Goal: Task Accomplishment & Management: Manage account settings

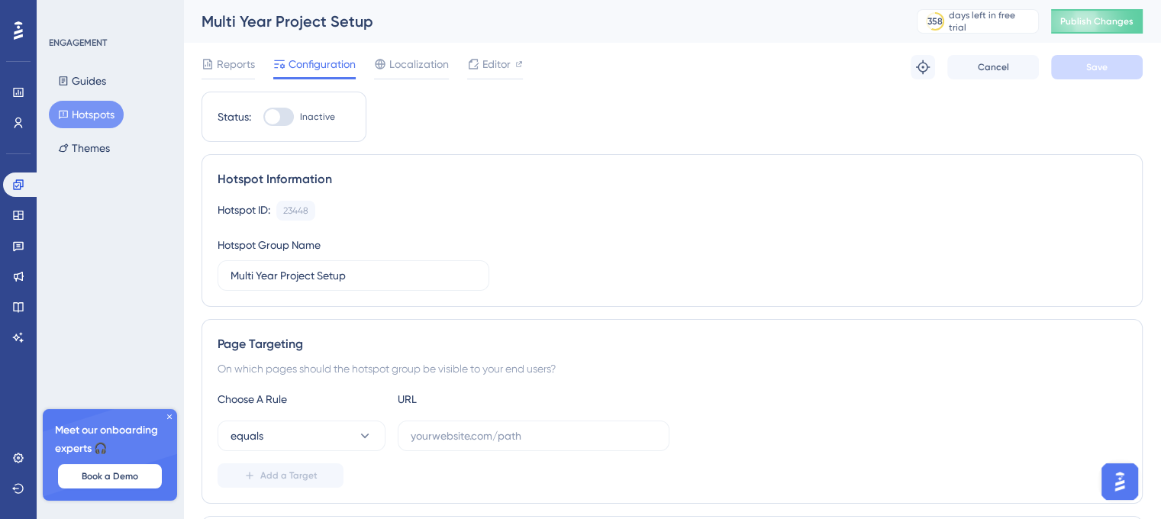
click at [274, 116] on div at bounding box center [272, 116] width 15 height 15
click at [263, 117] on input "Inactive" at bounding box center [263, 117] width 1 height 1
checkbox input "false"
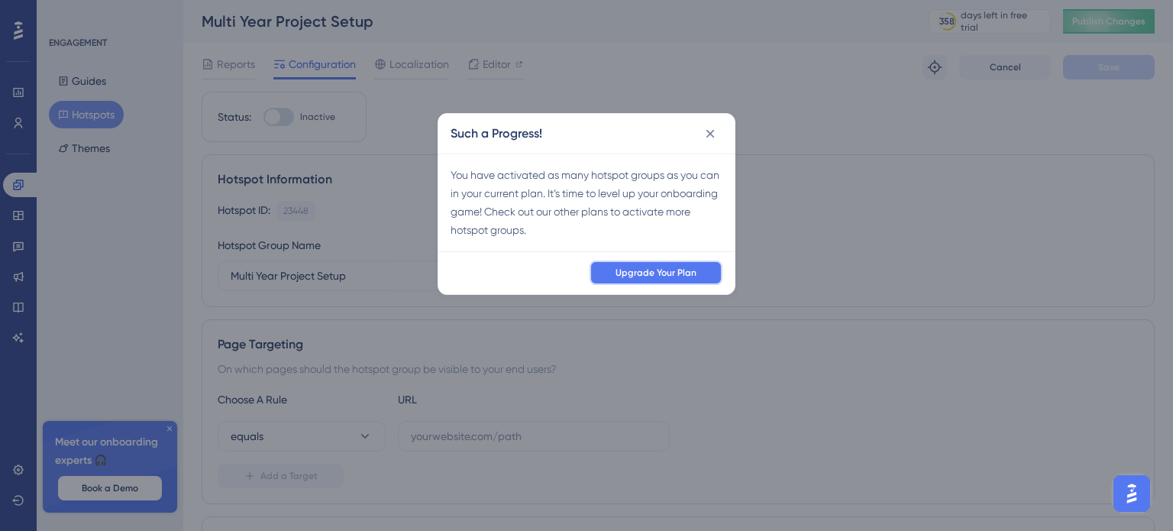
click at [602, 262] on button "Upgrade Your Plan" at bounding box center [655, 272] width 133 height 24
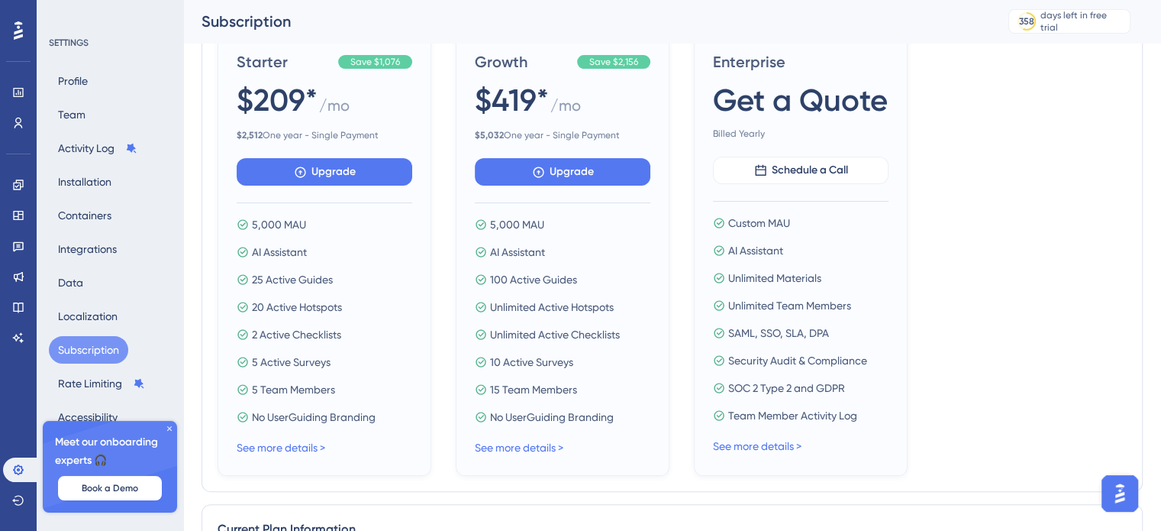
scroll to position [250, 0]
click at [308, 450] on link "See more details >" at bounding box center [281, 446] width 89 height 12
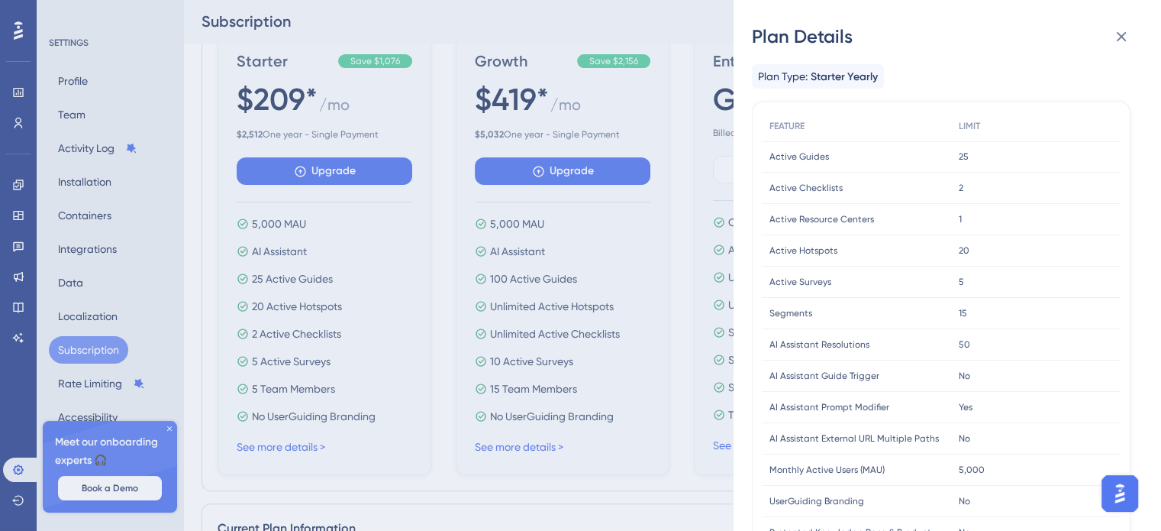
scroll to position [0, 0]
click at [681, 176] on div "Plan Details Plan Type: Starter Yearly FEATURE LIMIT Active Guides Active Guide…" at bounding box center [580, 265] width 1161 height 531
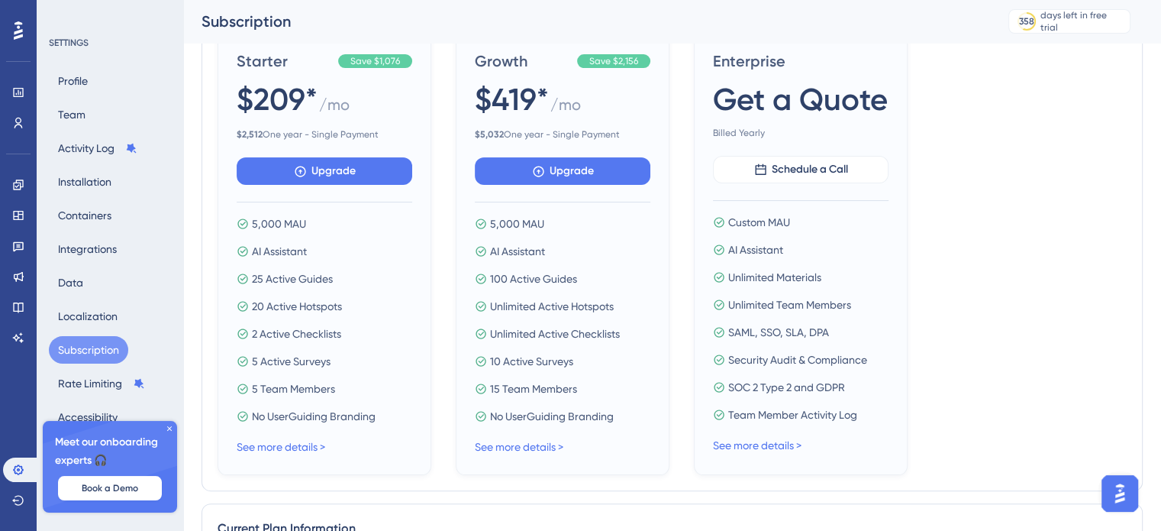
click at [169, 430] on icon at bounding box center [169, 428] width 9 height 9
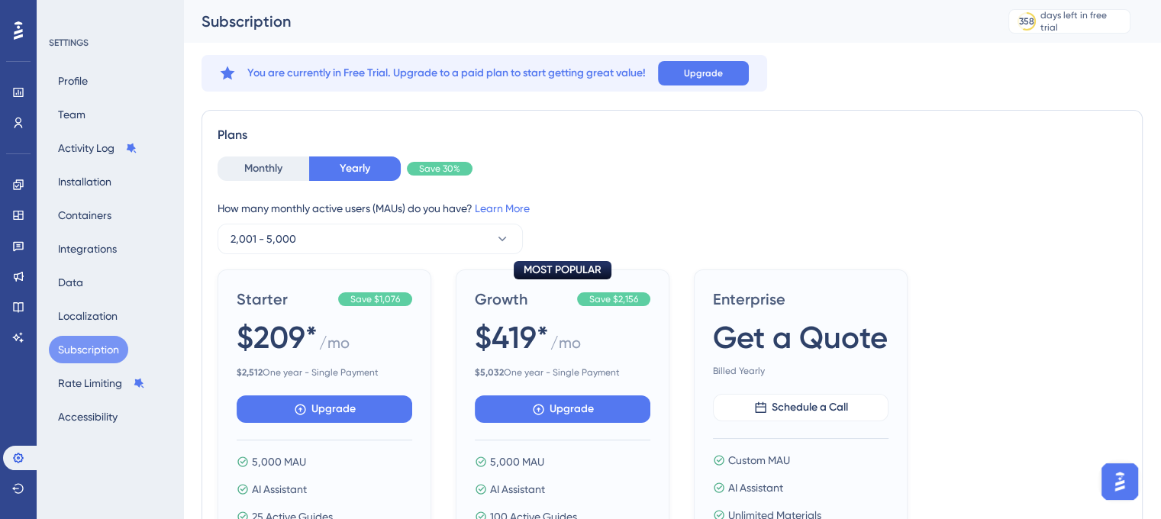
click at [617, 142] on div "Plans" at bounding box center [672, 135] width 909 height 18
click at [18, 311] on icon at bounding box center [18, 307] width 10 height 10
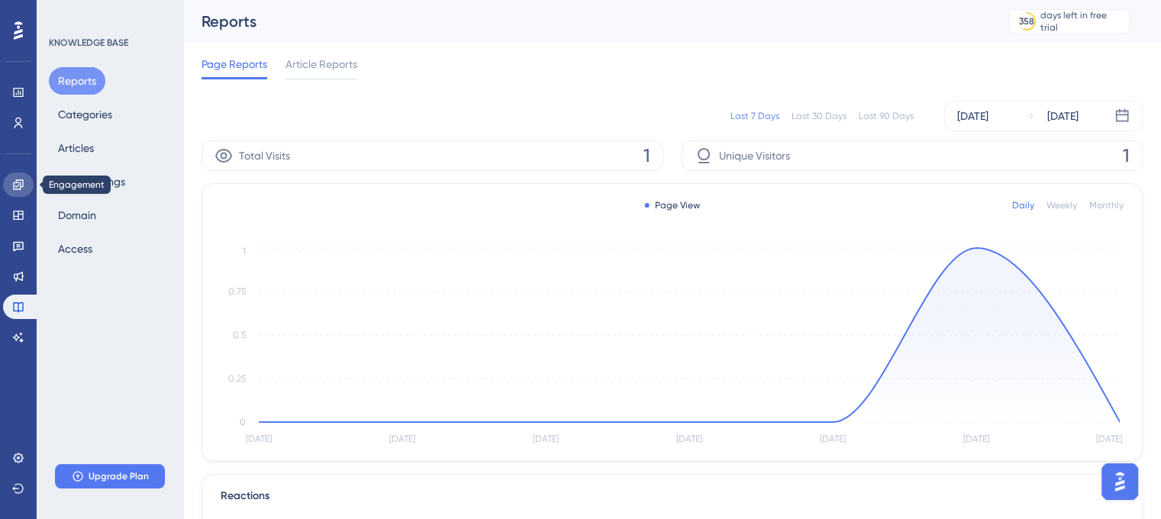
click at [11, 185] on link at bounding box center [18, 185] width 31 height 24
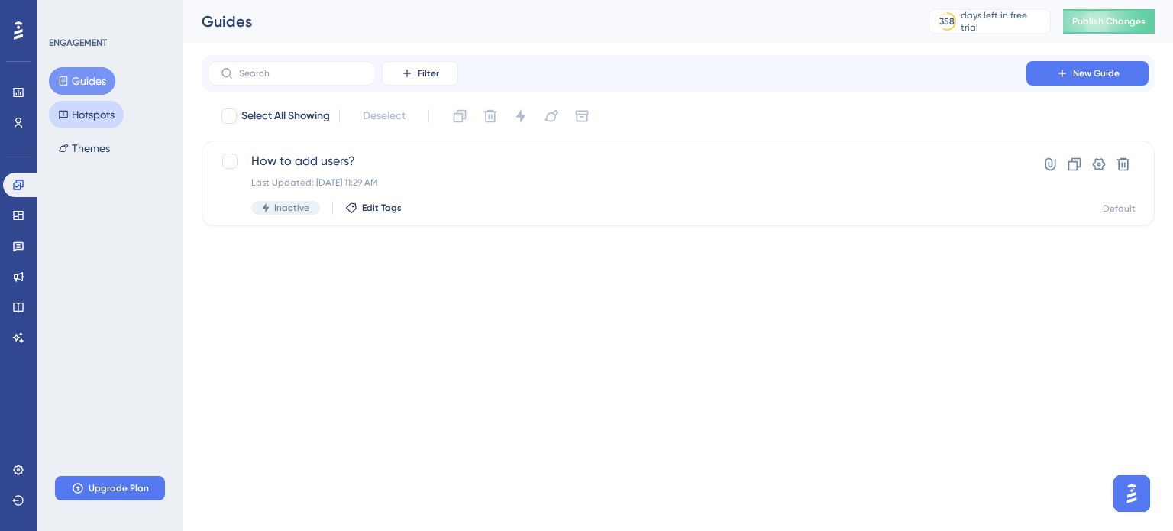
click at [76, 115] on button "Hotspots" at bounding box center [86, 114] width 75 height 27
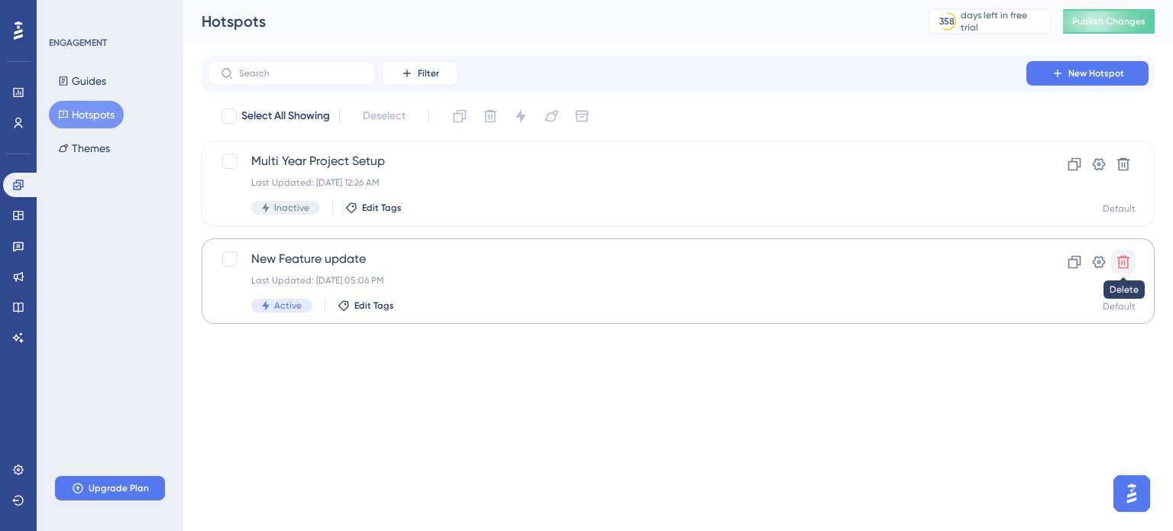
click at [1131, 261] on button at bounding box center [1123, 262] width 24 height 24
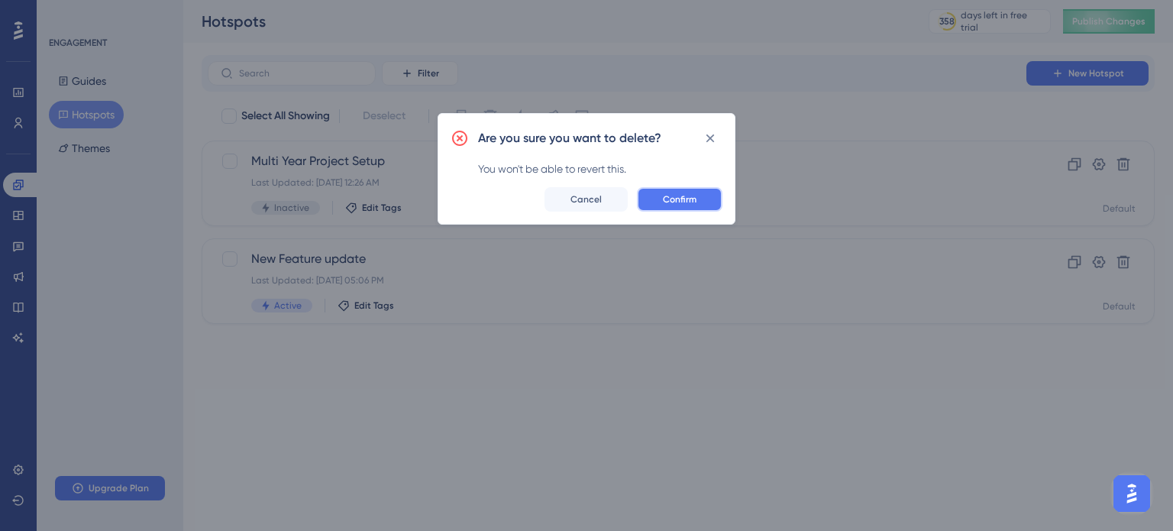
click at [675, 191] on button "Confirm" at bounding box center [680, 199] width 86 height 24
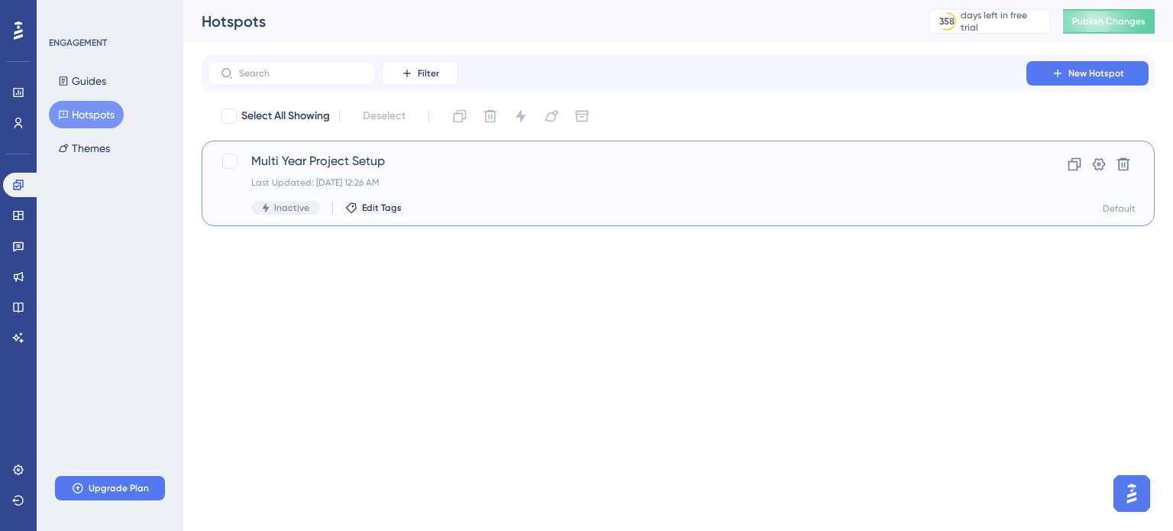
click at [219, 163] on div "Multi Year Project Setup Last Updated: [DATE] 12:26 AM Inactive Edit Tags Clone…" at bounding box center [678, 183] width 953 height 86
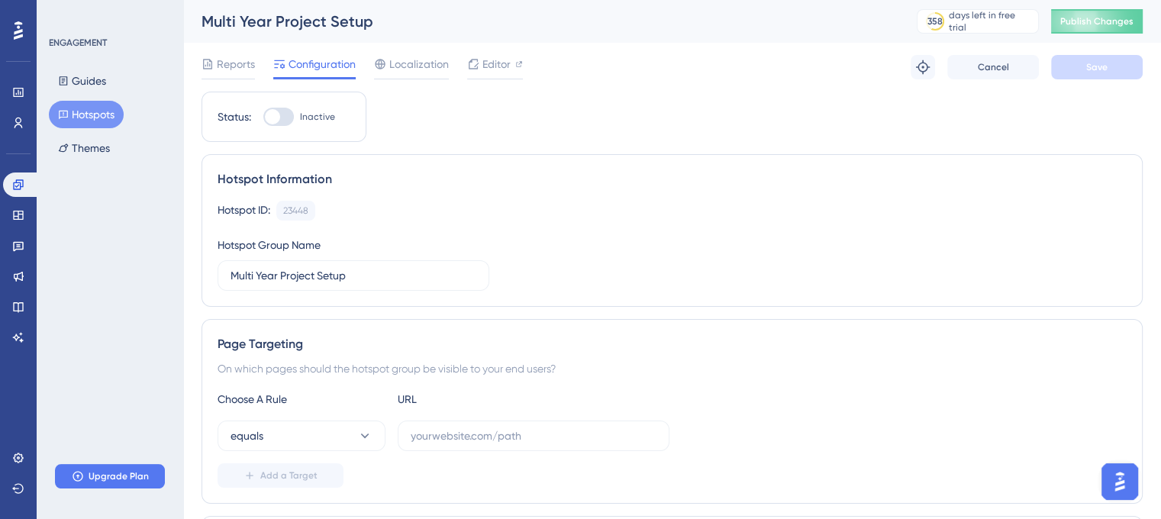
click at [278, 115] on div at bounding box center [272, 116] width 15 height 15
click at [263, 117] on input "Inactive" at bounding box center [263, 117] width 1 height 1
checkbox input "false"
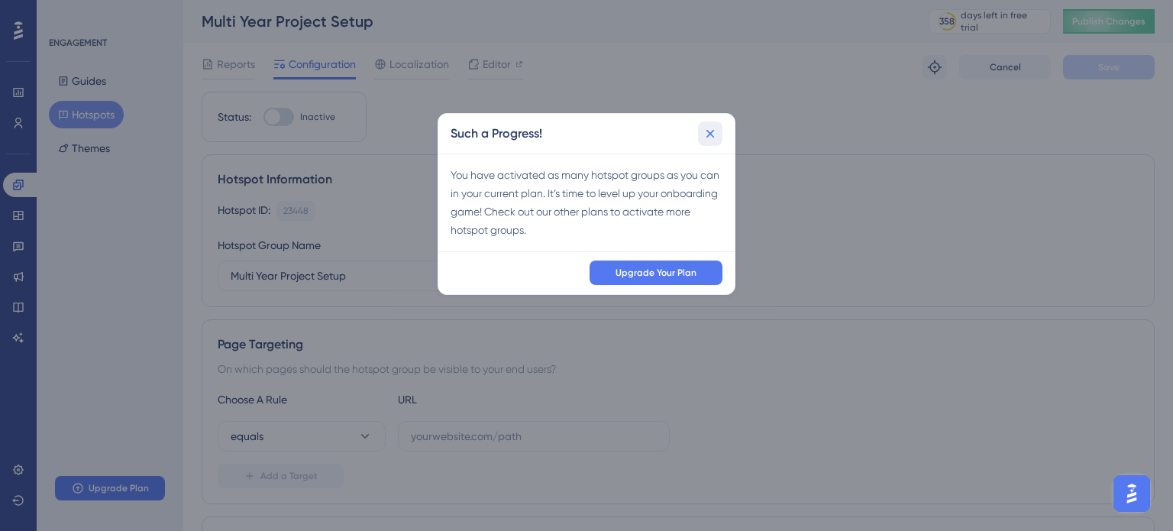
click at [716, 140] on icon at bounding box center [709, 133] width 15 height 15
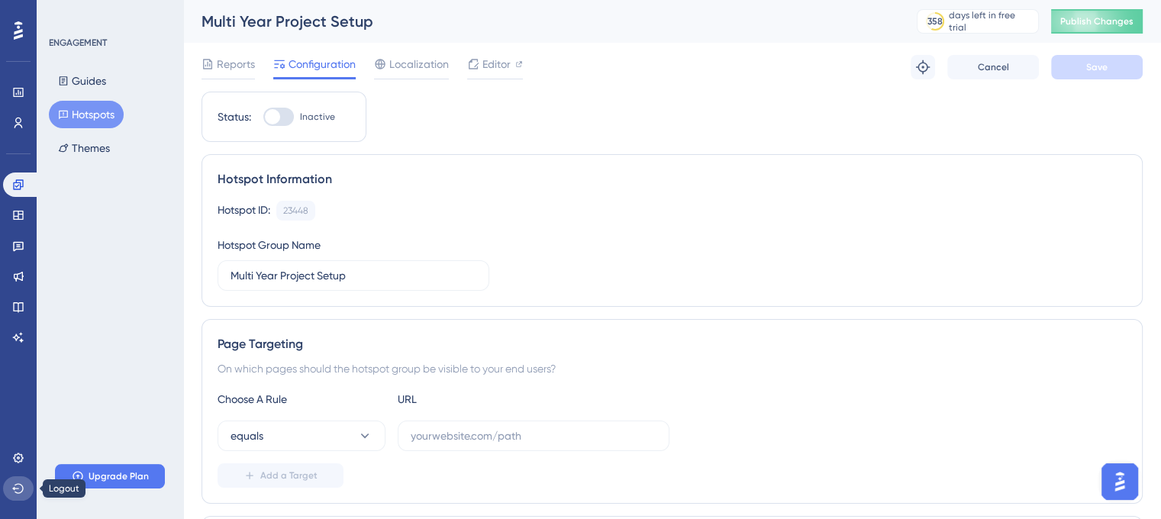
click at [21, 488] on icon at bounding box center [18, 488] width 12 height 12
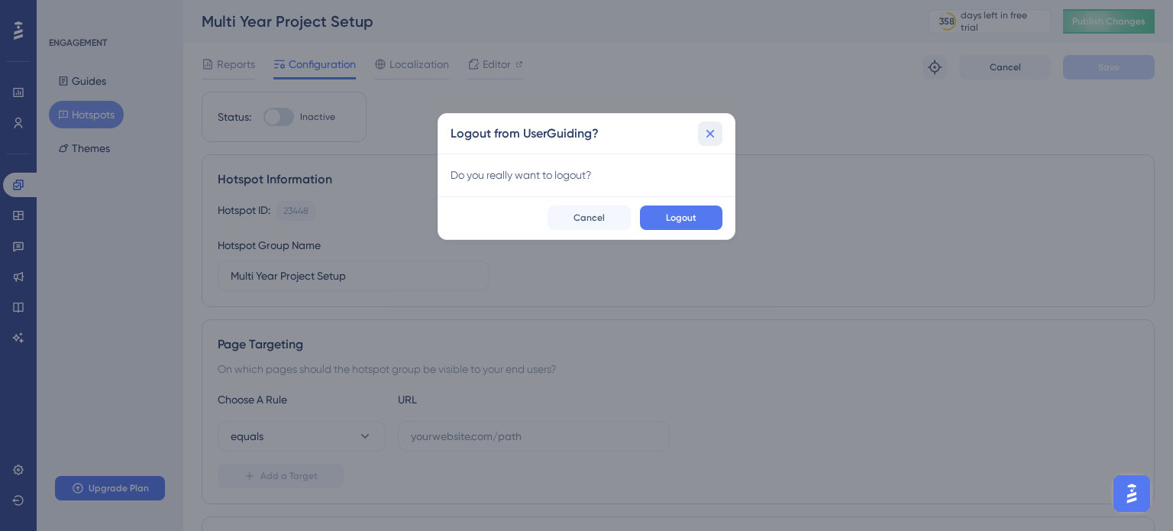
click at [711, 134] on icon at bounding box center [710, 133] width 8 height 8
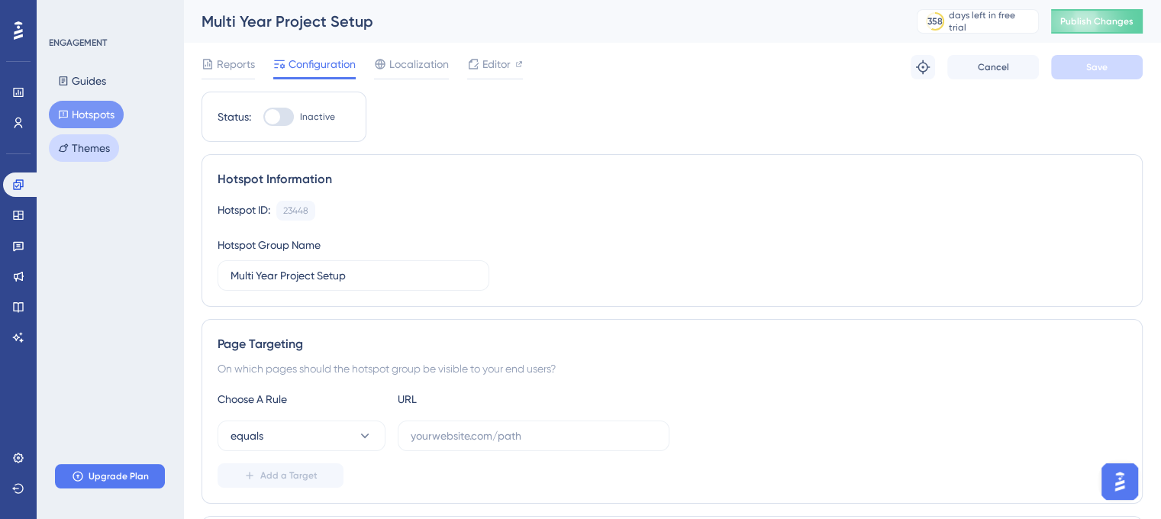
click at [100, 147] on button "Themes" at bounding box center [84, 147] width 70 height 27
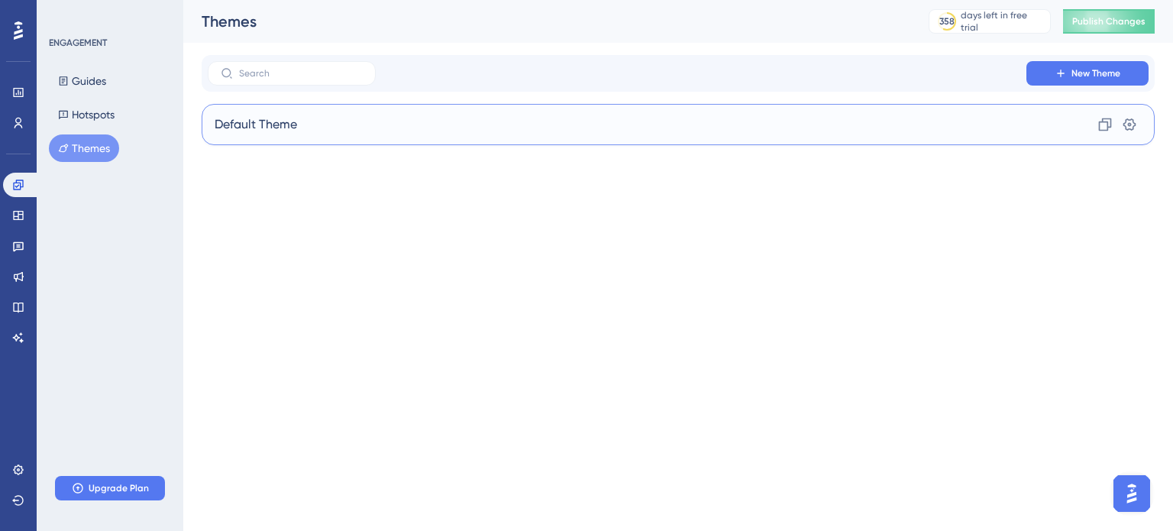
click at [495, 123] on div "Default Theme Clone Settings" at bounding box center [678, 124] width 953 height 41
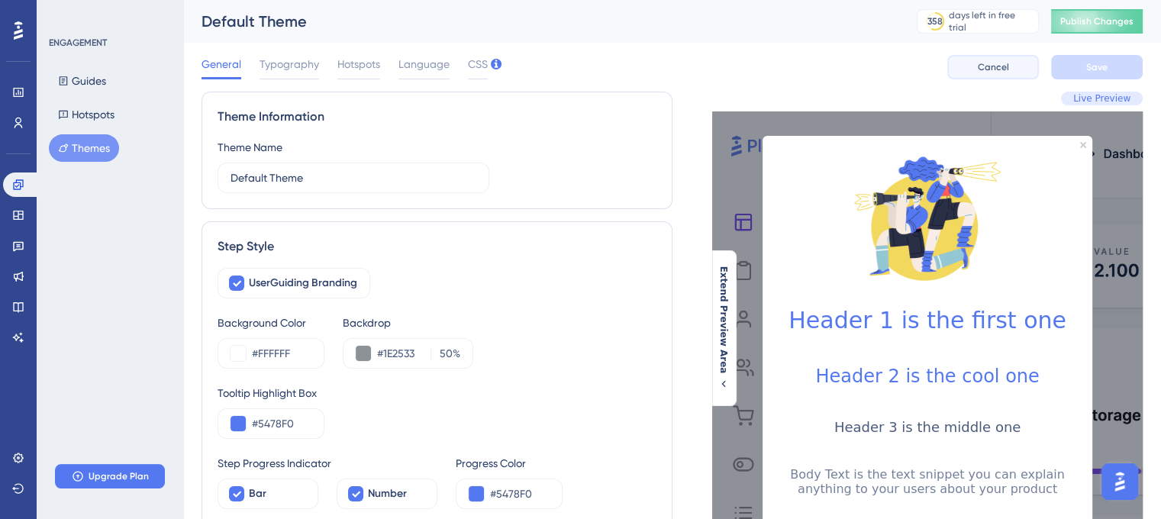
click at [981, 67] on span "Cancel" at bounding box center [993, 67] width 31 height 12
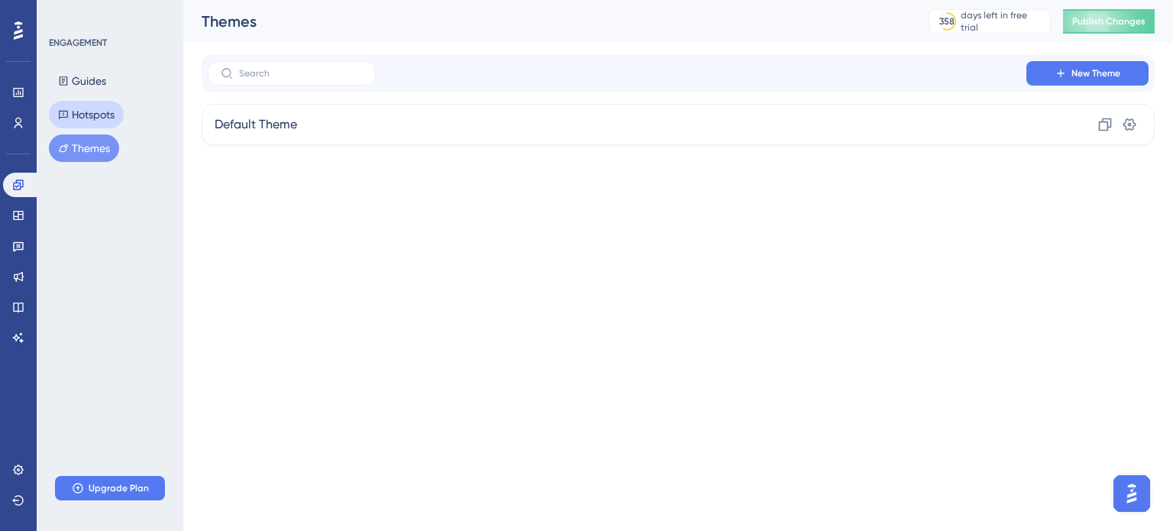
click at [87, 118] on button "Hotspots" at bounding box center [86, 114] width 75 height 27
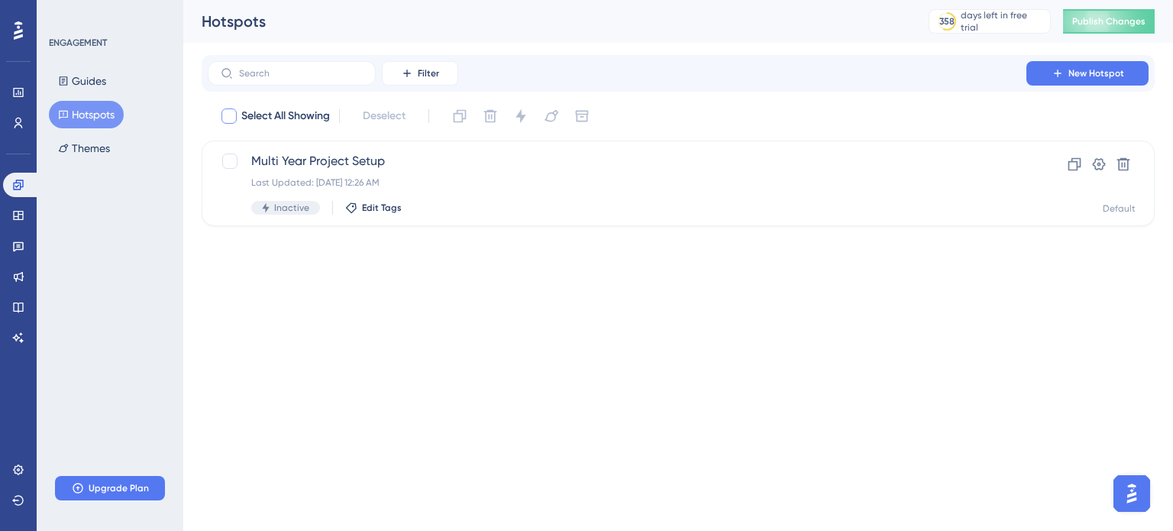
click at [234, 121] on div at bounding box center [228, 115] width 15 height 15
checkbox input "true"
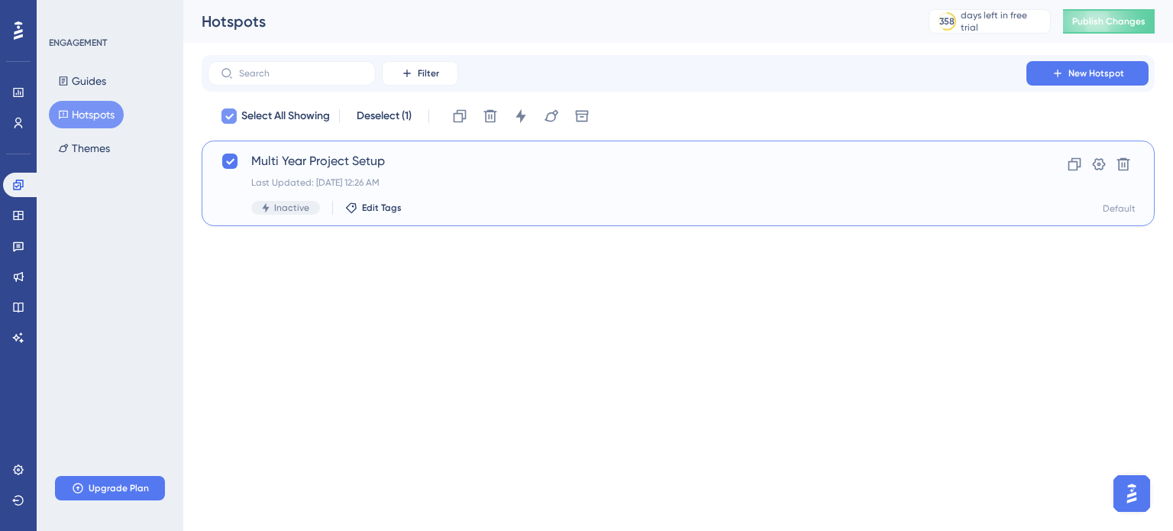
click at [234, 121] on div at bounding box center [228, 115] width 15 height 15
checkbox input "false"
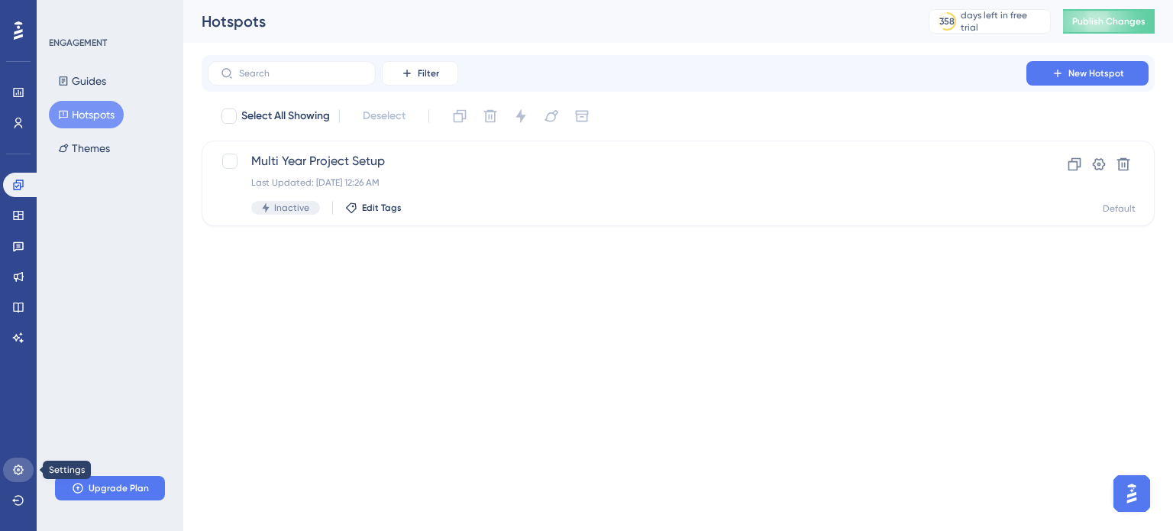
click at [18, 475] on icon at bounding box center [18, 469] width 12 height 12
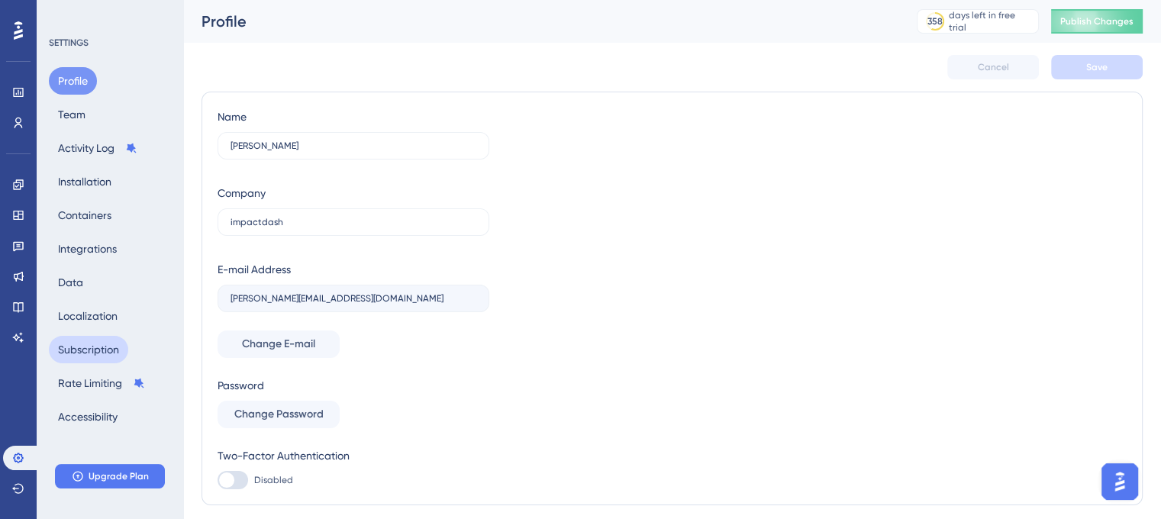
click at [115, 357] on button "Subscription" at bounding box center [88, 349] width 79 height 27
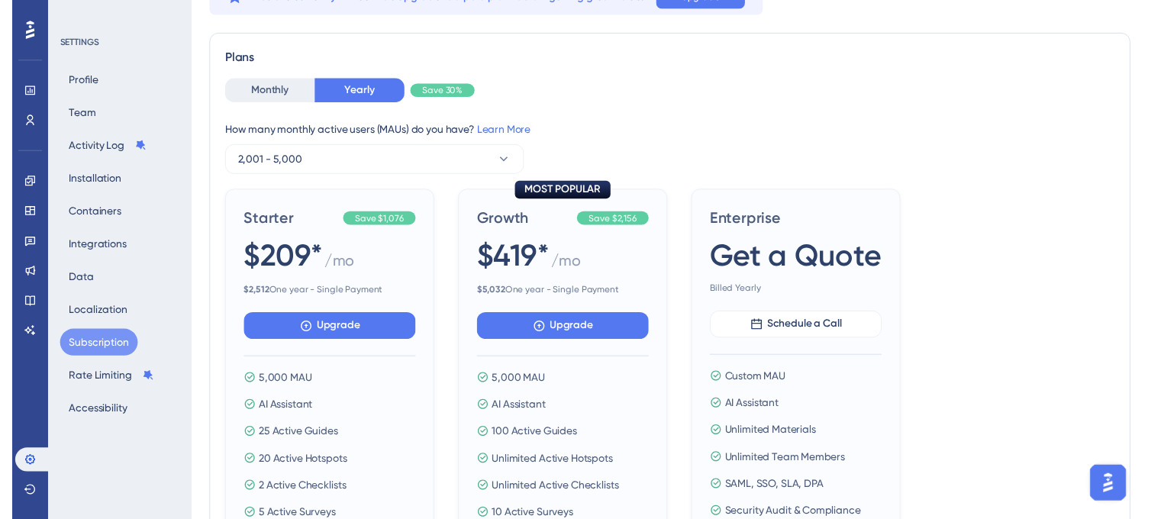
scroll to position [30, 0]
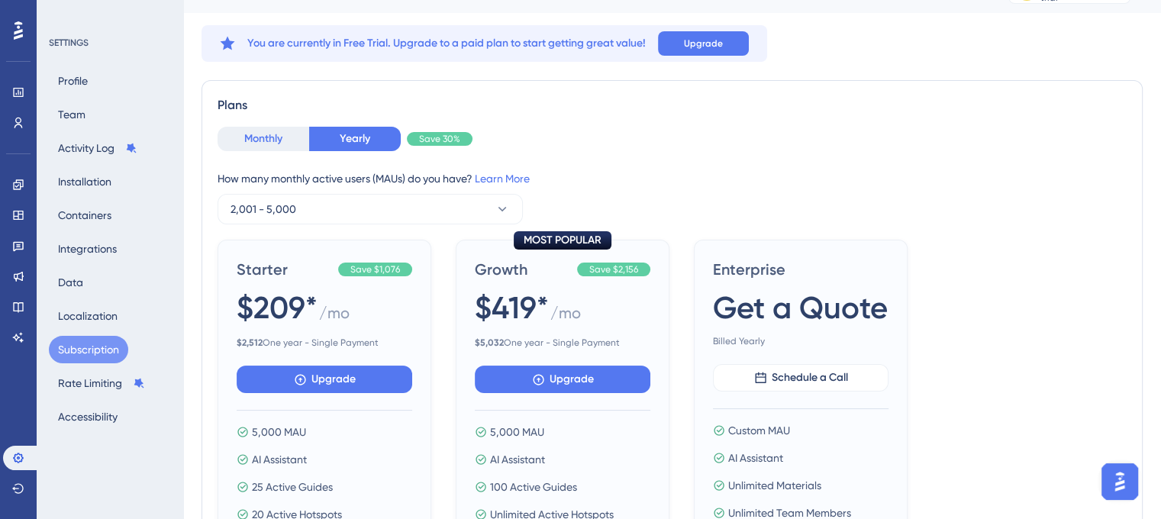
click at [278, 131] on button "Monthly" at bounding box center [264, 139] width 92 height 24
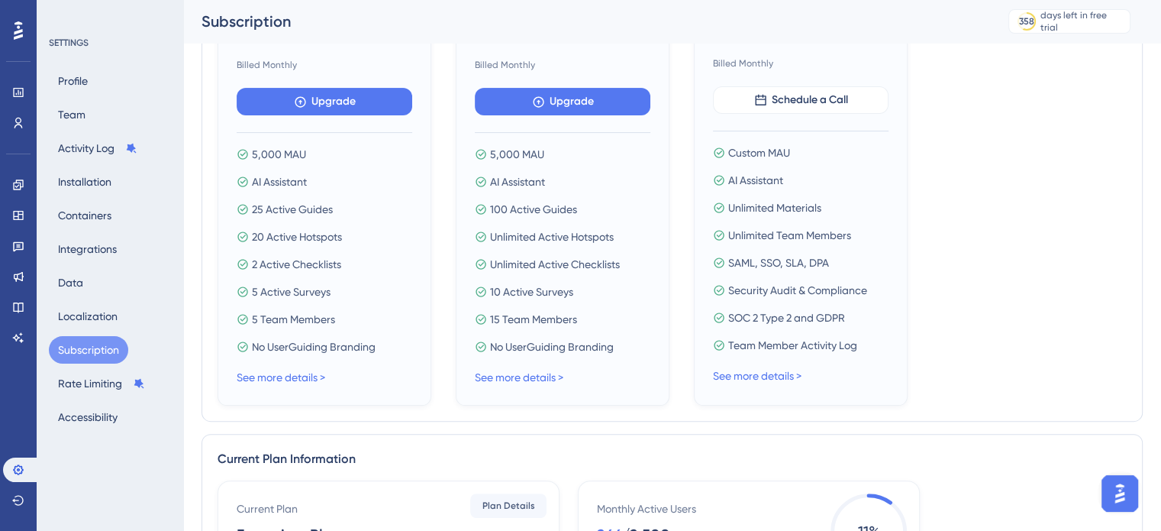
scroll to position [363, 0]
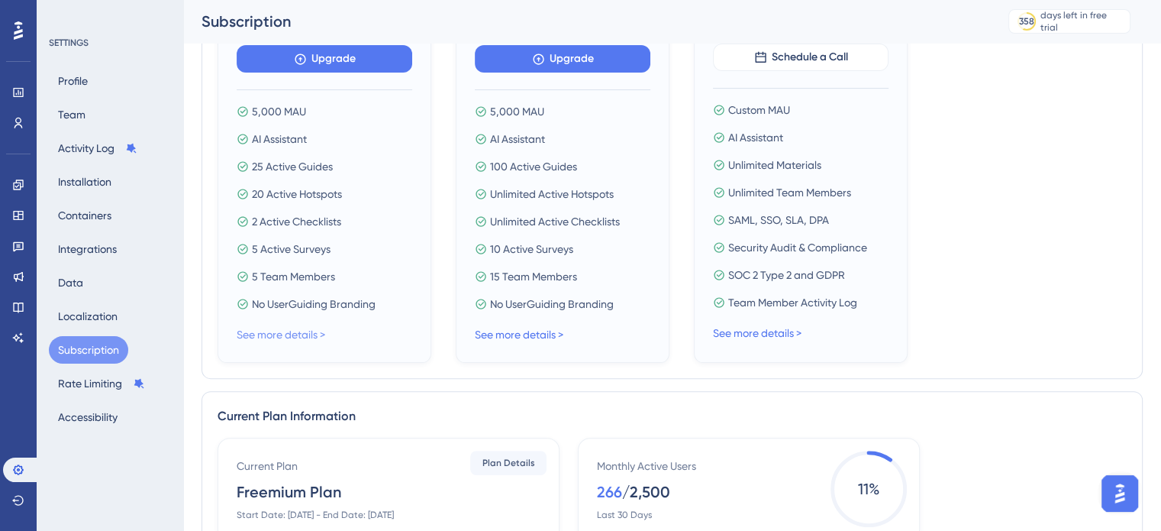
click at [316, 328] on link "See more details >" at bounding box center [281, 334] width 89 height 12
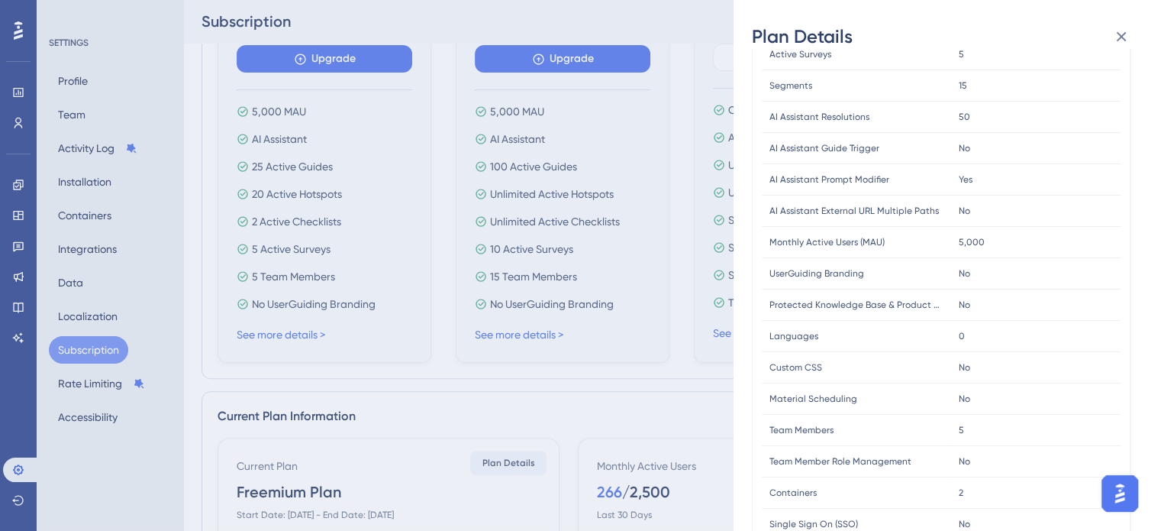
scroll to position [0, 0]
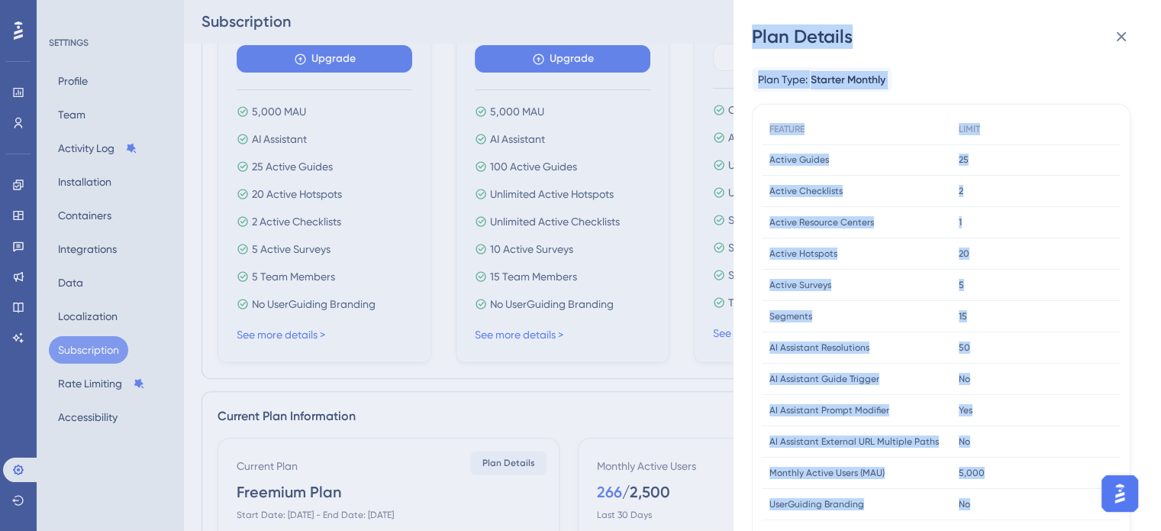
drag, startPoint x: 753, startPoint y: 36, endPoint x: 980, endPoint y: 494, distance: 511.1
click at [980, 494] on div "Plan Details Plan Type: Starter Monthly FEATURE LIMIT Active Guides Active Guid…" at bounding box center [948, 265] width 428 height 531
drag, startPoint x: 974, startPoint y: 495, endPoint x: 756, endPoint y: 70, distance: 478.0
click at [756, 70] on div "Plan Type: Starter Monthly FEATURE LIMIT Active Guides Active Guides 25 25 Acti…" at bounding box center [941, 511] width 379 height 888
copy div "Plan Type: Starter Monthly FEATURE LIMIT Active Guides Active Guides 25 25 Acti…"
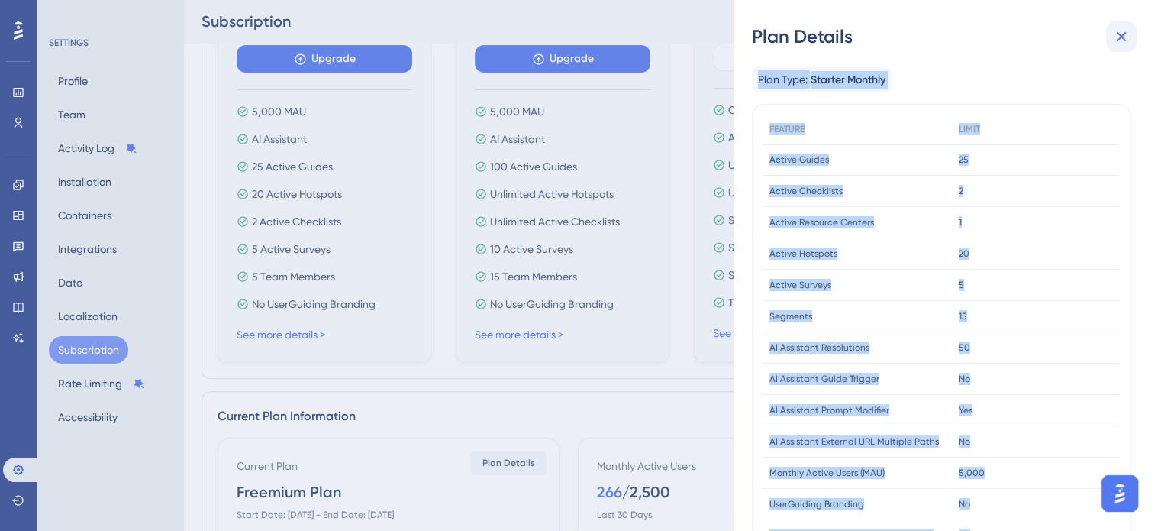
click at [1112, 38] on icon at bounding box center [1121, 36] width 18 height 18
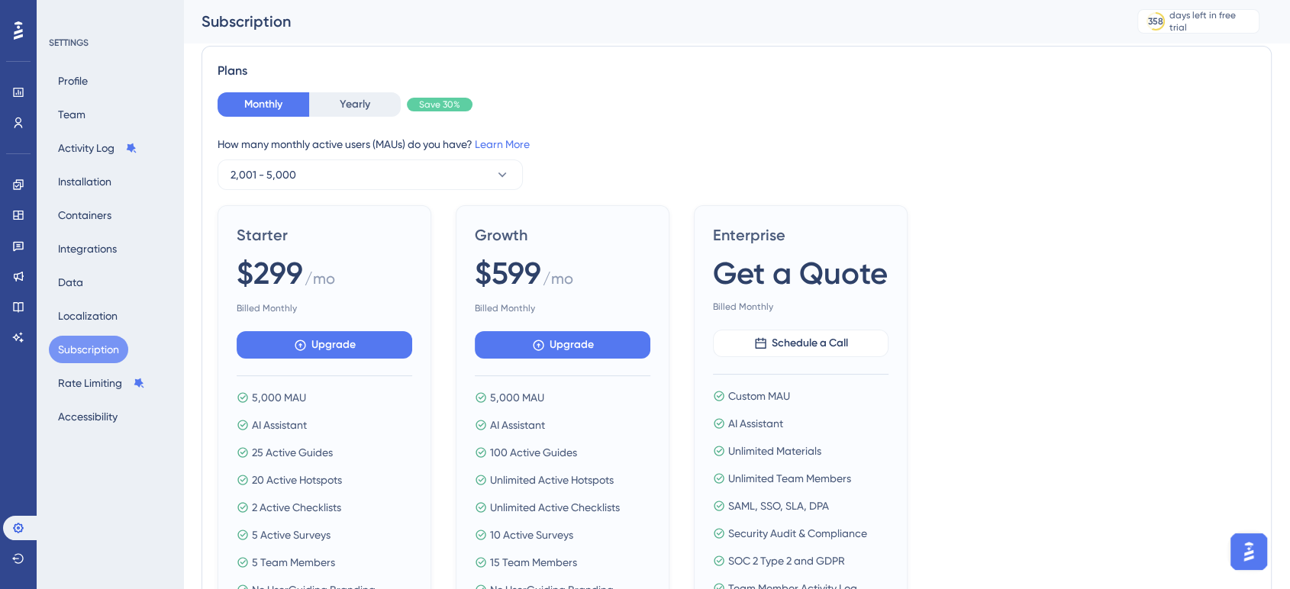
scroll to position [79, 0]
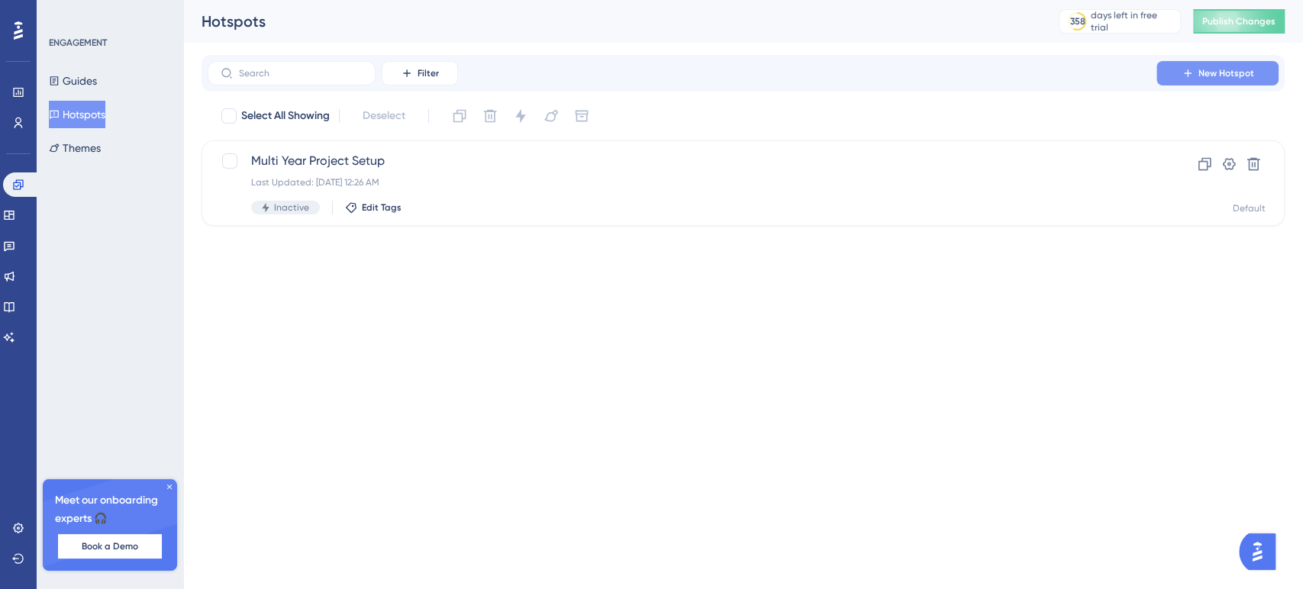
click at [1207, 77] on span "New Hotspot" at bounding box center [1227, 73] width 56 height 12
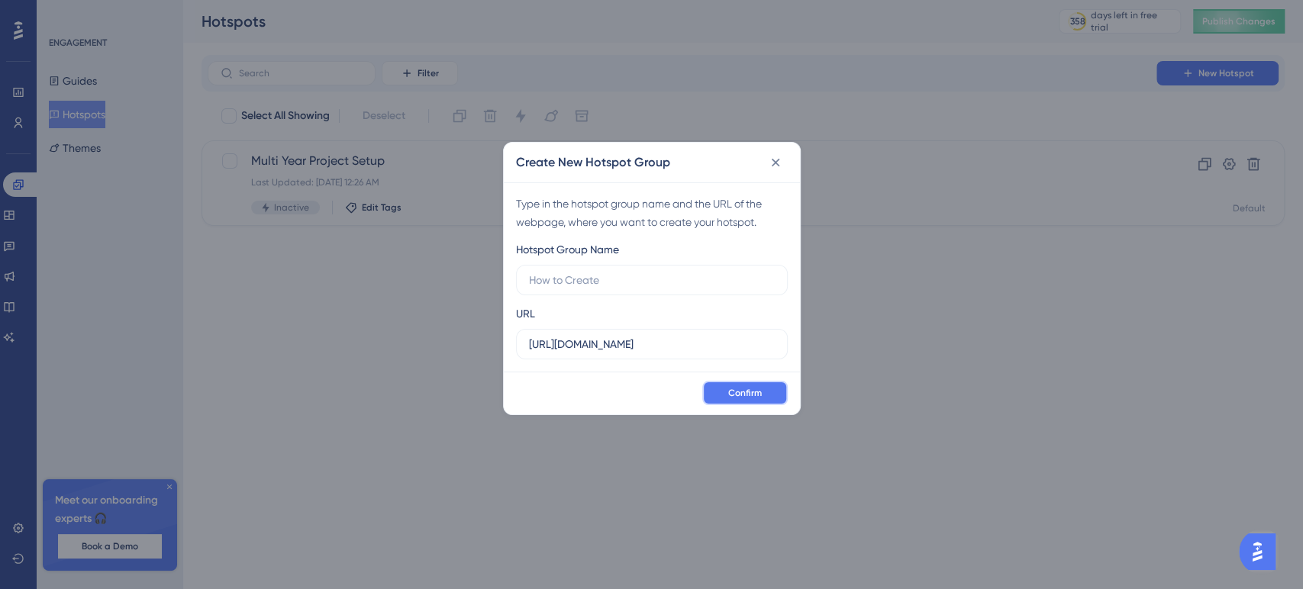
click at [743, 395] on span "Confirm" at bounding box center [745, 393] width 34 height 12
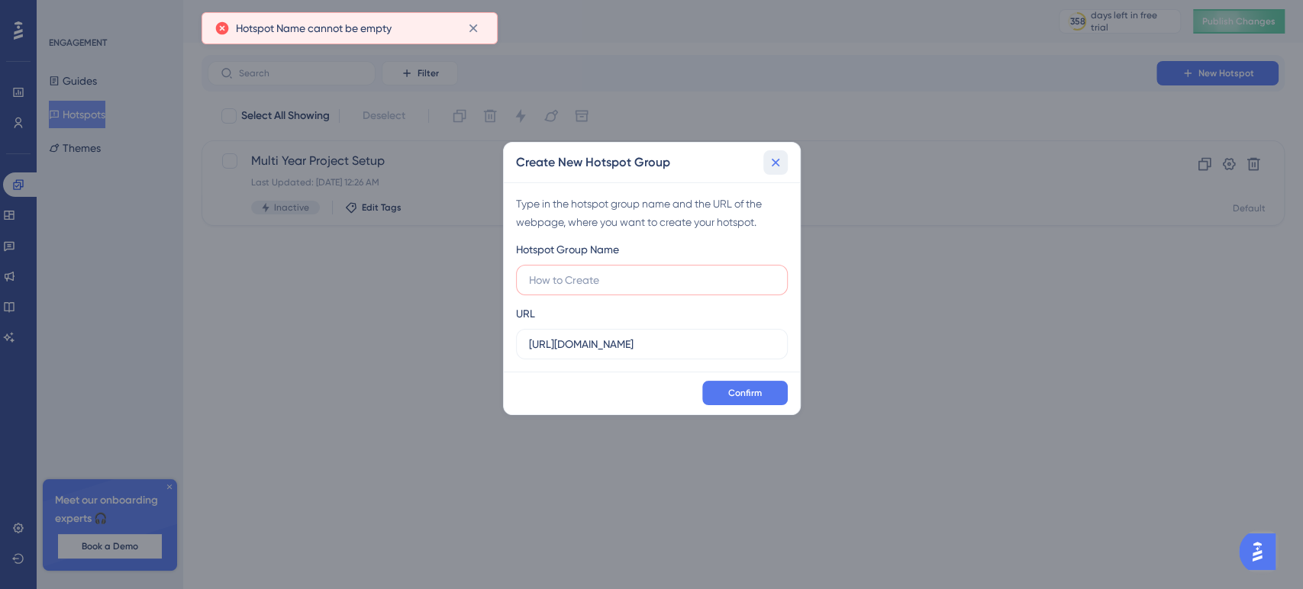
click at [775, 156] on icon at bounding box center [775, 162] width 15 height 15
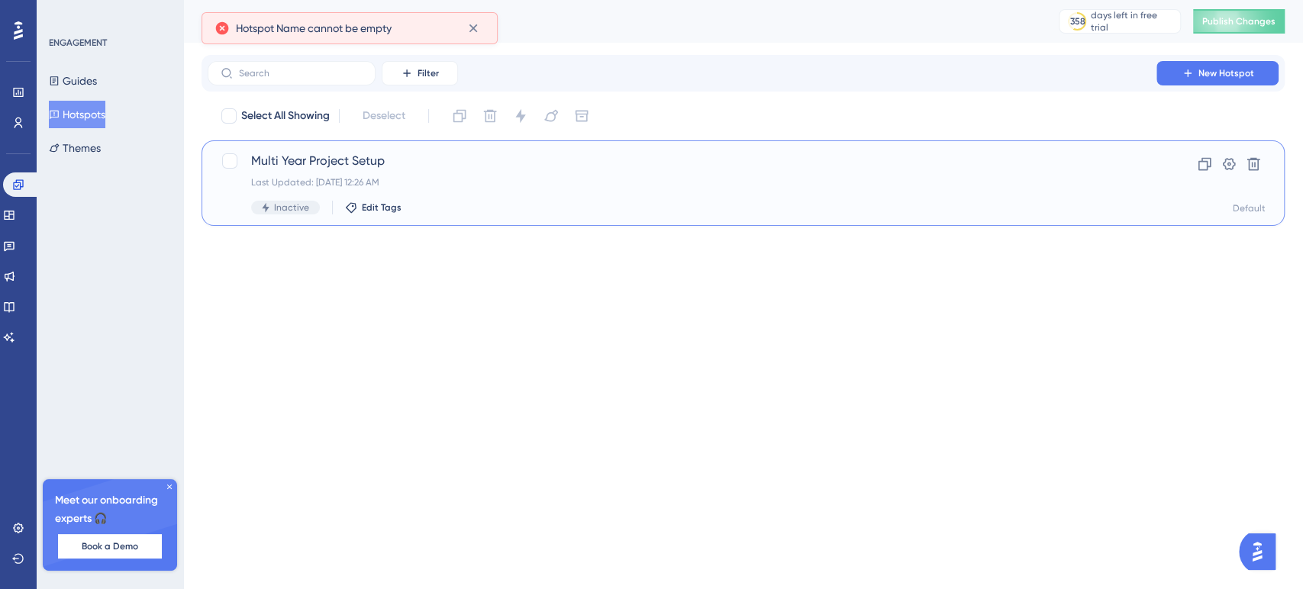
click at [309, 206] on div "Inactive" at bounding box center [285, 208] width 69 height 14
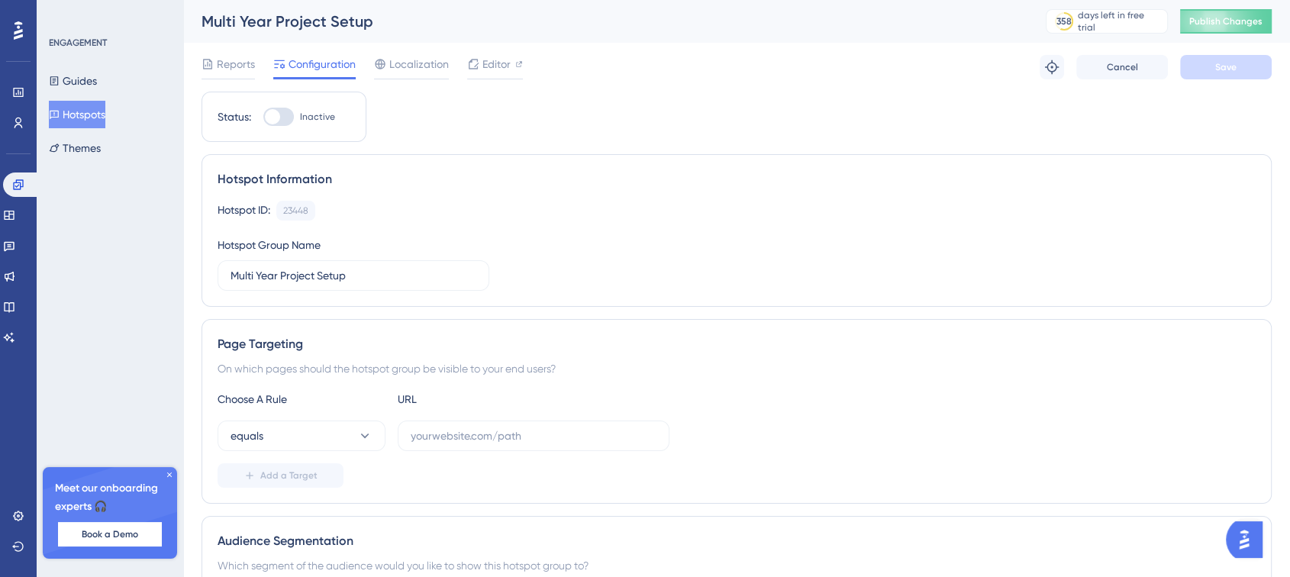
click at [280, 122] on div at bounding box center [278, 117] width 31 height 18
click at [263, 118] on input "Inactive" at bounding box center [263, 117] width 1 height 1
checkbox input "false"
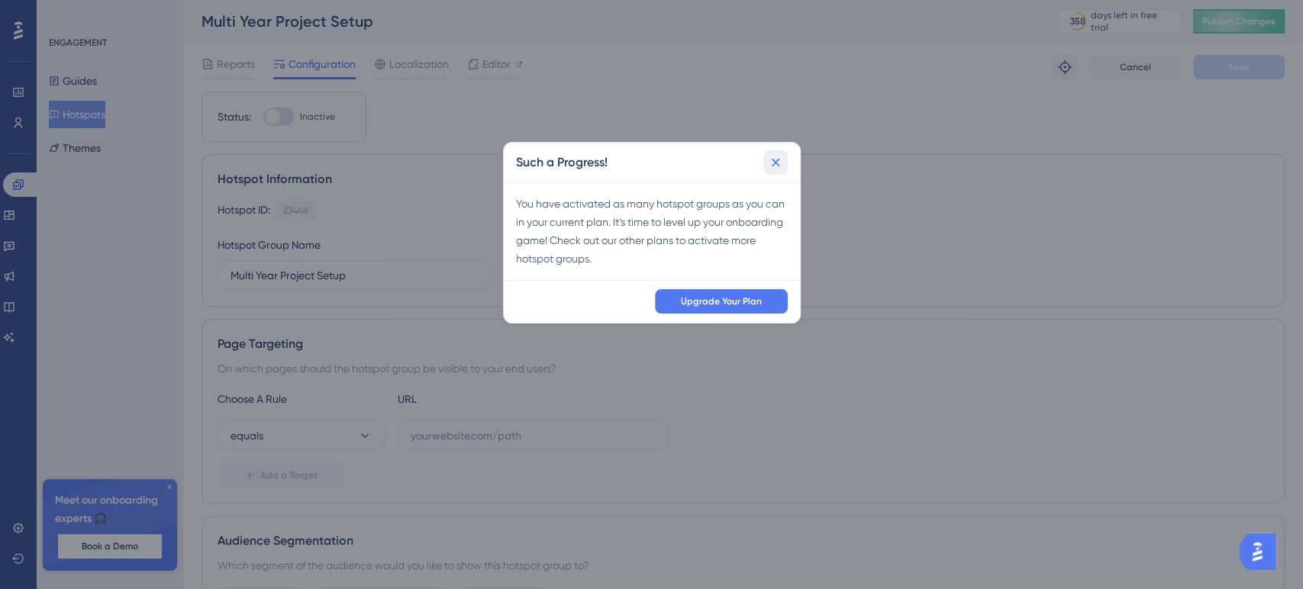
click at [771, 163] on icon at bounding box center [775, 162] width 15 height 15
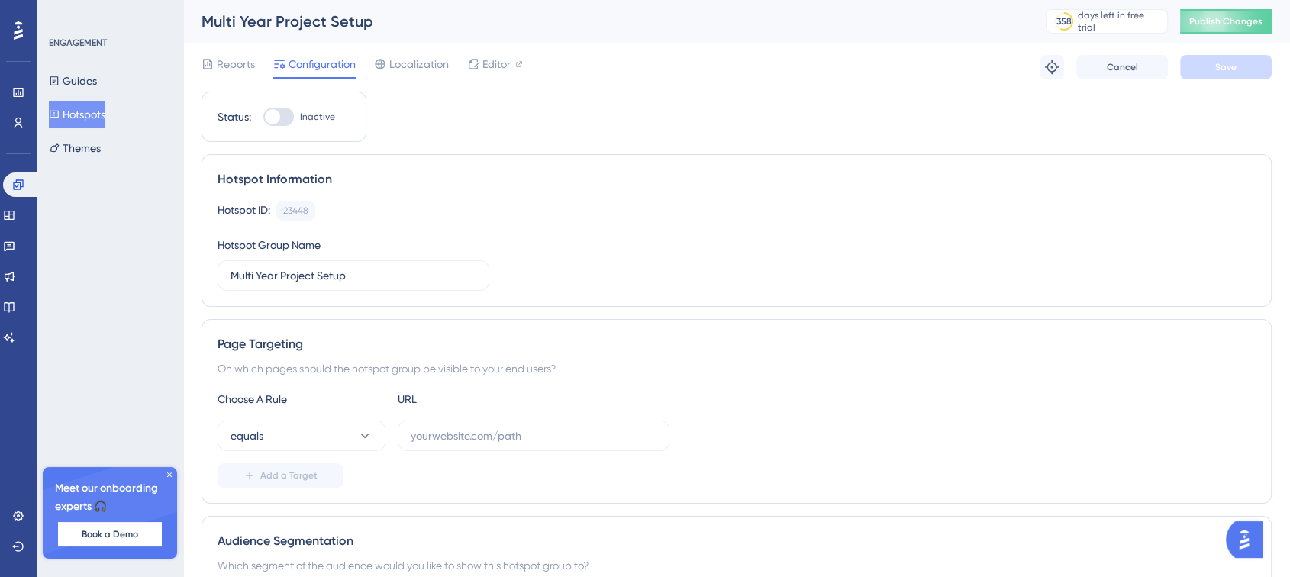
click at [111, 379] on div "ENGAGEMENT Guides Hotspots Themes Meet our onboarding experts 🎧 Book a Demo Upg…" at bounding box center [110, 288] width 147 height 577
click at [244, 66] on span "Reports" at bounding box center [236, 64] width 38 height 18
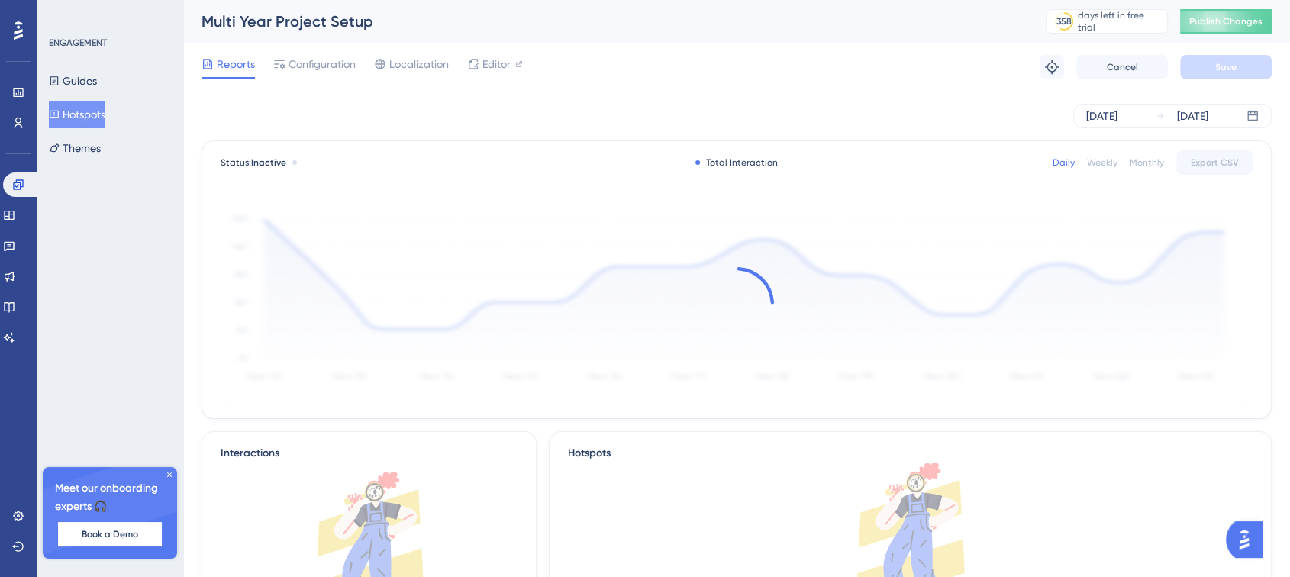
click at [91, 121] on button "Hotspots" at bounding box center [77, 114] width 56 height 27
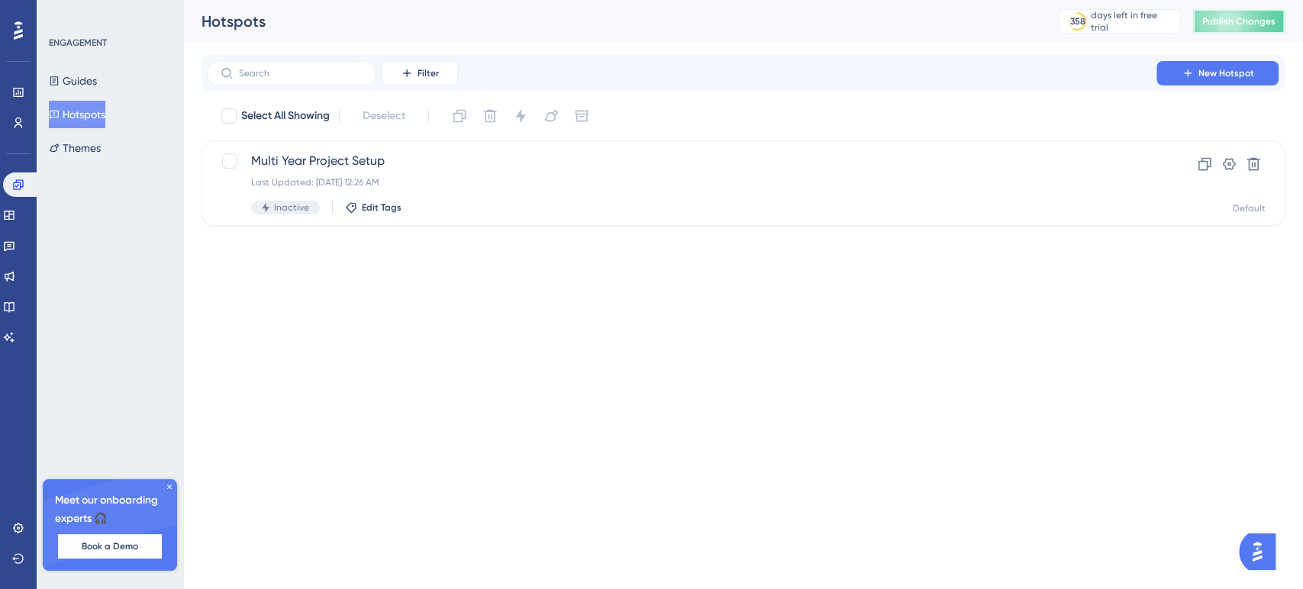
click at [1266, 29] on button "Publish Changes" at bounding box center [1239, 21] width 92 height 24
click at [14, 216] on icon at bounding box center [9, 215] width 10 height 9
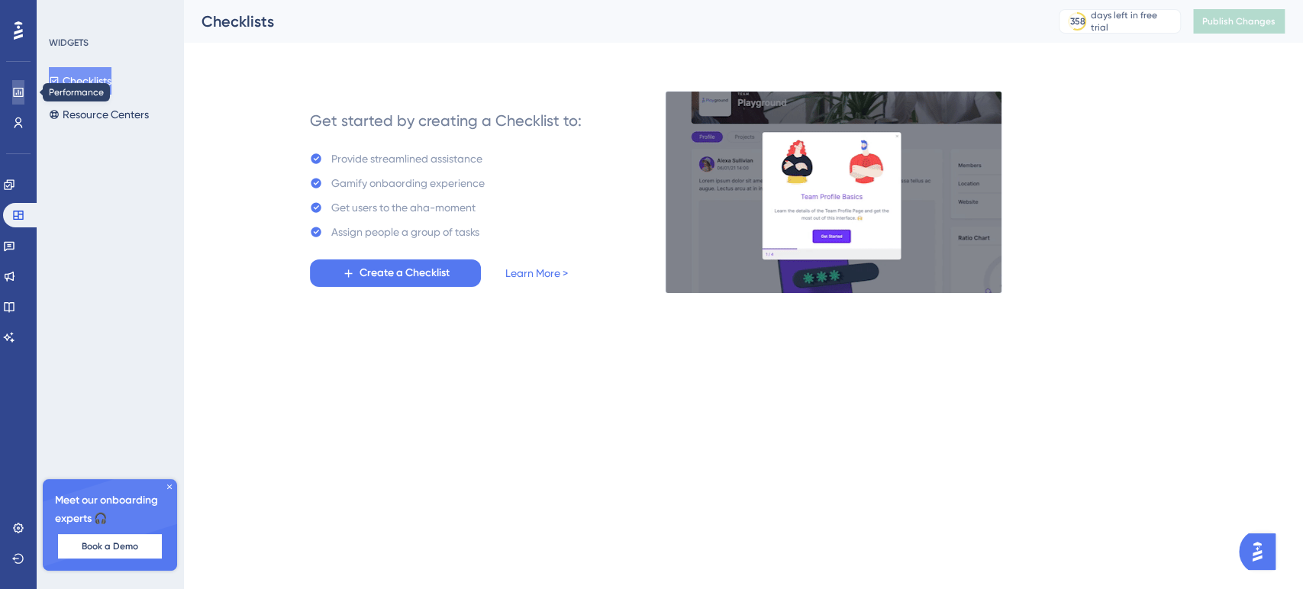
click at [12, 93] on icon at bounding box center [18, 92] width 12 height 12
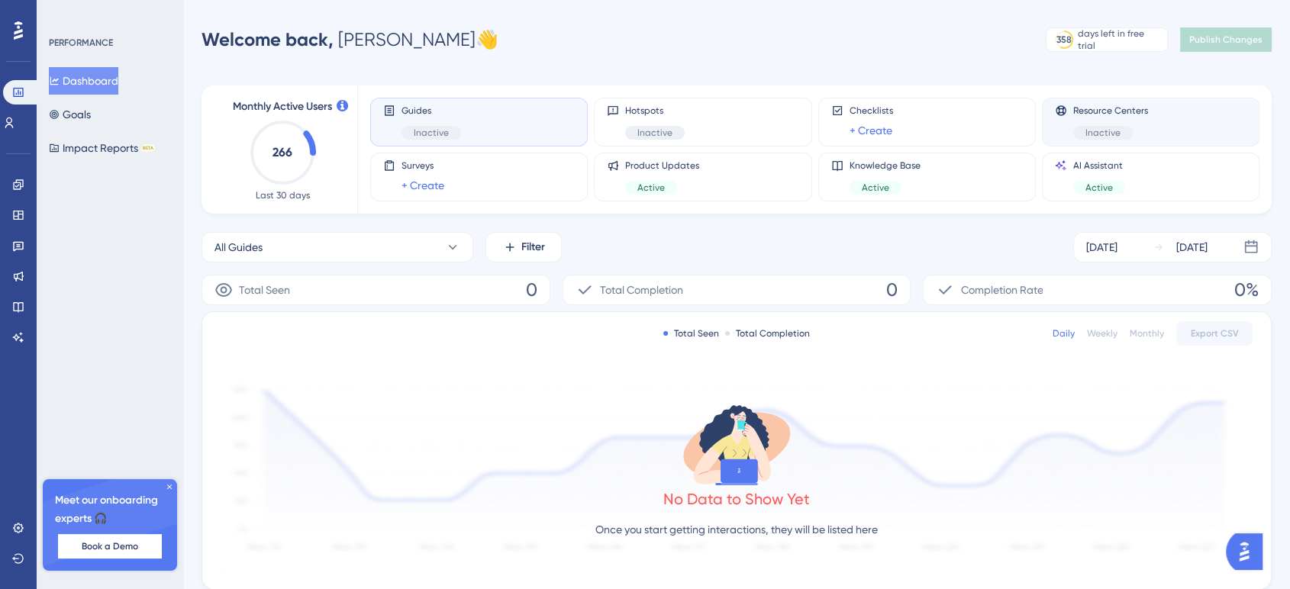
click at [1102, 127] on span "Inactive" at bounding box center [1103, 133] width 35 height 12
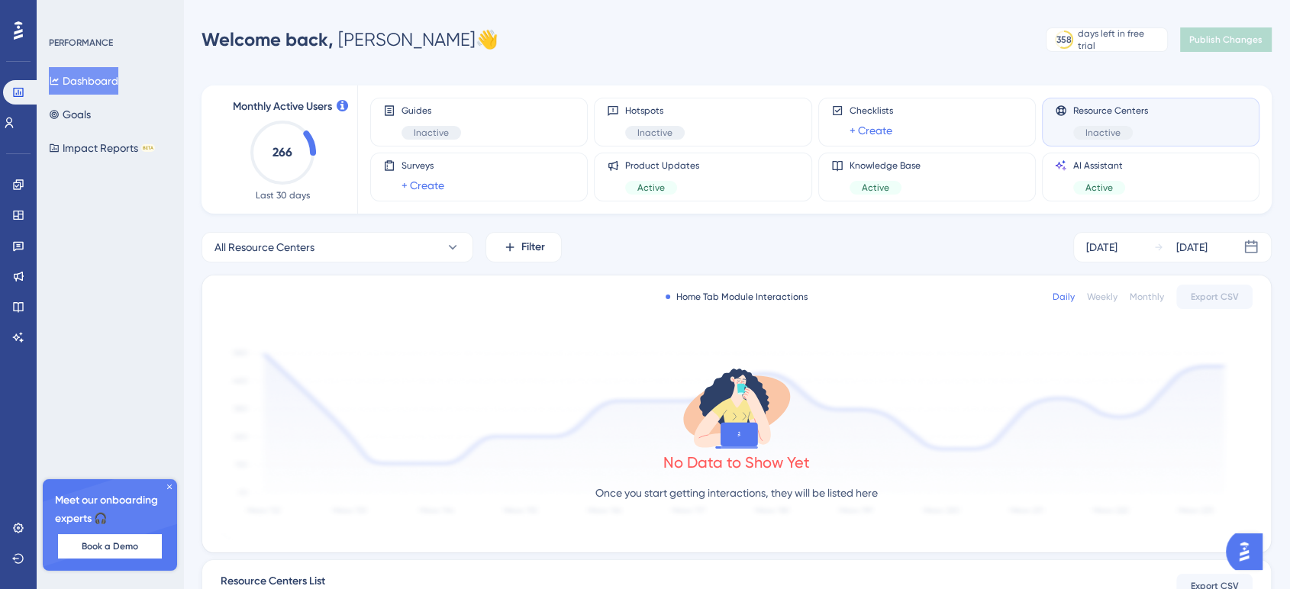
click at [1112, 112] on span "Resource Centers" at bounding box center [1110, 111] width 75 height 12
click at [1191, 121] on div "Resource Centers Inactive" at bounding box center [1151, 122] width 192 height 35
click at [1102, 134] on span "Inactive" at bounding box center [1103, 133] width 35 height 12
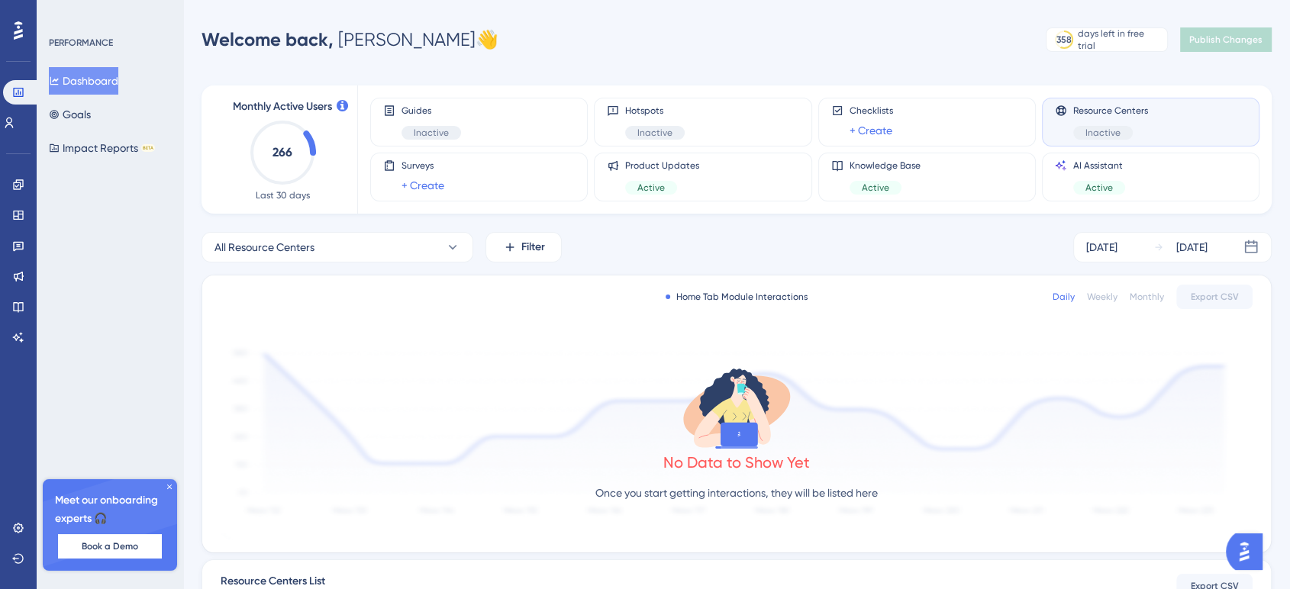
click at [1102, 134] on span "Inactive" at bounding box center [1103, 133] width 35 height 12
click at [1095, 190] on span "Active" at bounding box center [1099, 188] width 27 height 12
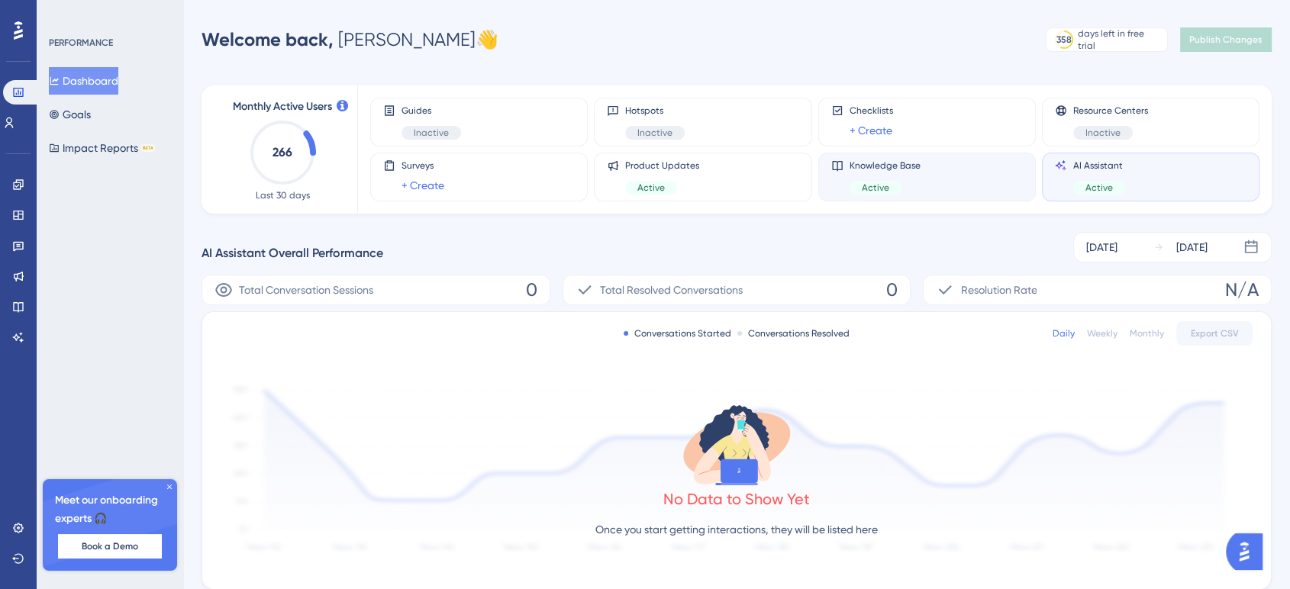
click at [964, 181] on div "Knowledge Base Active" at bounding box center [927, 177] width 192 height 35
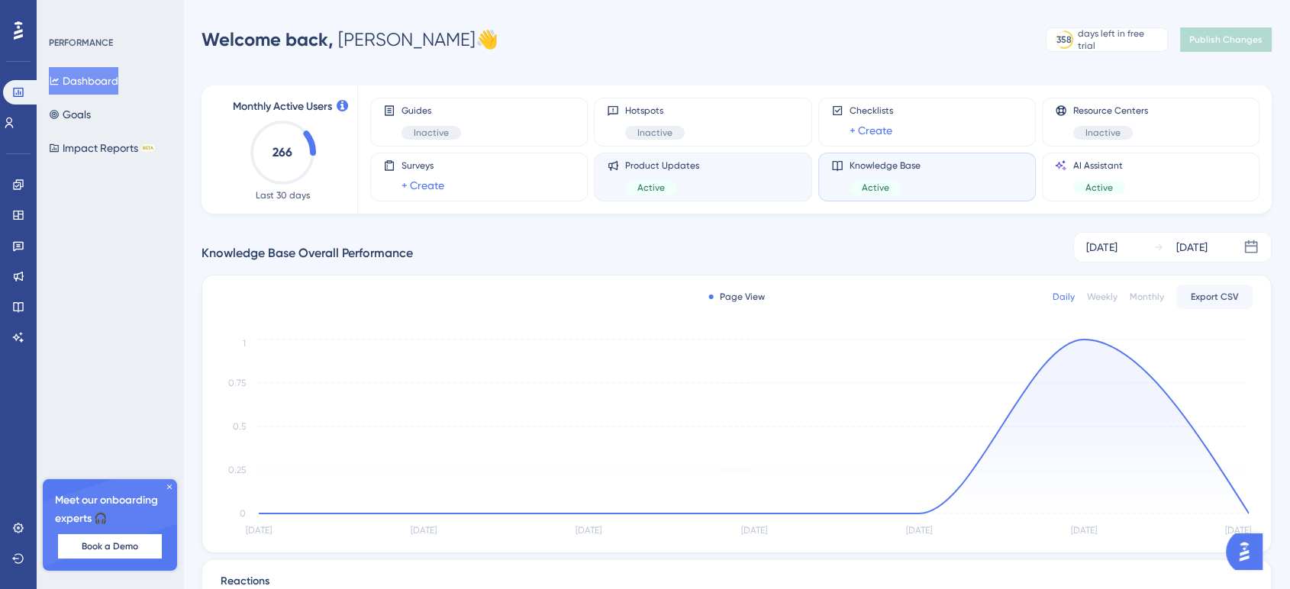
click at [717, 192] on div "Product Updates Active" at bounding box center [703, 177] width 192 height 35
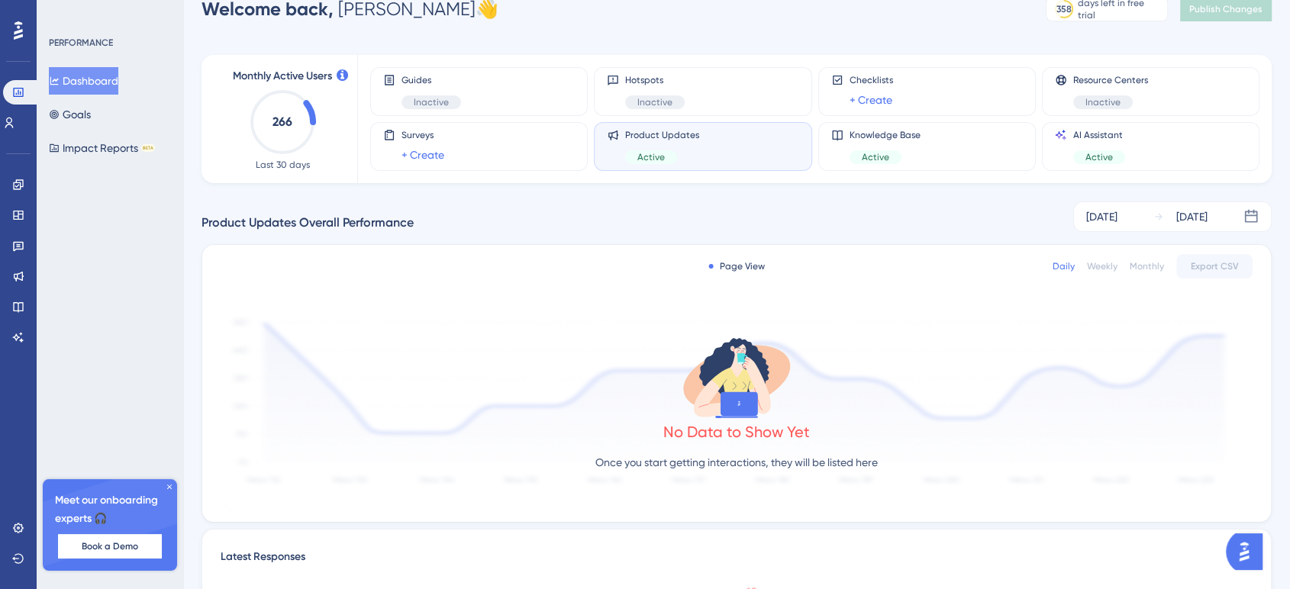
scroll to position [37, 0]
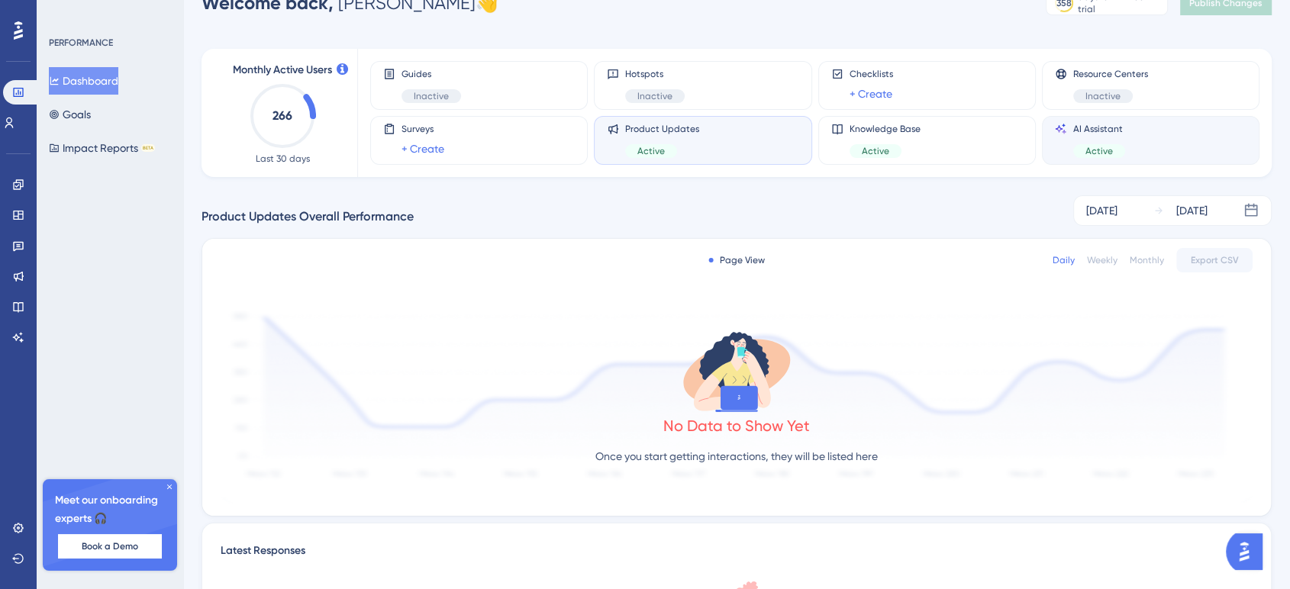
click at [1102, 151] on span "Active" at bounding box center [1099, 151] width 27 height 12
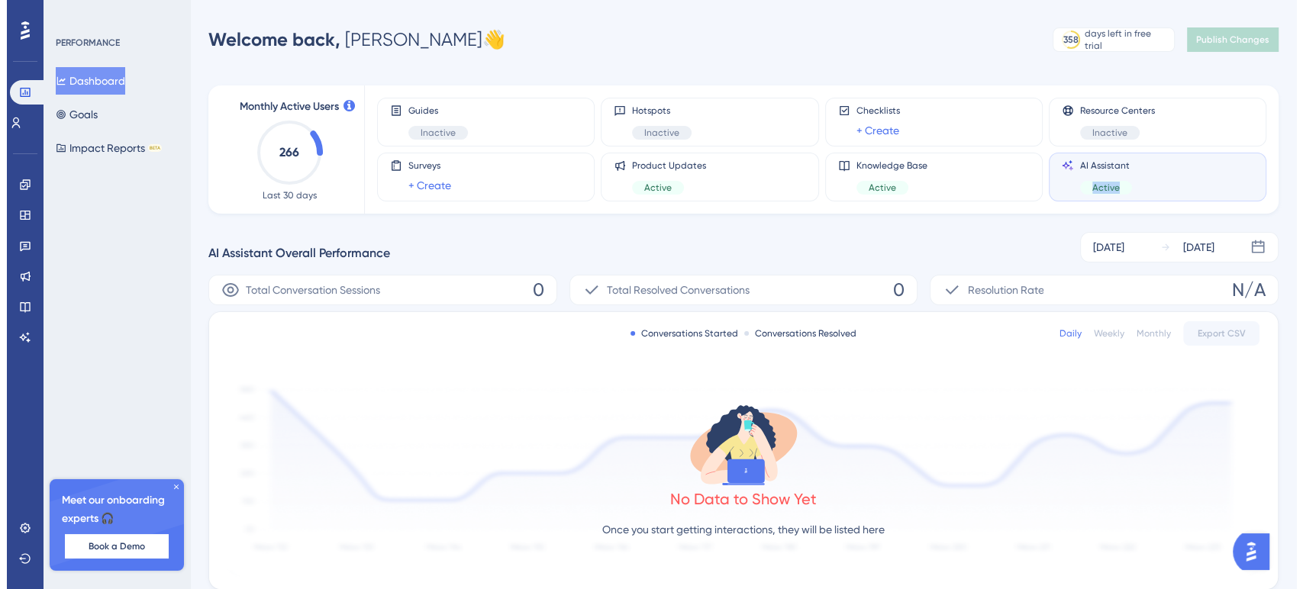
scroll to position [0, 0]
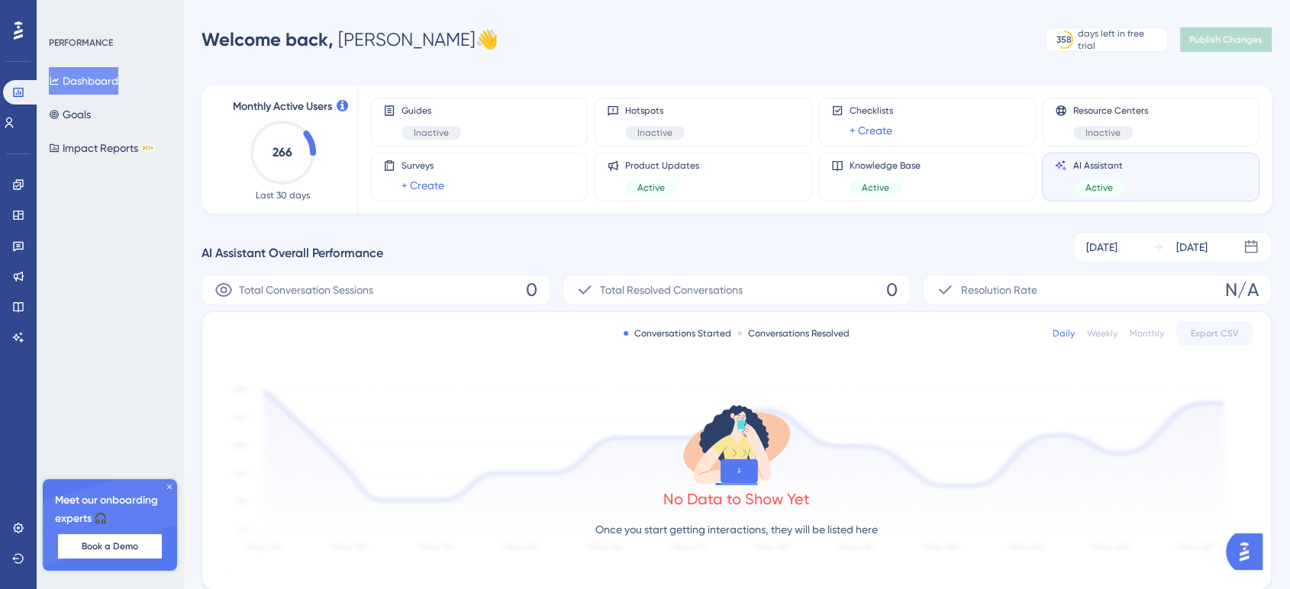
click at [984, 244] on div "AI Assistant Overall Performance Aug 26 2025 Sep 01 2025" at bounding box center [737, 247] width 1070 height 31
click at [890, 114] on span "Checklists" at bounding box center [872, 111] width 44 height 12
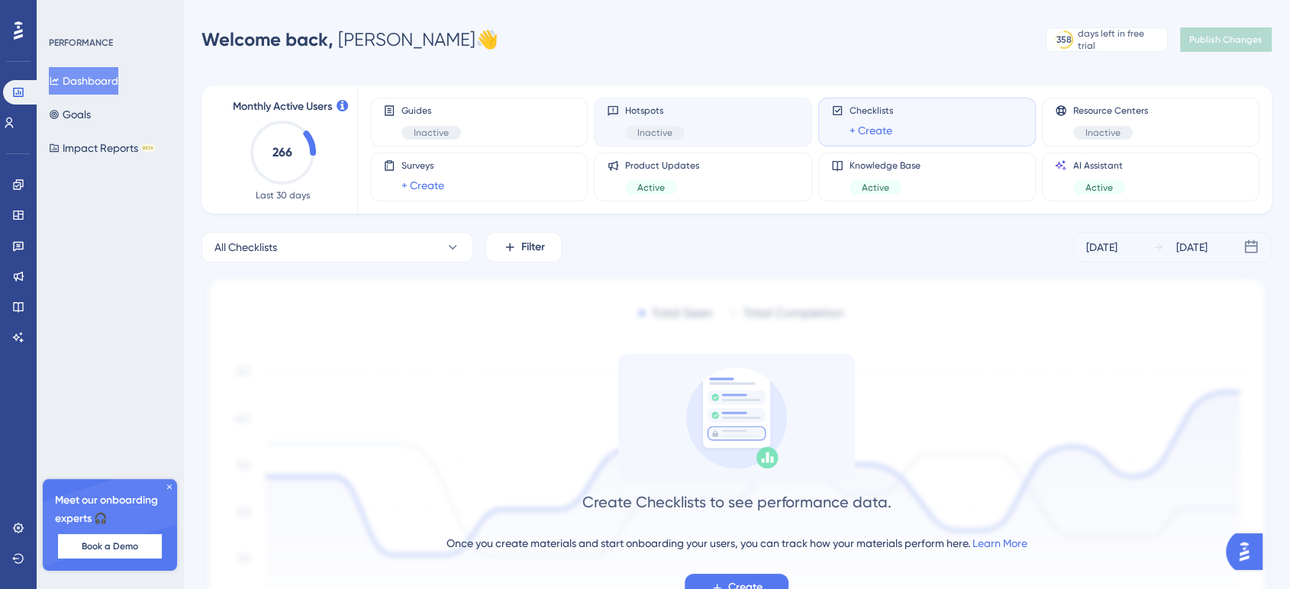
click at [766, 112] on div "Hotspots Inactive" at bounding box center [703, 122] width 192 height 35
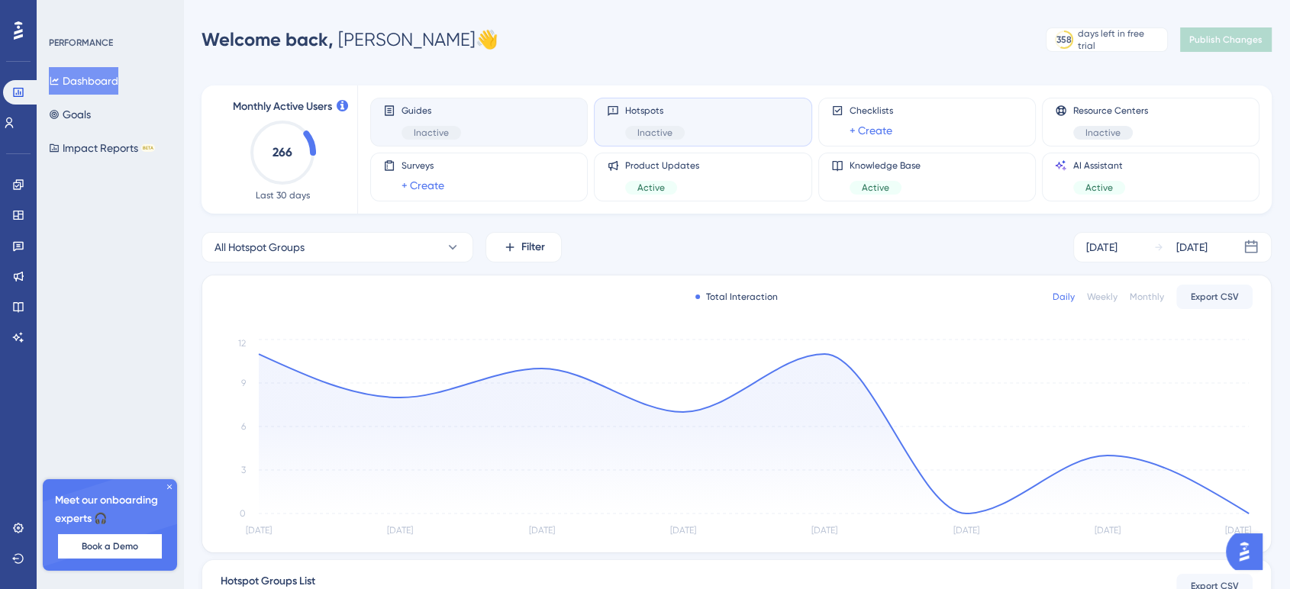
click at [540, 115] on div "Guides Inactive" at bounding box center [479, 122] width 192 height 35
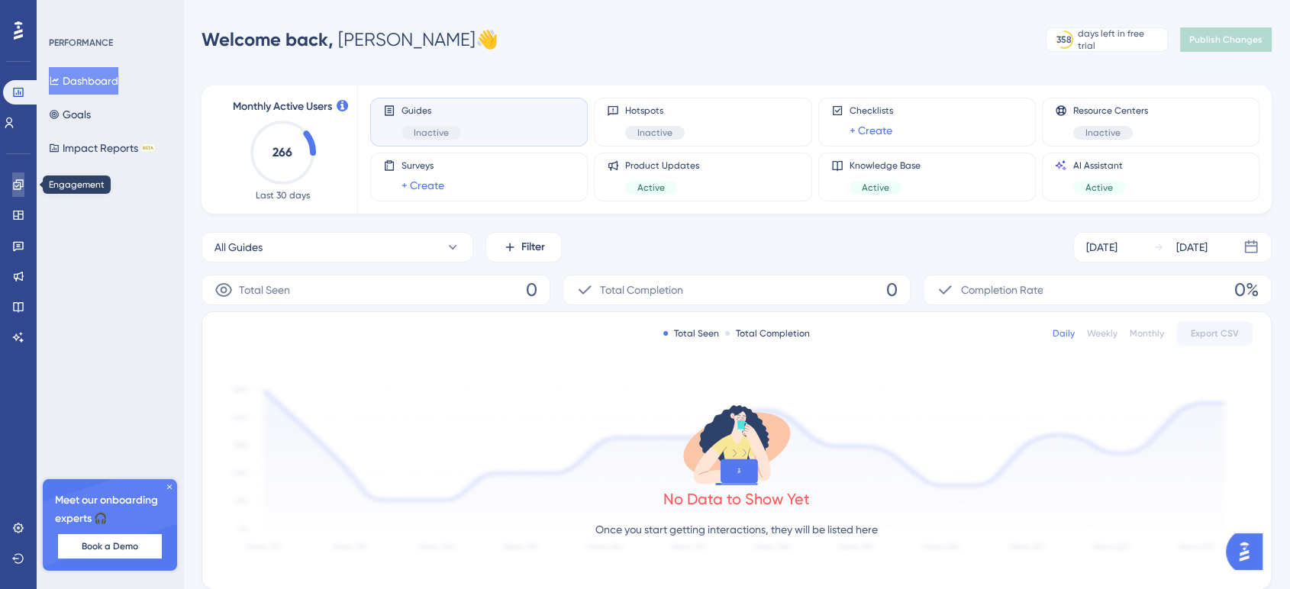
click at [17, 188] on icon at bounding box center [18, 185] width 12 height 12
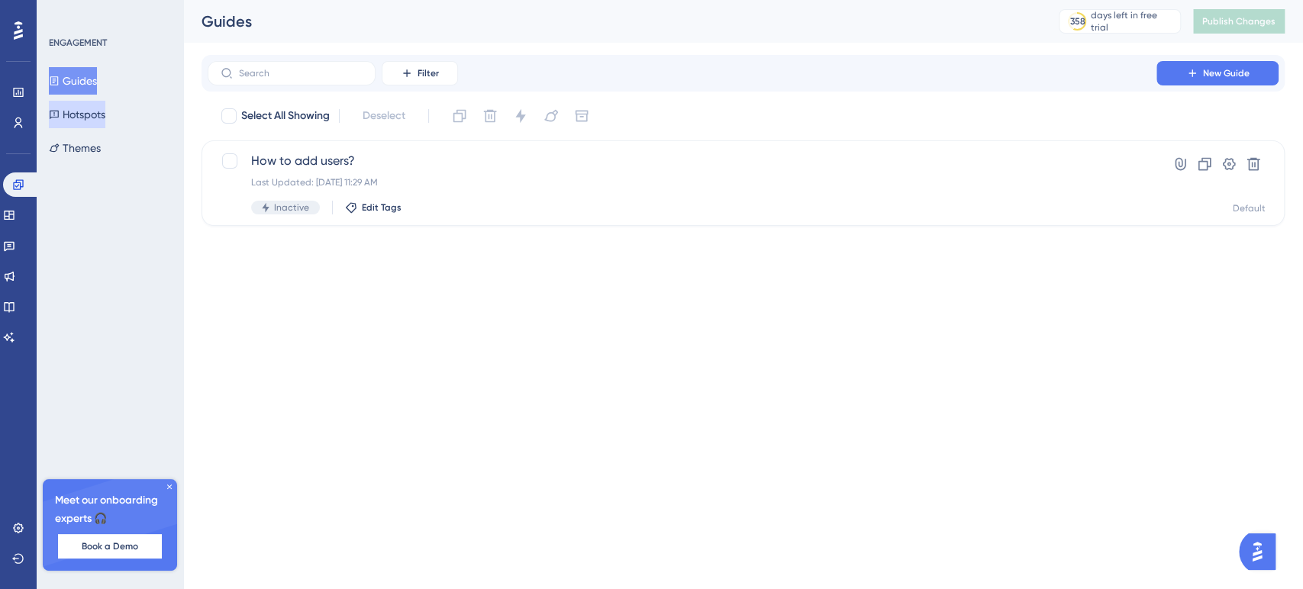
click at [99, 115] on button "Hotspots" at bounding box center [77, 114] width 56 height 27
click at [60, 147] on icon at bounding box center [54, 148] width 11 height 11
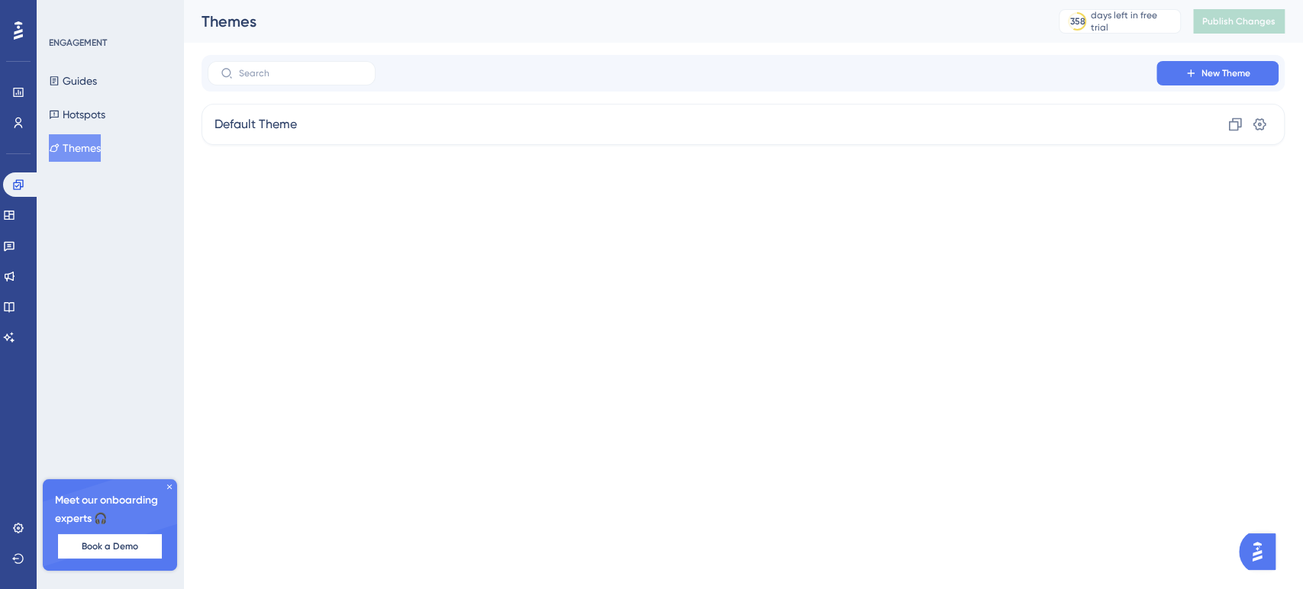
click at [76, 66] on div "ENGAGEMENT Guides Hotspots Themes" at bounding box center [111, 99] width 124 height 125
click at [76, 81] on button "Guides" at bounding box center [73, 80] width 48 height 27
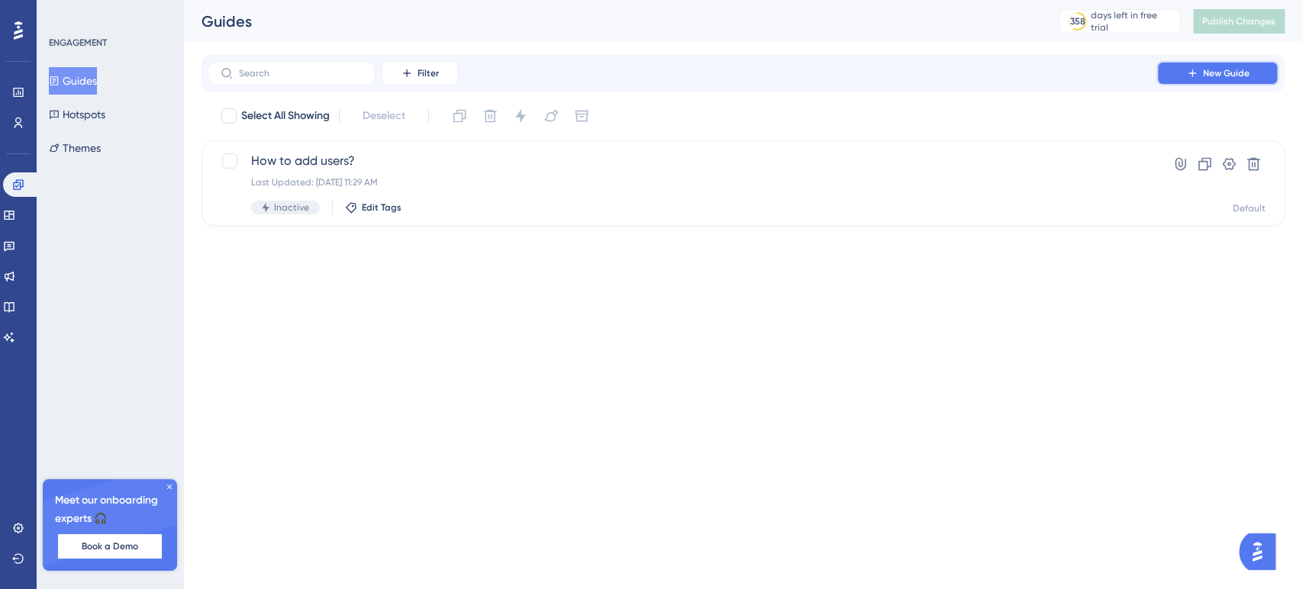
click at [1218, 79] on button "New Guide" at bounding box center [1218, 73] width 122 height 24
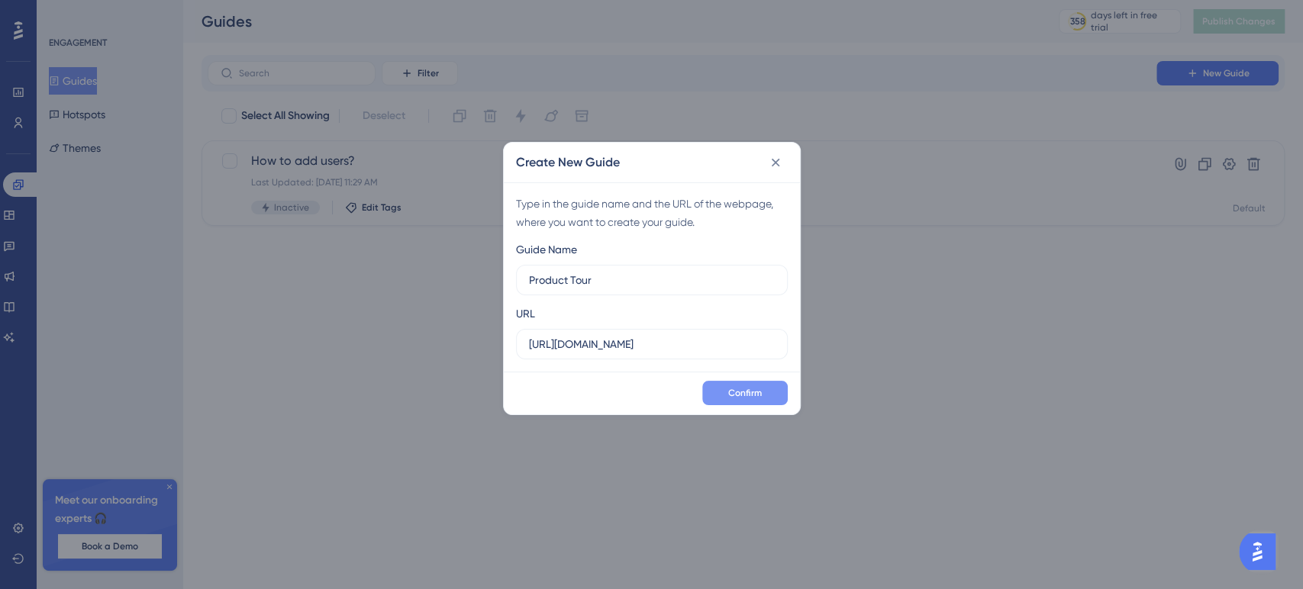
type input "Product Tour"
click at [724, 400] on button "Confirm" at bounding box center [745, 393] width 86 height 24
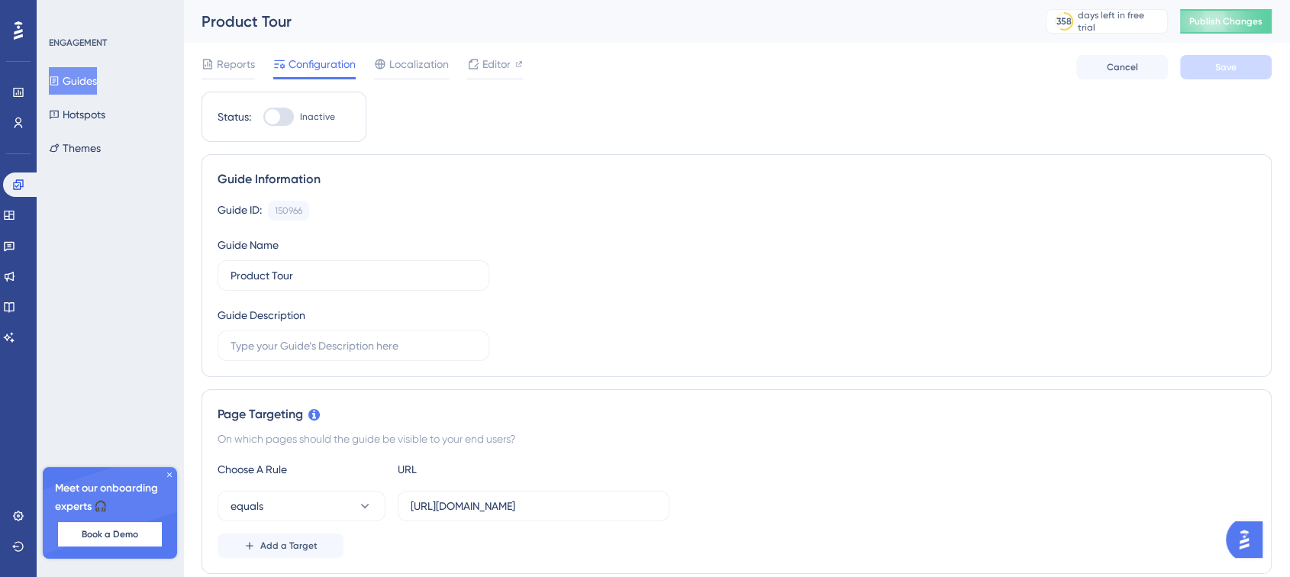
click at [281, 115] on div at bounding box center [278, 117] width 31 height 18
click at [263, 117] on input "Inactive" at bounding box center [263, 117] width 1 height 1
checkbox input "false"
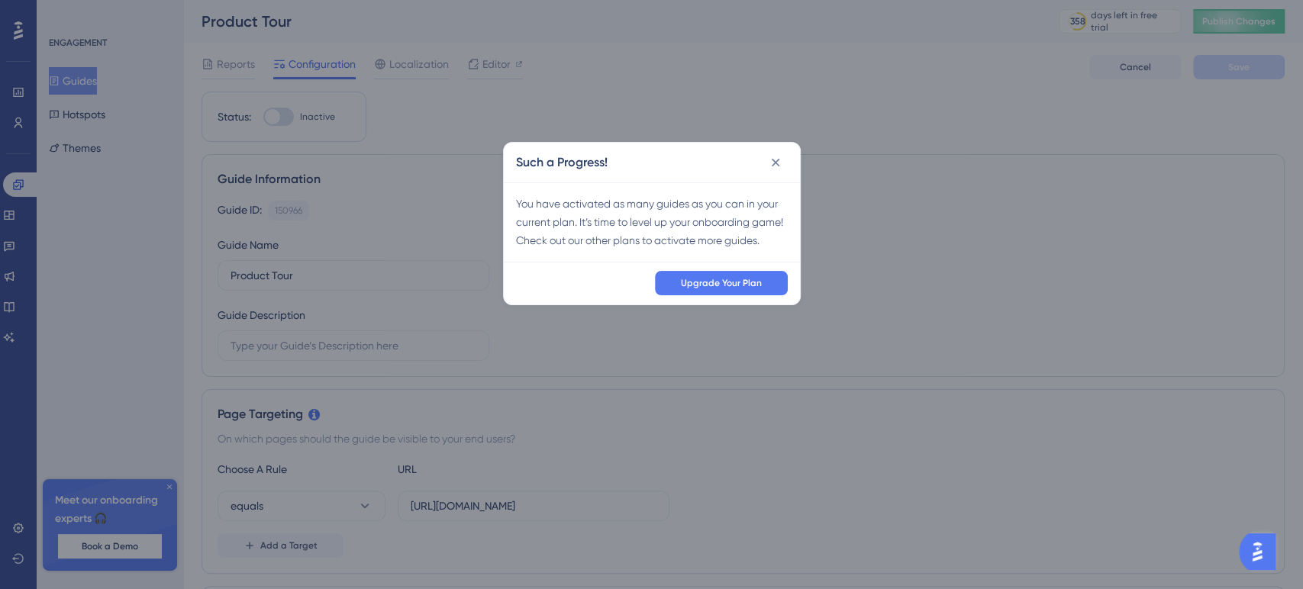
click at [281, 115] on div "Such a Progress! You have activated as many guides as you can in your current p…" at bounding box center [651, 294] width 1303 height 589
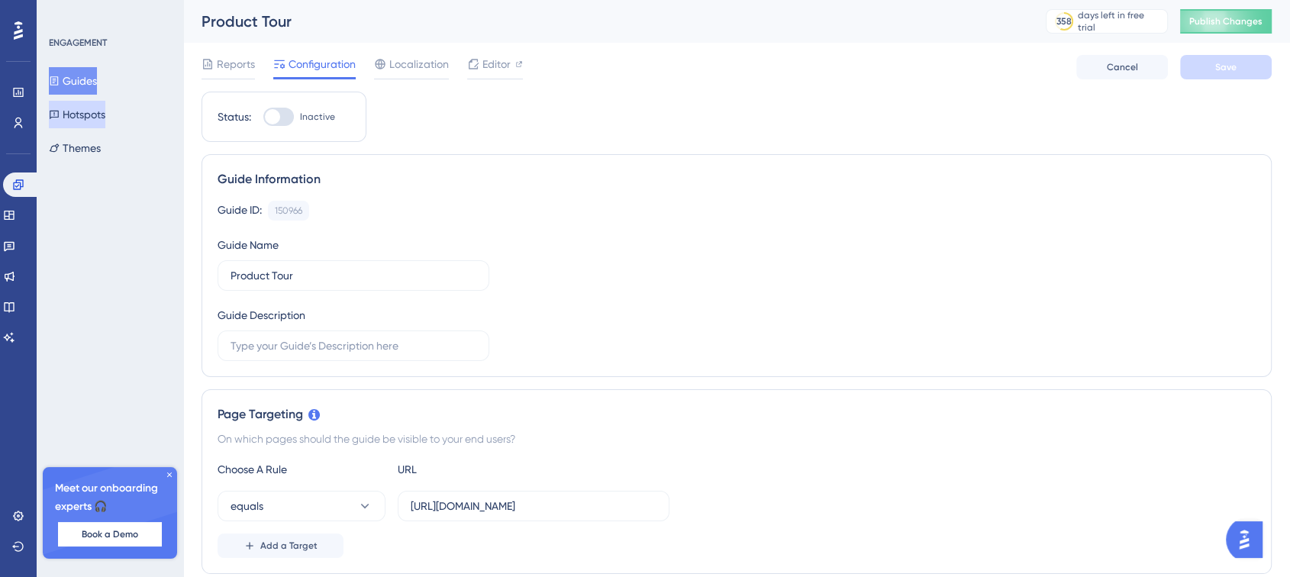
click at [93, 107] on button "Hotspots" at bounding box center [77, 114] width 56 height 27
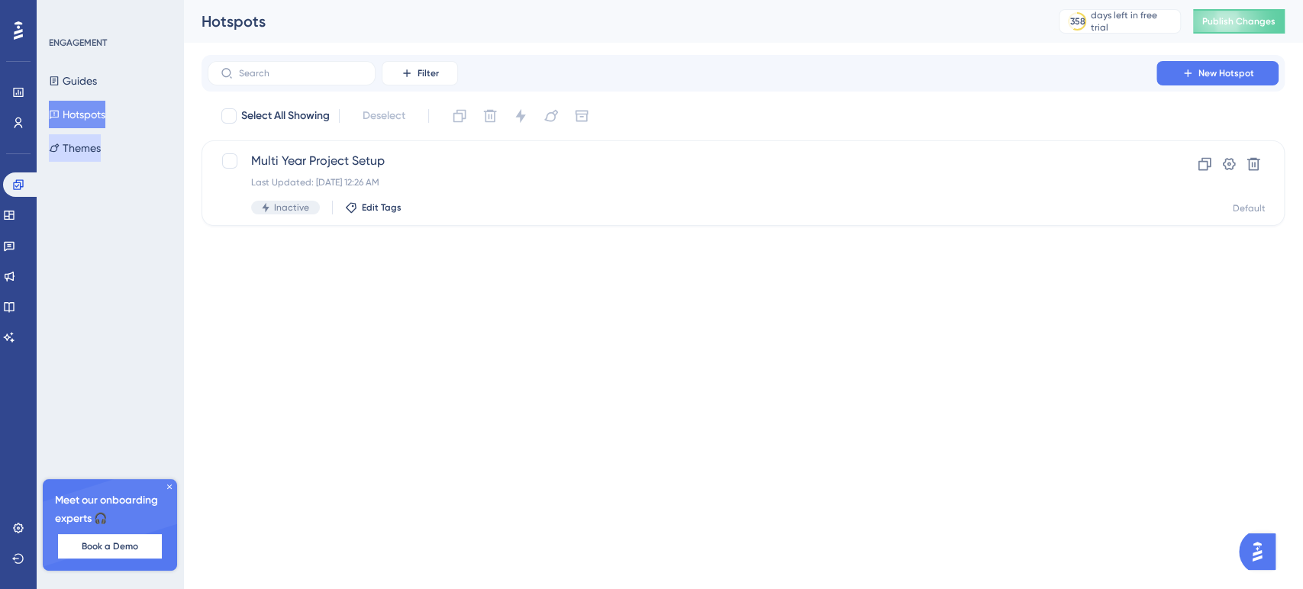
click at [88, 149] on button "Themes" at bounding box center [75, 147] width 52 height 27
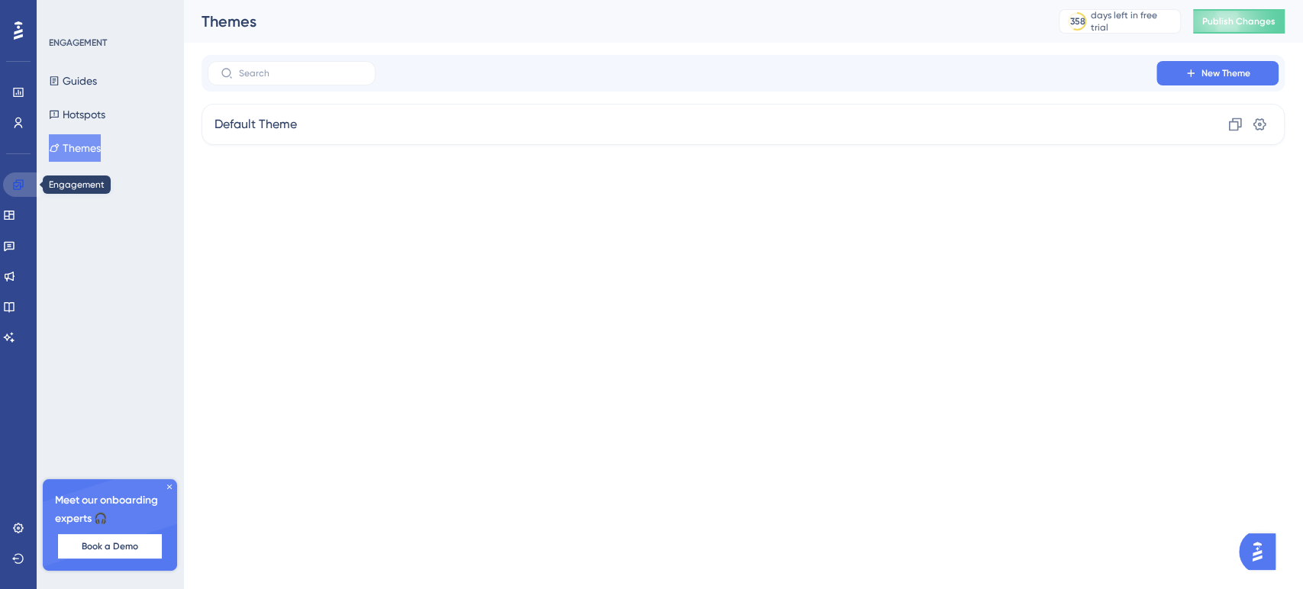
click at [24, 183] on link at bounding box center [21, 185] width 37 height 24
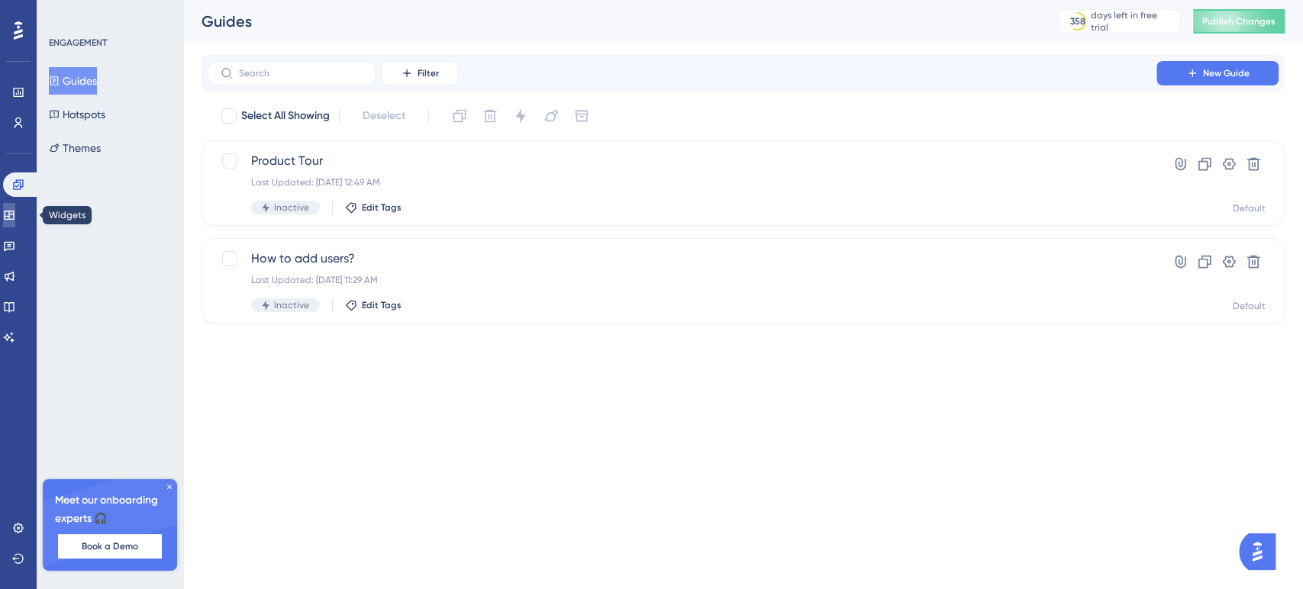
click at [15, 205] on link at bounding box center [9, 215] width 12 height 24
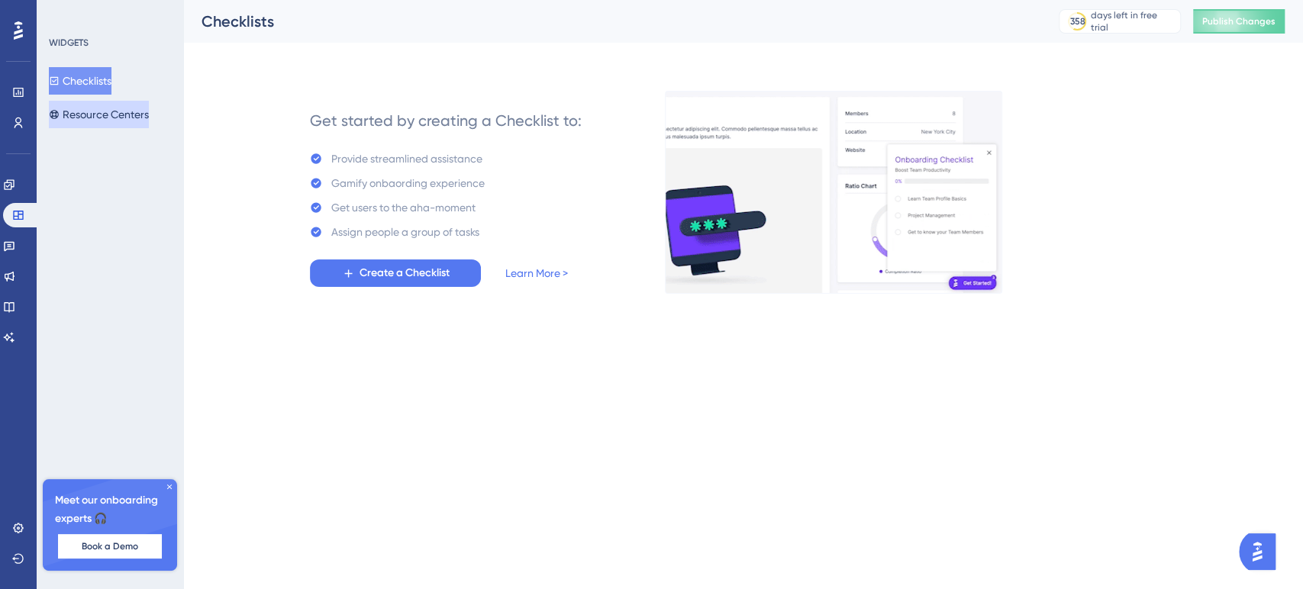
click at [76, 110] on button "Resource Centers" at bounding box center [99, 114] width 100 height 27
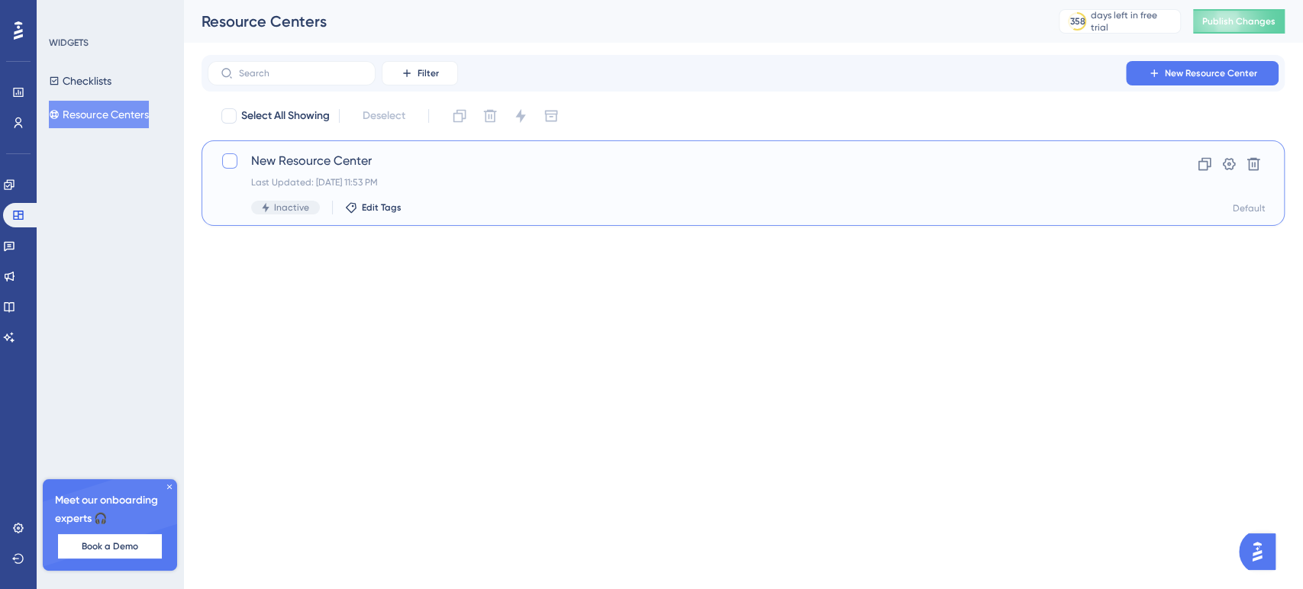
click at [234, 160] on div at bounding box center [229, 160] width 15 height 15
checkbox input "true"
click at [234, 160] on div at bounding box center [229, 160] width 15 height 15
checkbox input "false"
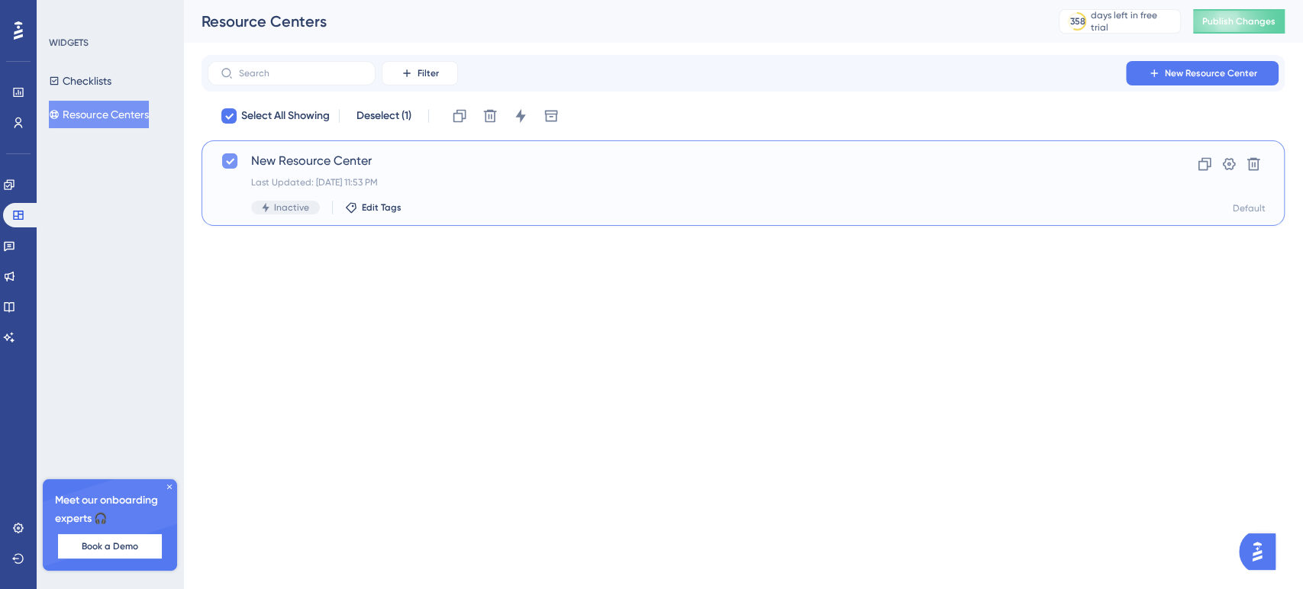
checkbox input "false"
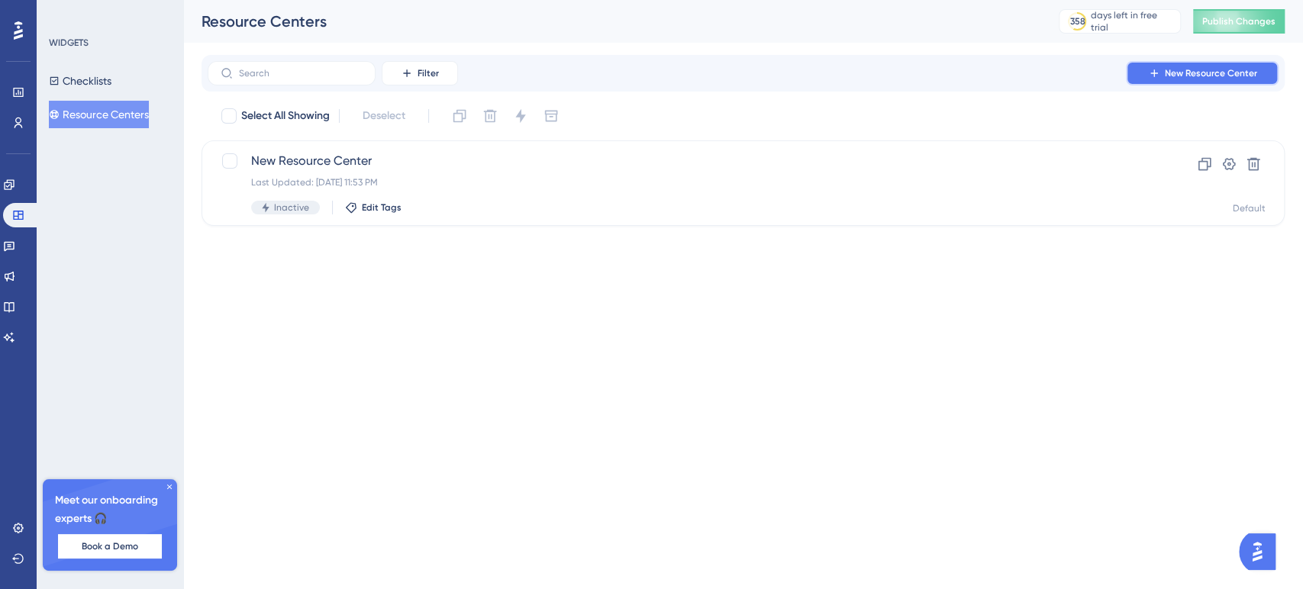
click at [1212, 73] on span "New Resource Center" at bounding box center [1211, 73] width 92 height 12
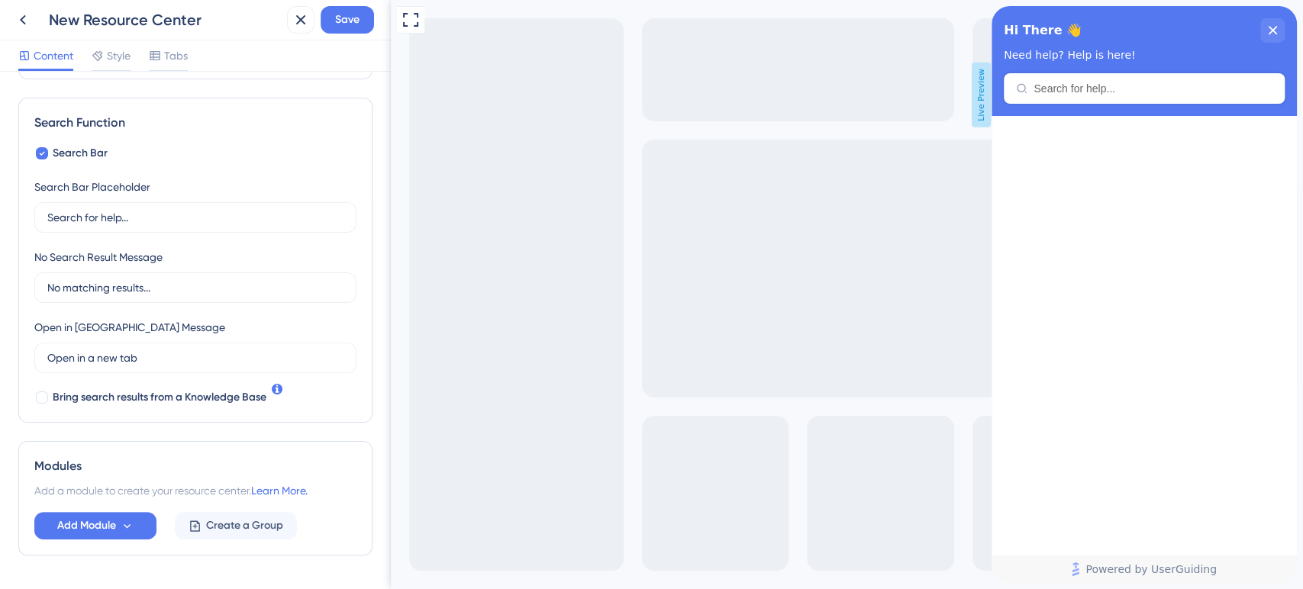
scroll to position [244, 0]
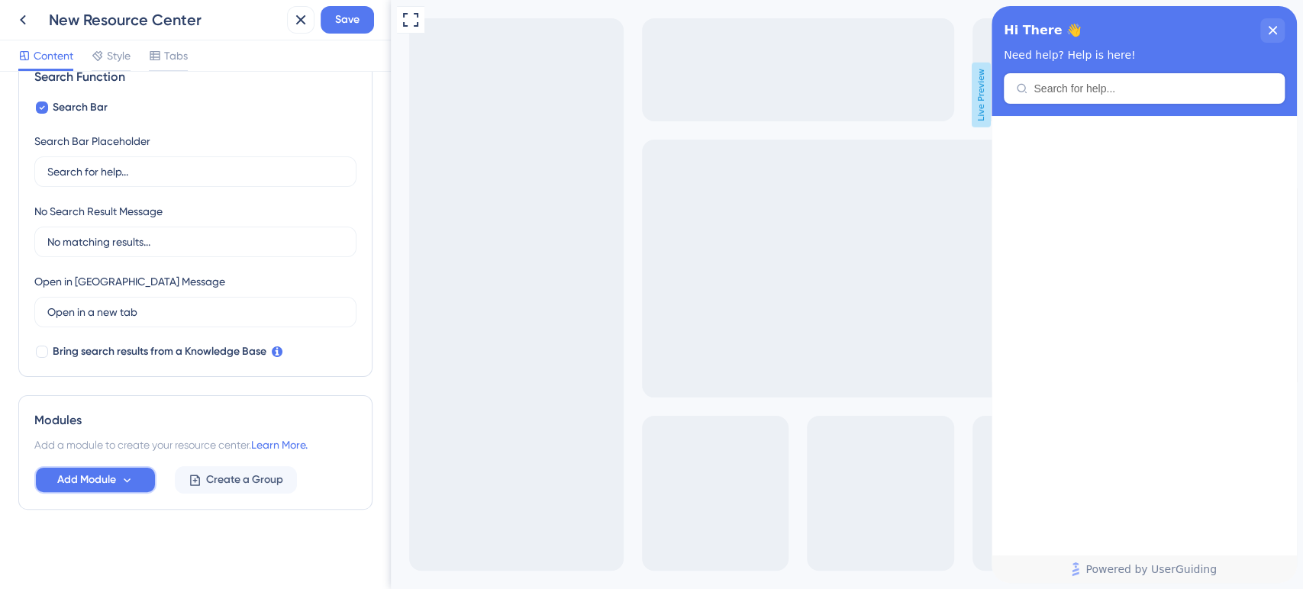
click at [110, 478] on span "Add Module" at bounding box center [86, 480] width 59 height 18
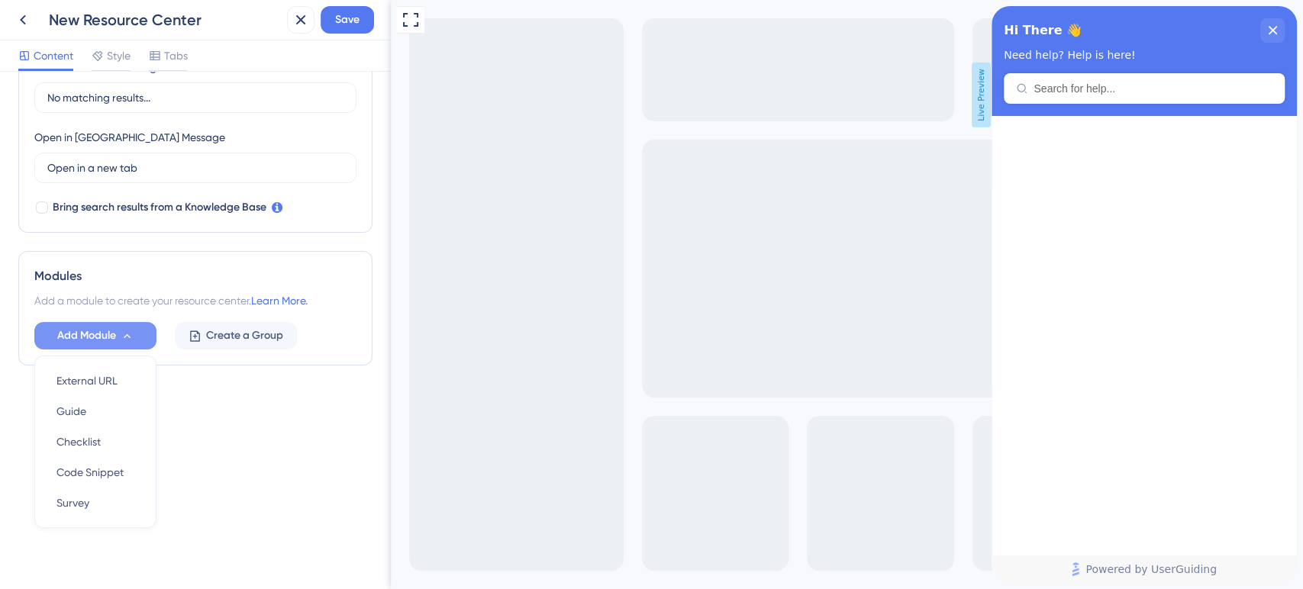
scroll to position [388, 0]
click at [113, 387] on span "External URL" at bounding box center [86, 382] width 61 height 18
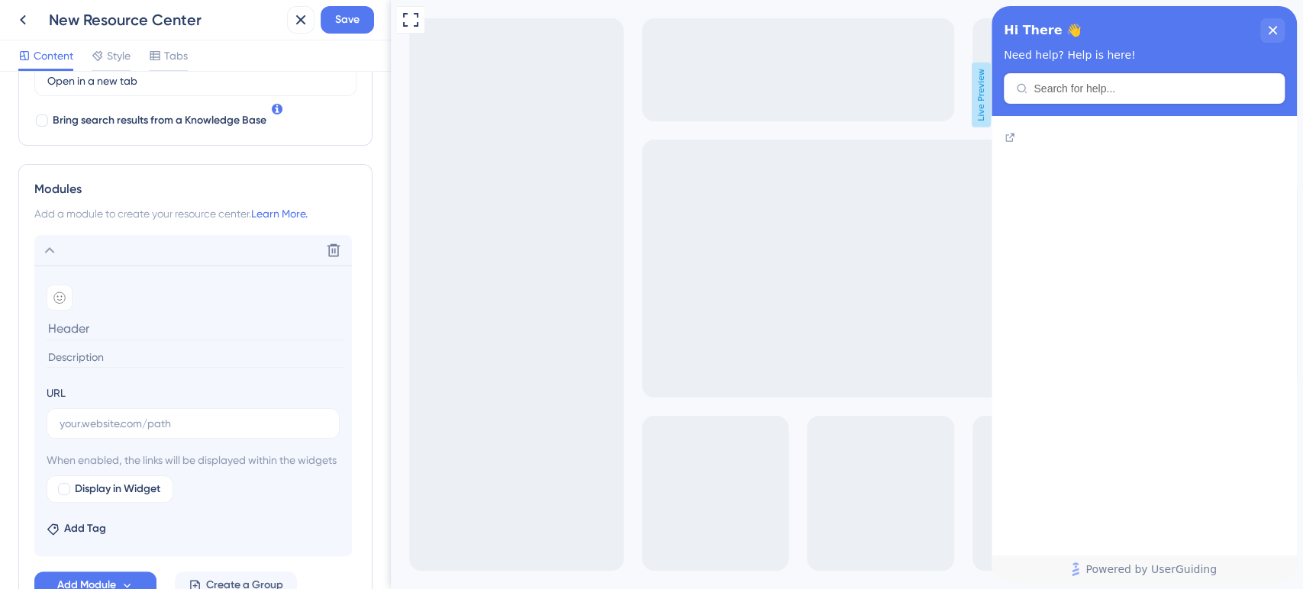
scroll to position [599, 0]
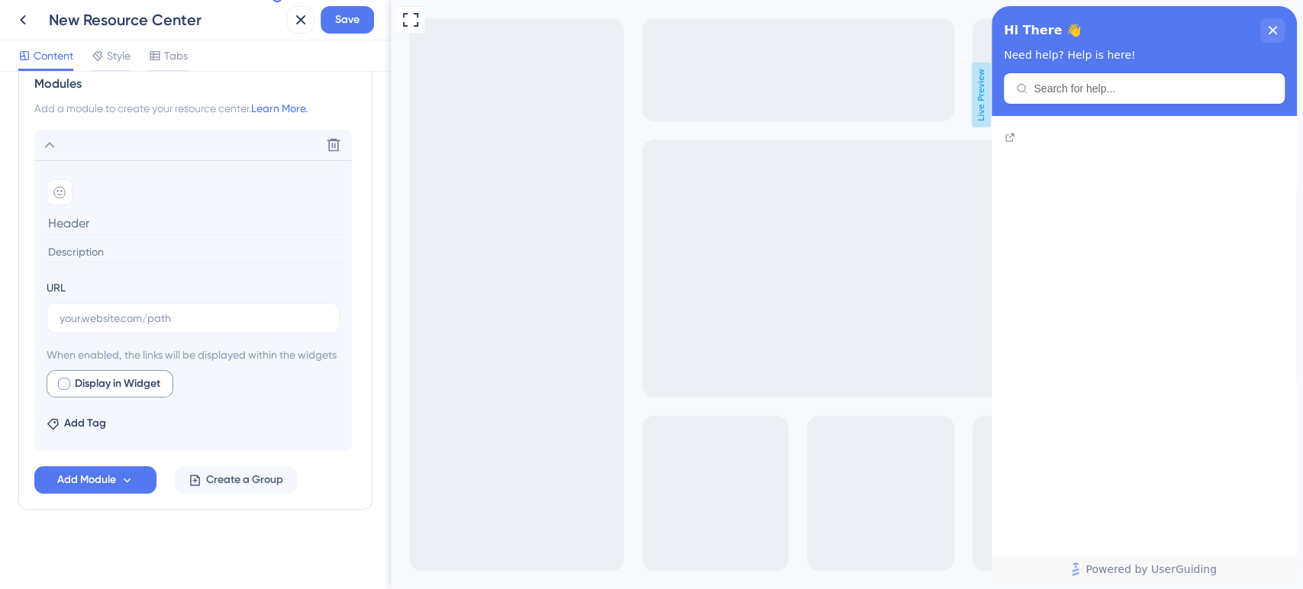
click at [67, 389] on div at bounding box center [64, 384] width 12 height 12
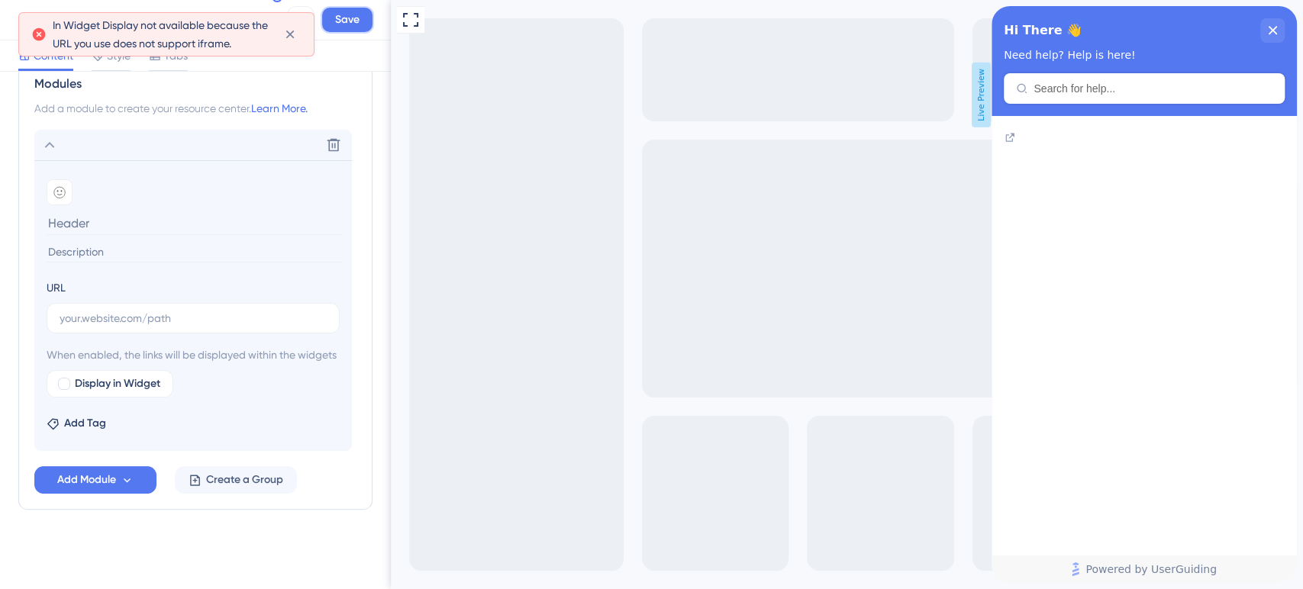
click at [352, 24] on span "Save" at bounding box center [347, 20] width 24 height 18
click at [1270, 32] on icon "close resource center" at bounding box center [1273, 30] width 8 height 8
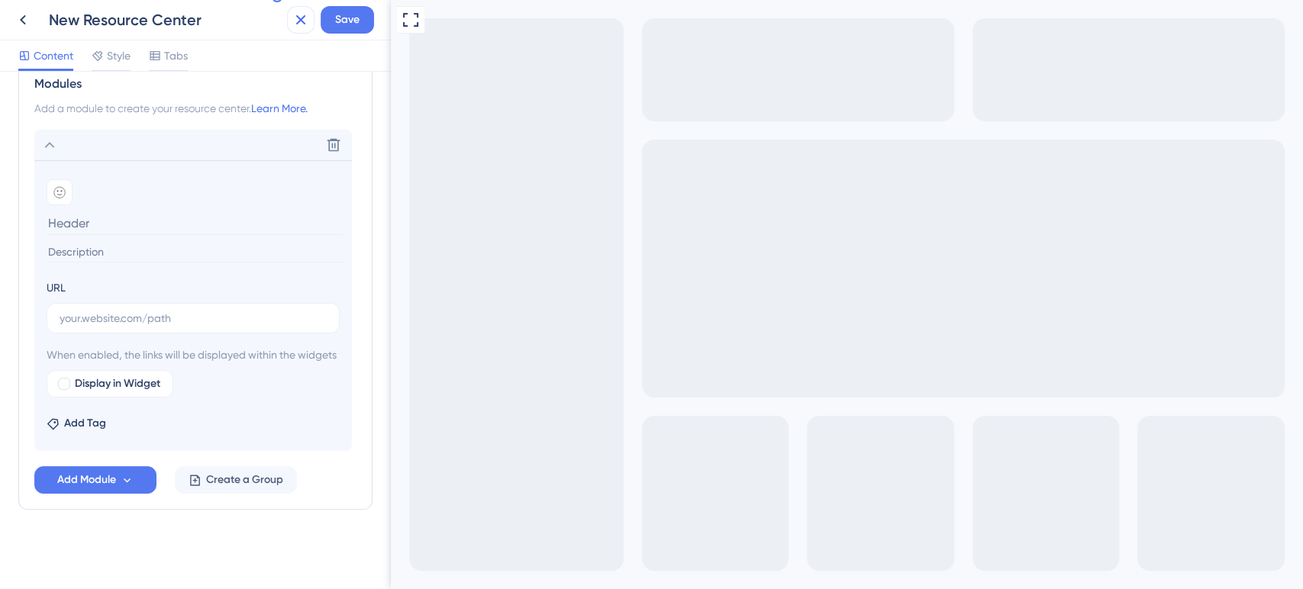
click at [307, 21] on icon at bounding box center [301, 20] width 18 height 18
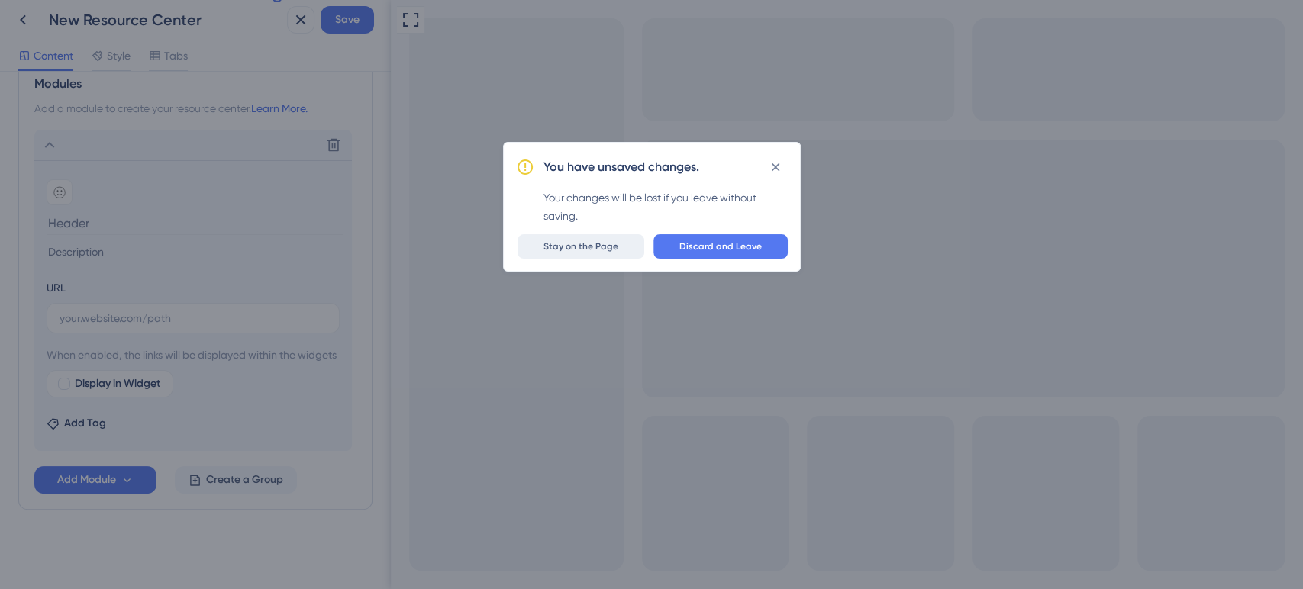
click at [616, 246] on span "Stay on the Page" at bounding box center [581, 246] width 75 height 12
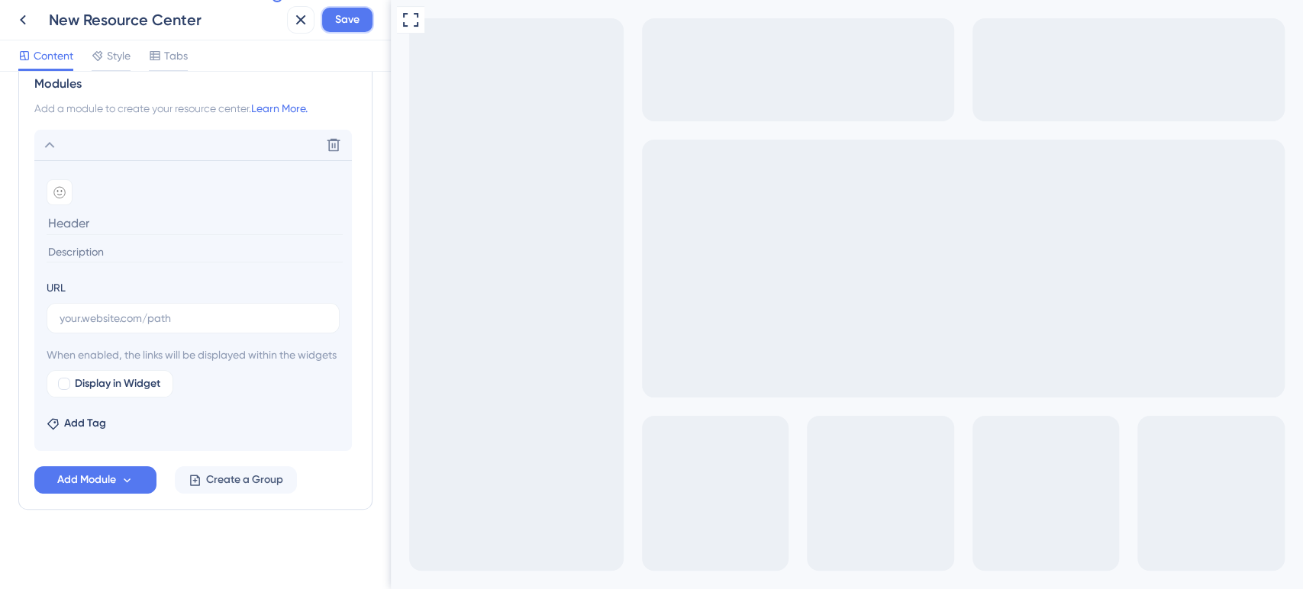
click at [351, 27] on span "Save" at bounding box center [347, 20] width 24 height 18
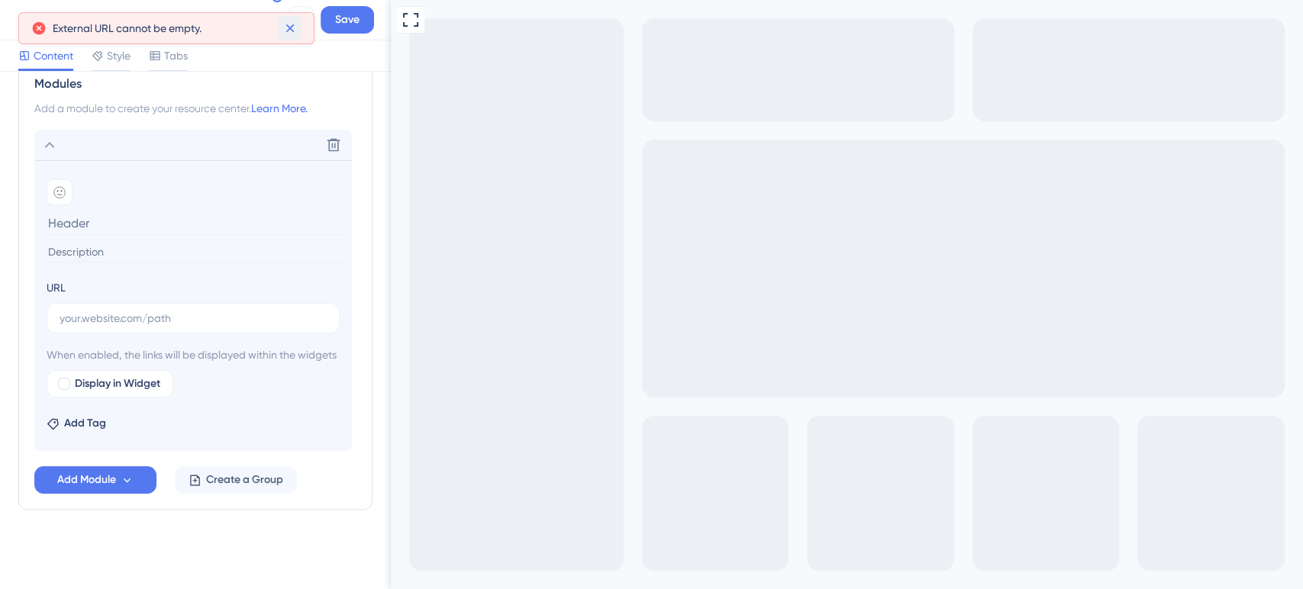
click at [295, 23] on icon at bounding box center [289, 28] width 15 height 15
click at [25, 24] on icon at bounding box center [23, 20] width 18 height 18
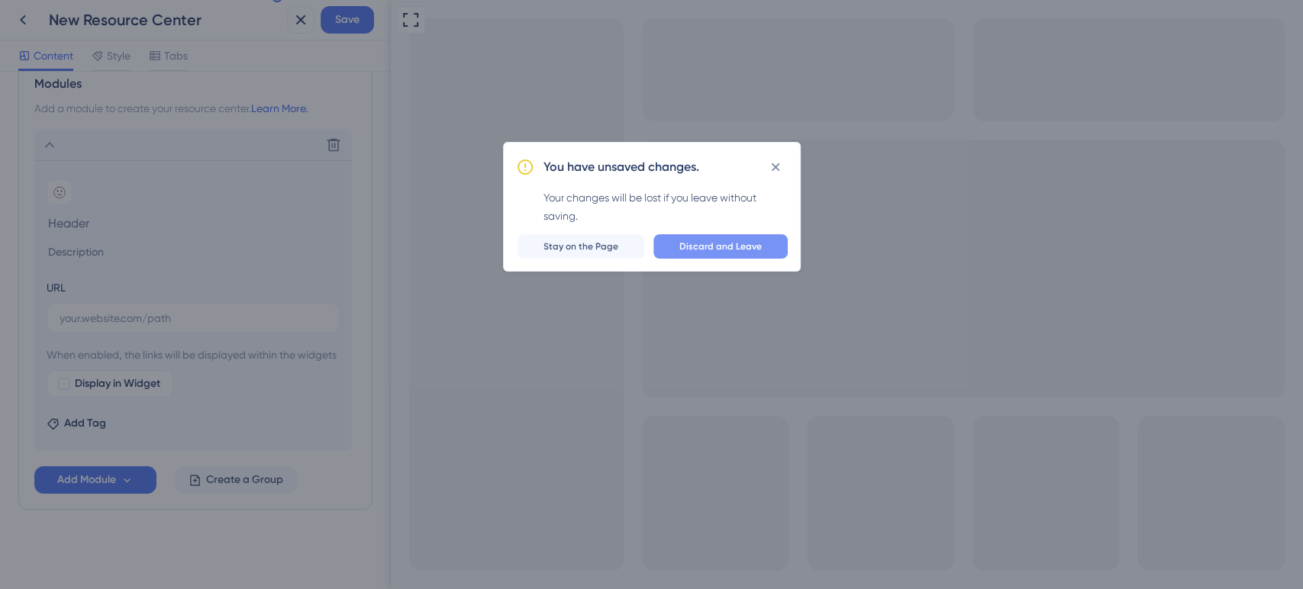
click at [703, 255] on button "Discard and Leave" at bounding box center [720, 246] width 134 height 24
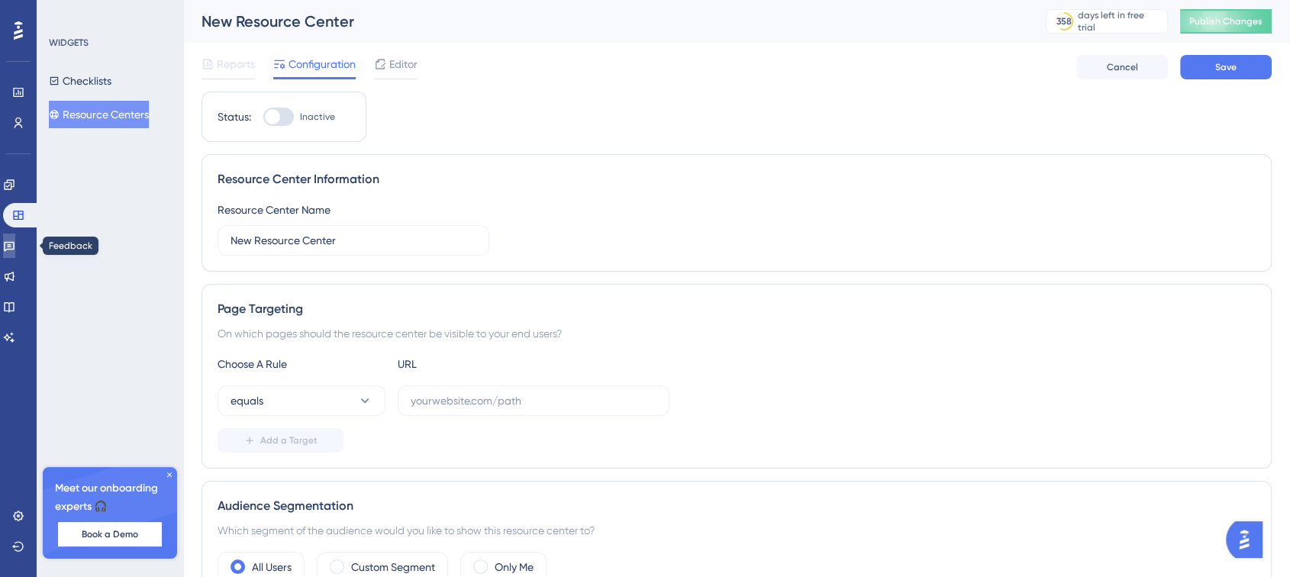
click at [15, 253] on link at bounding box center [9, 246] width 12 height 24
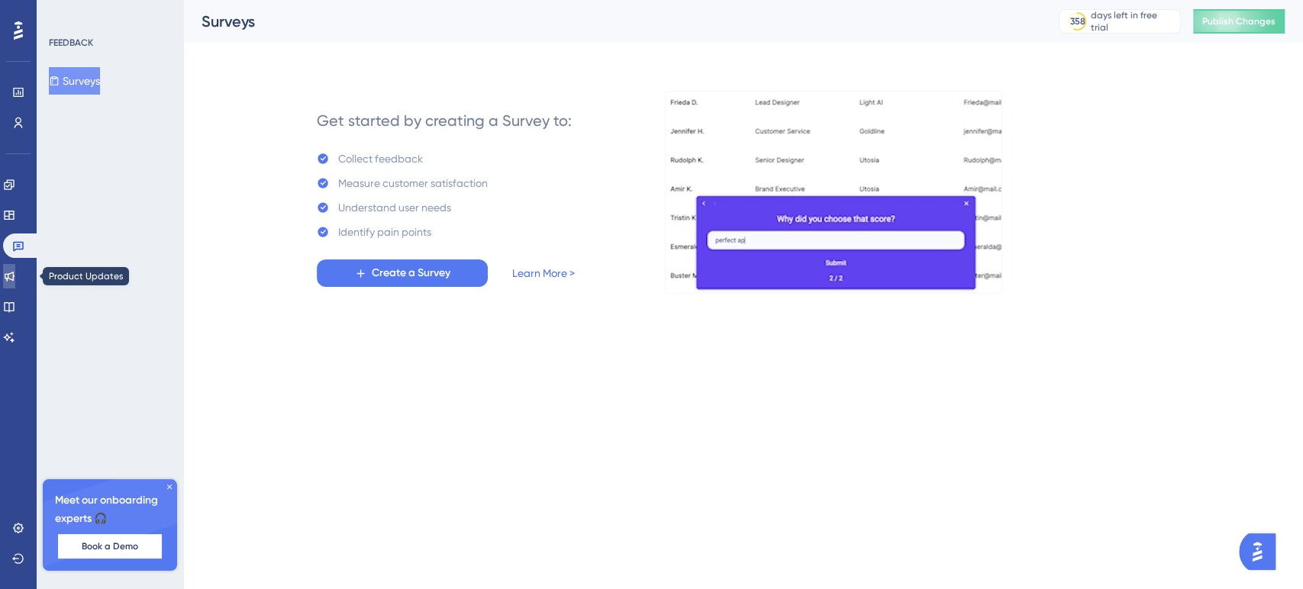
click at [15, 270] on icon at bounding box center [9, 276] width 12 height 12
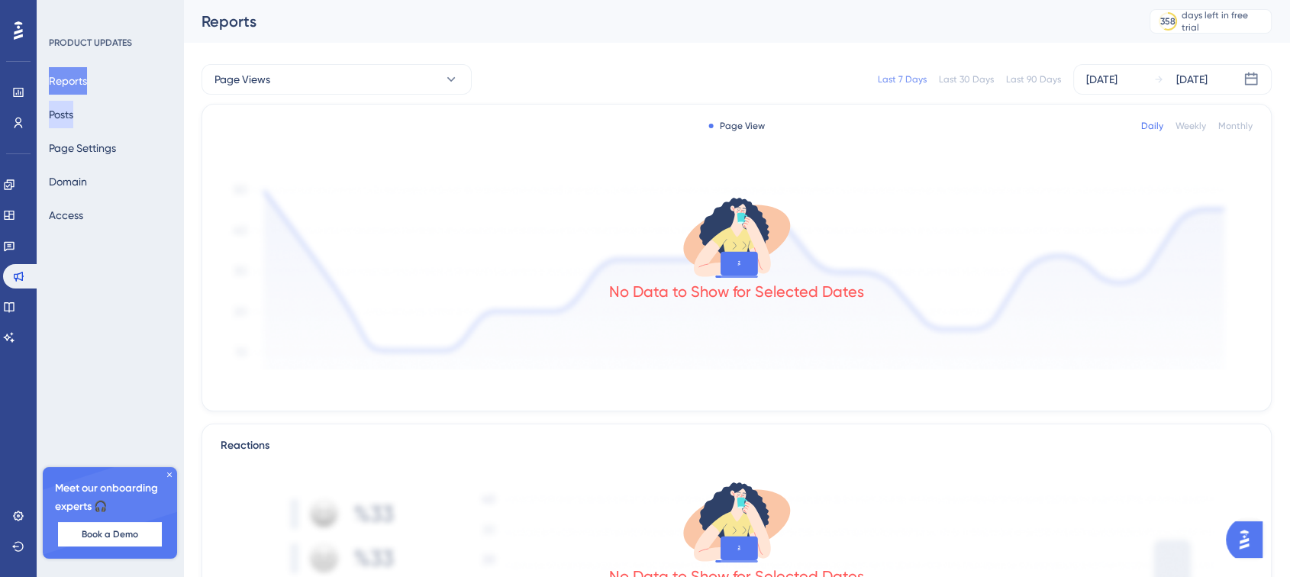
click at [73, 124] on button "Posts" at bounding box center [61, 114] width 24 height 27
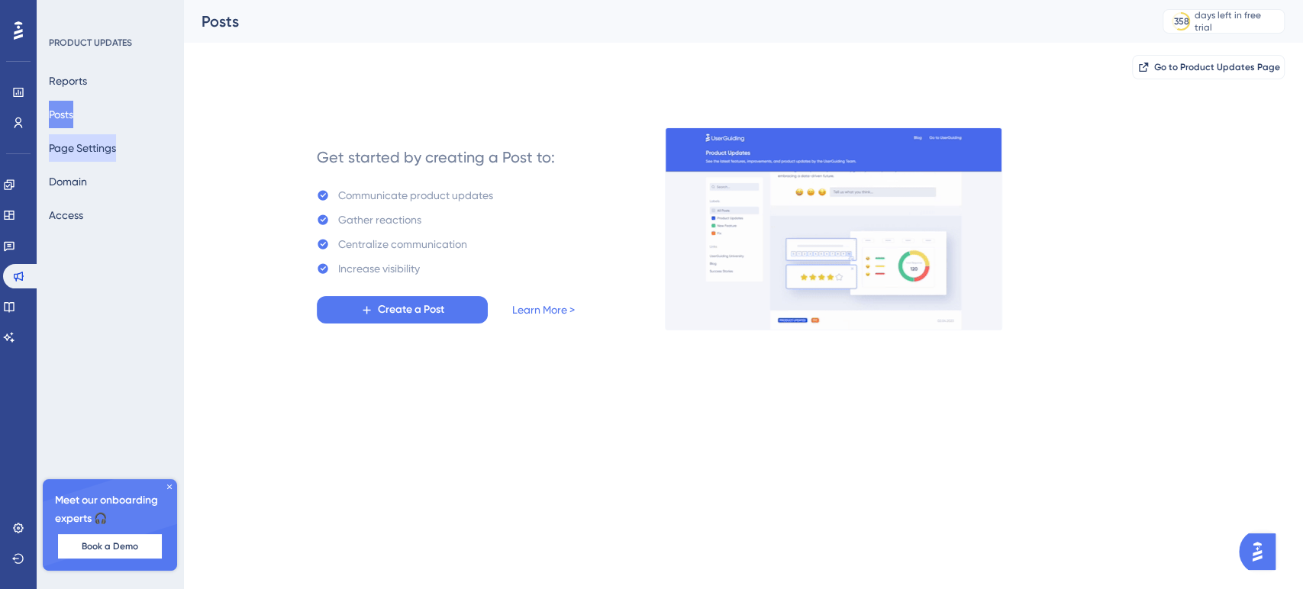
click at [78, 147] on button "Page Settings" at bounding box center [82, 147] width 67 height 27
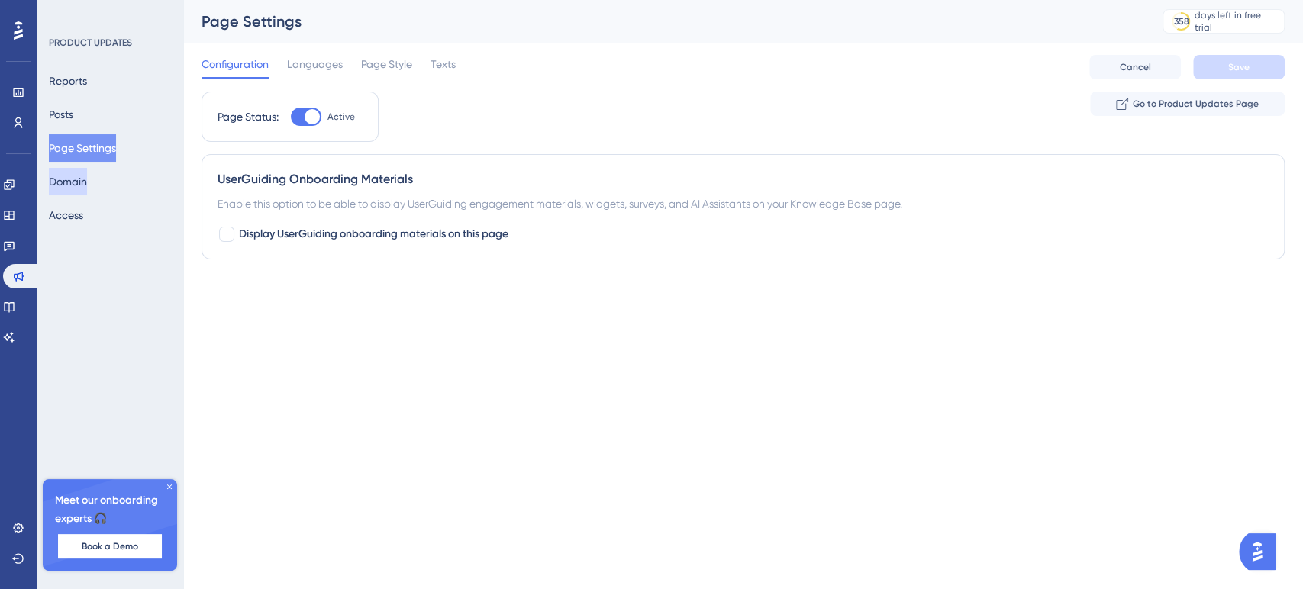
click at [86, 189] on button "Domain" at bounding box center [68, 181] width 38 height 27
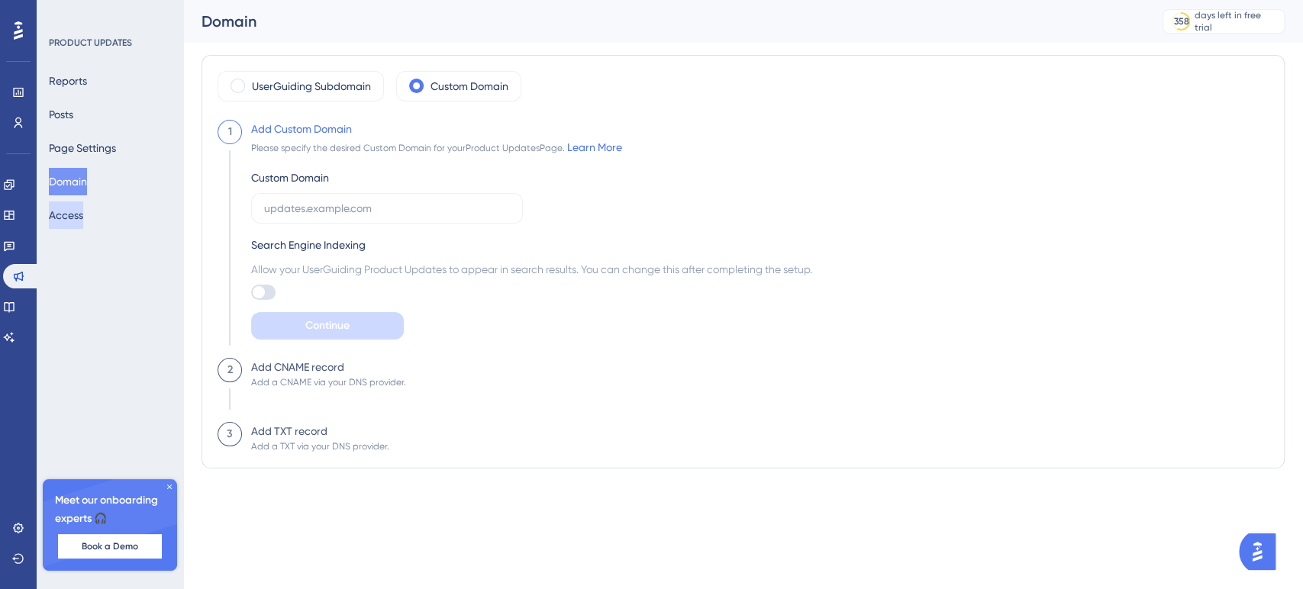
click at [75, 218] on button "Access" at bounding box center [66, 215] width 34 height 27
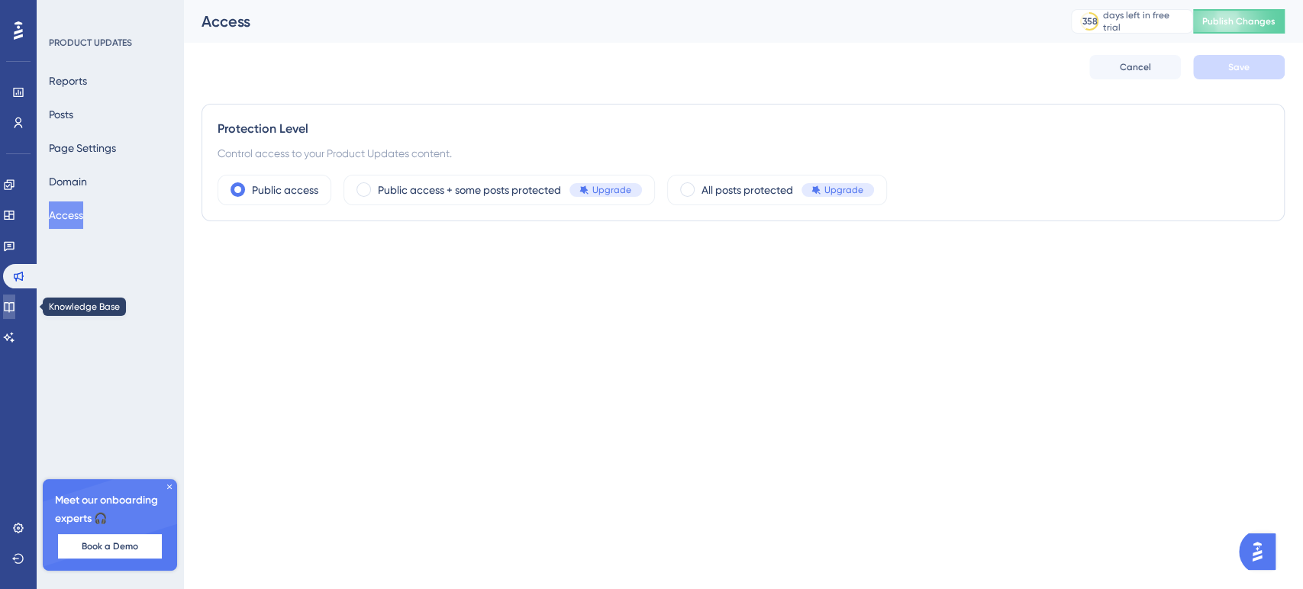
click at [15, 298] on link at bounding box center [9, 307] width 12 height 24
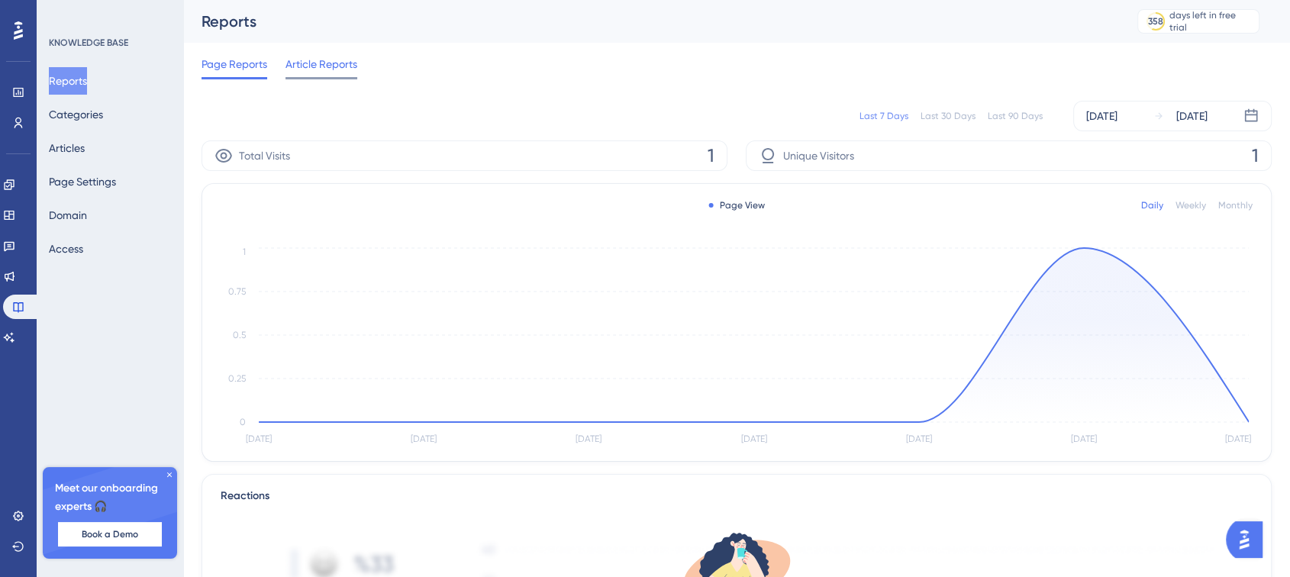
click at [317, 64] on span "Article Reports" at bounding box center [322, 64] width 72 height 18
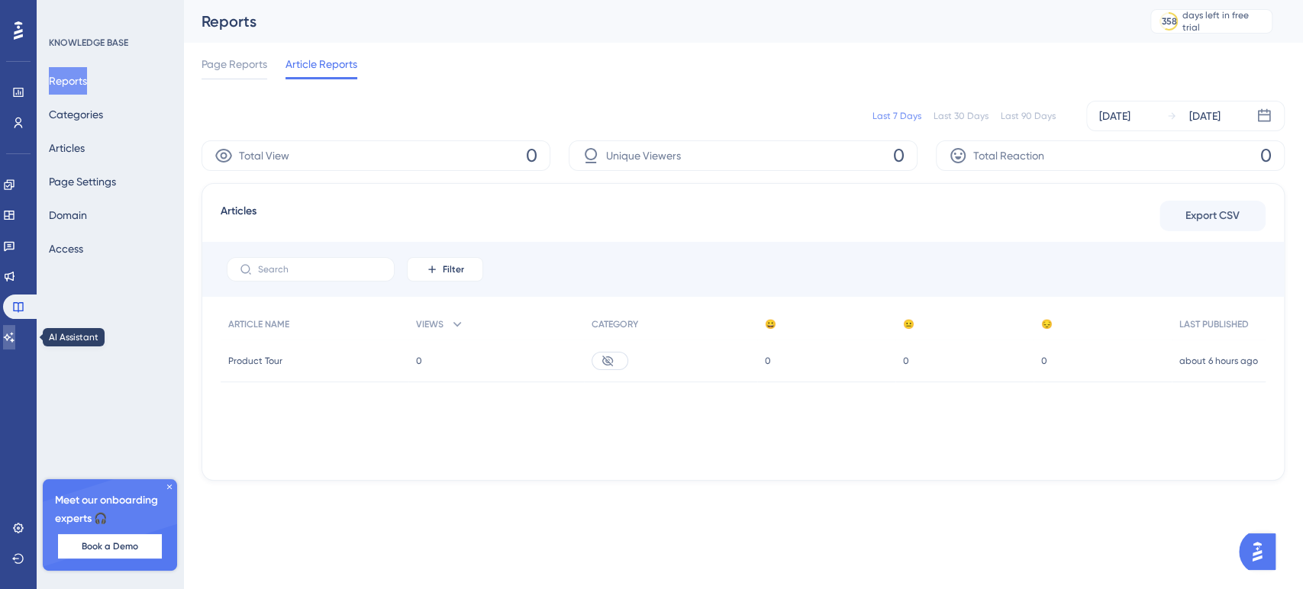
click at [15, 332] on icon at bounding box center [9, 337] width 12 height 12
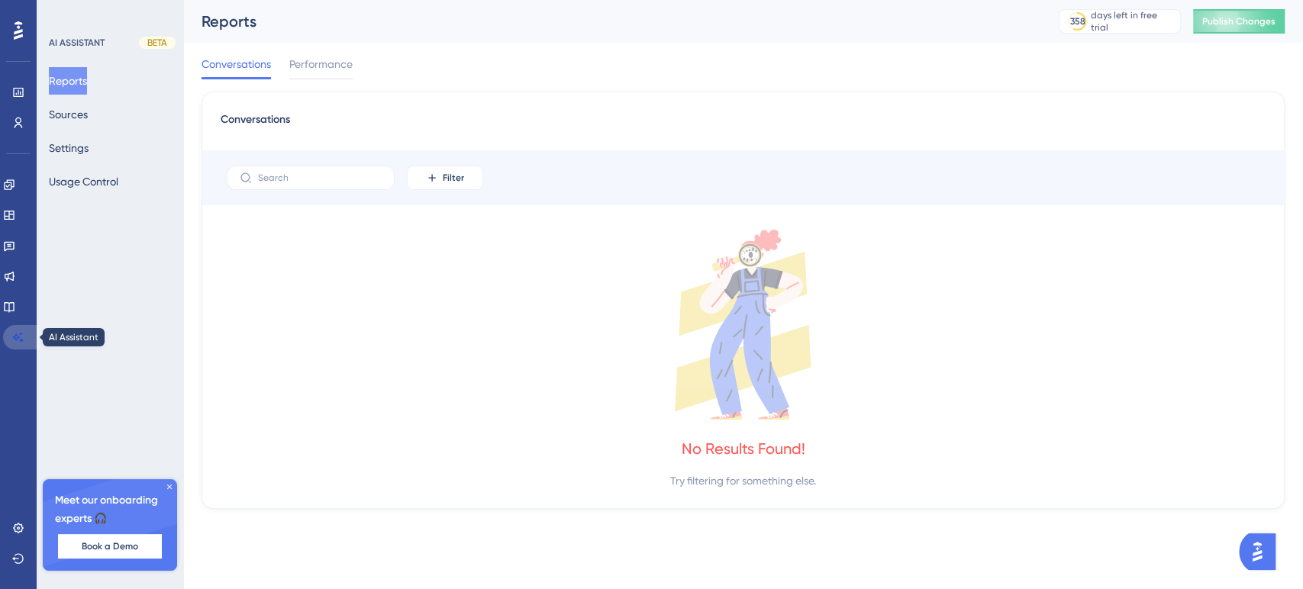
click at [18, 332] on icon at bounding box center [18, 337] width 12 height 12
click at [80, 114] on button "Sources" at bounding box center [68, 114] width 39 height 27
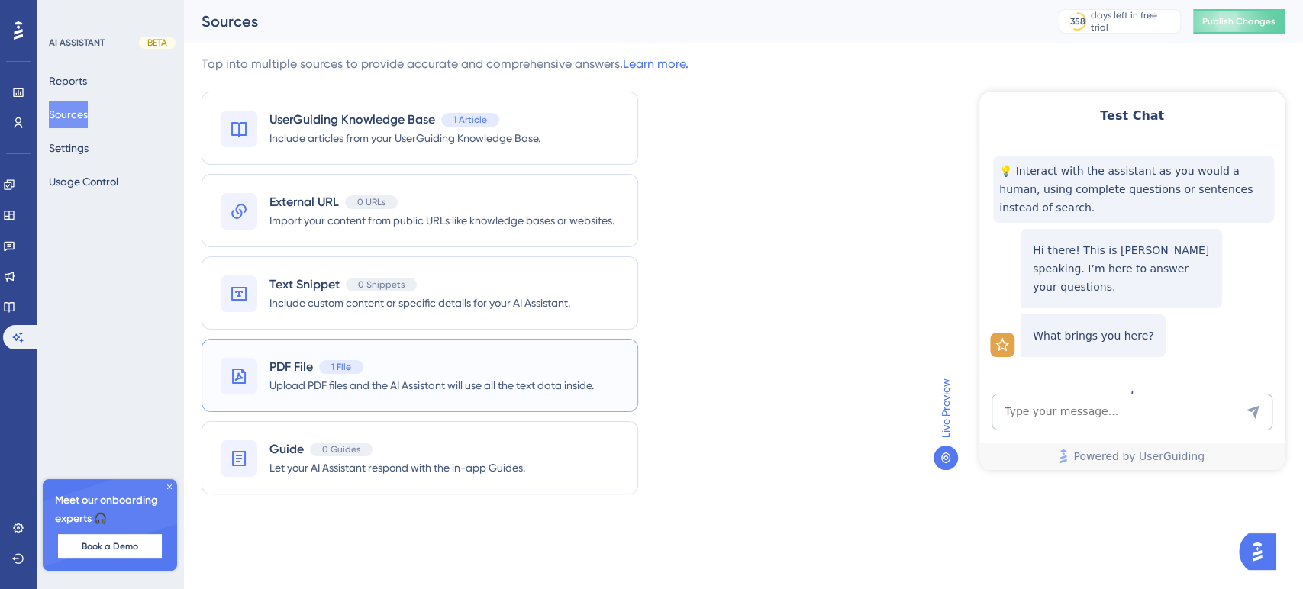
click at [302, 382] on span "Upload PDF files and the AI Assistant will use all the text data inside." at bounding box center [431, 385] width 324 height 18
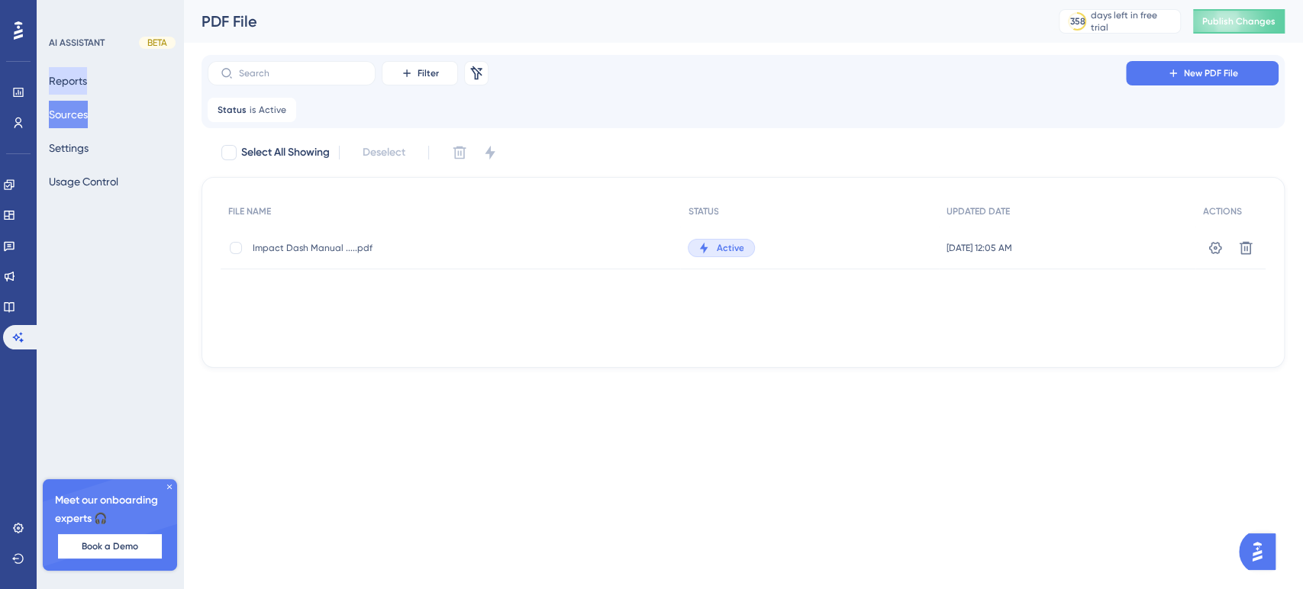
click at [82, 89] on button "Reports" at bounding box center [68, 80] width 38 height 27
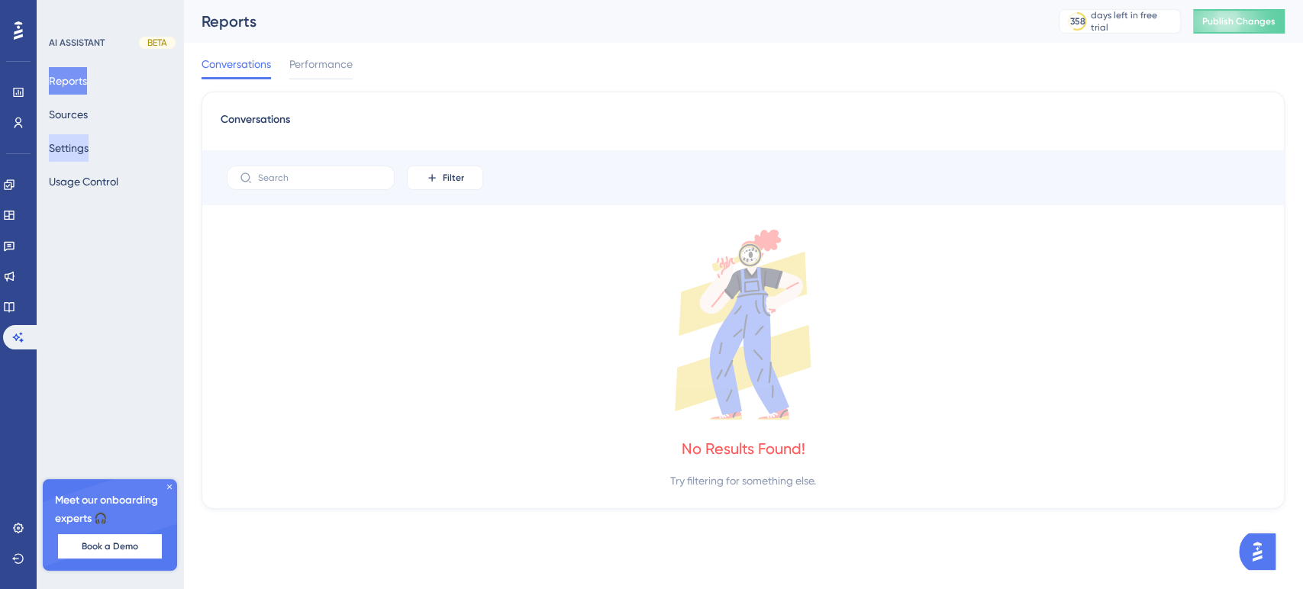
click at [76, 150] on button "Settings" at bounding box center [69, 147] width 40 height 27
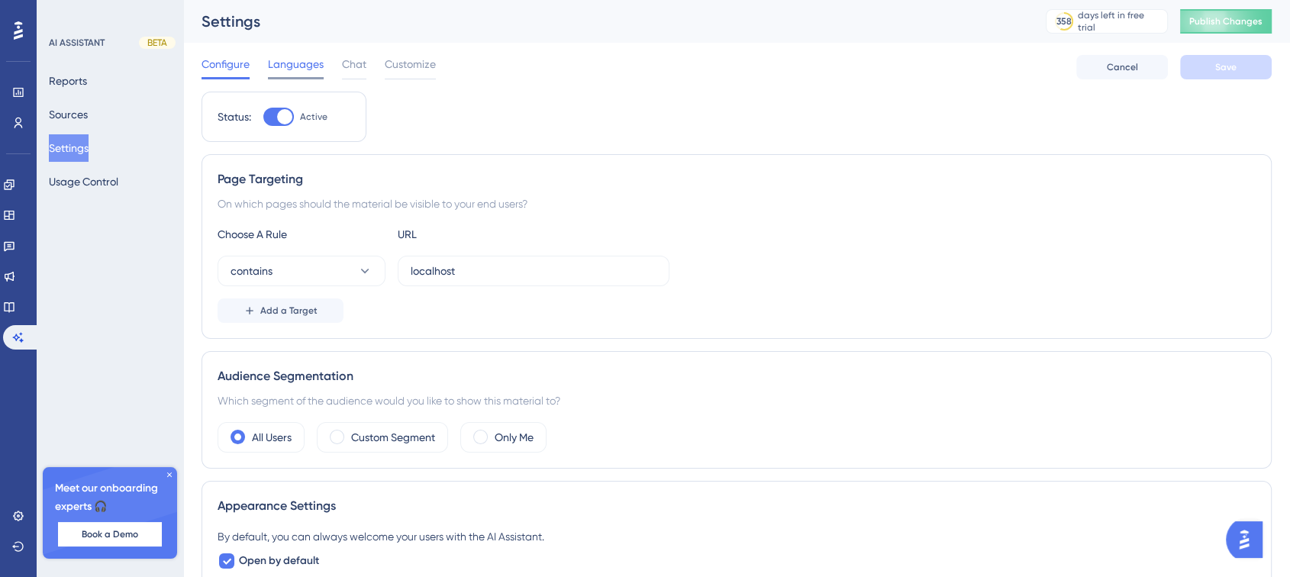
click at [306, 64] on span "Languages" at bounding box center [296, 64] width 56 height 18
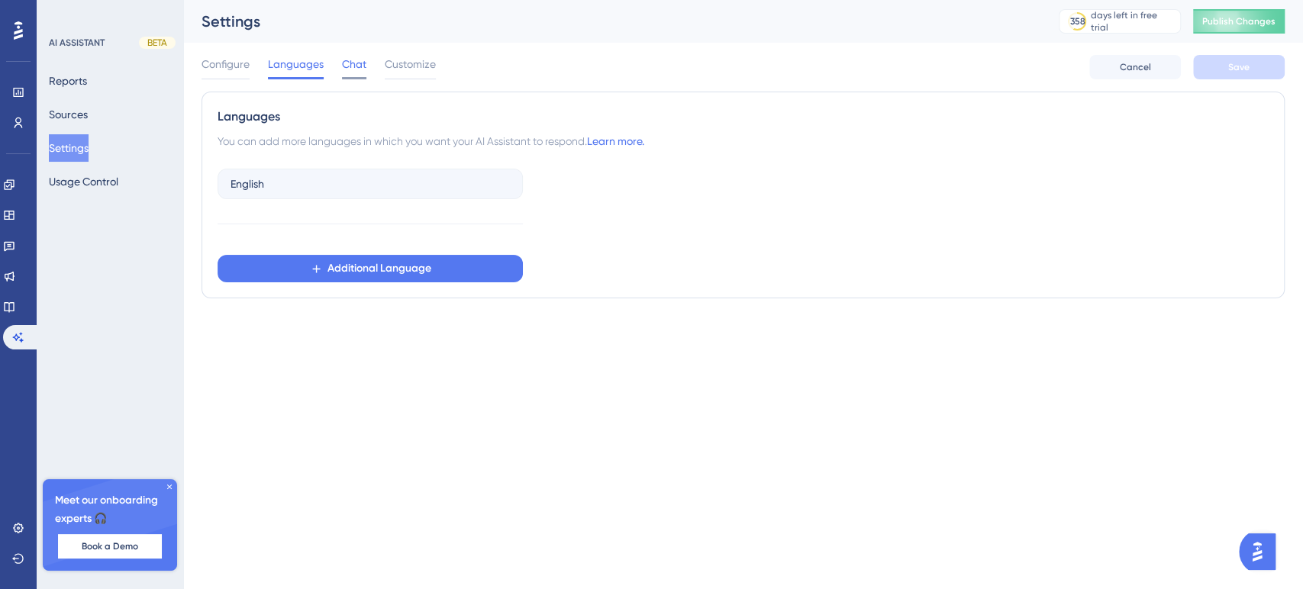
click at [366, 67] on span "Chat" at bounding box center [354, 64] width 24 height 18
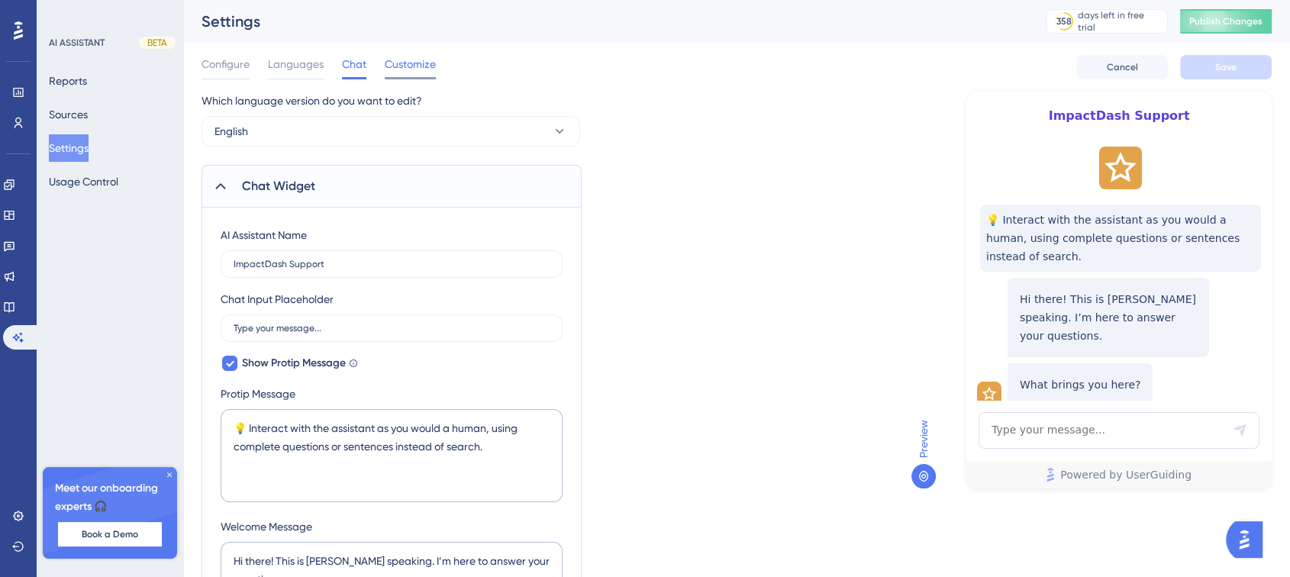
click at [413, 73] on span "Customize" at bounding box center [410, 64] width 51 height 18
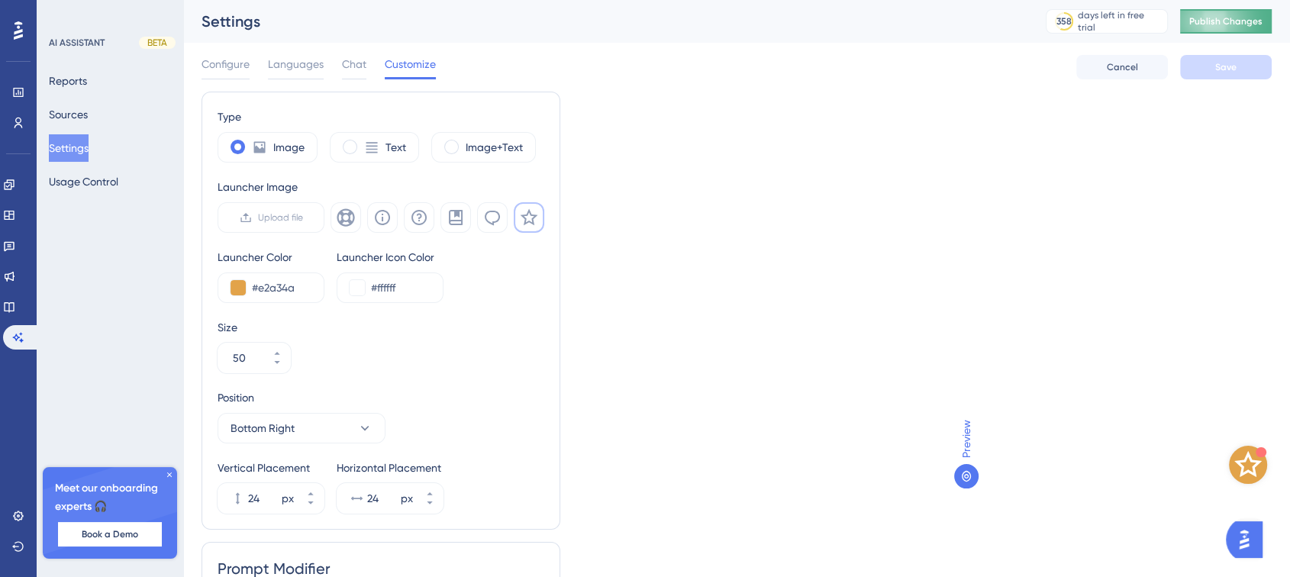
click at [1262, 17] on span "Publish Changes" at bounding box center [1225, 21] width 73 height 12
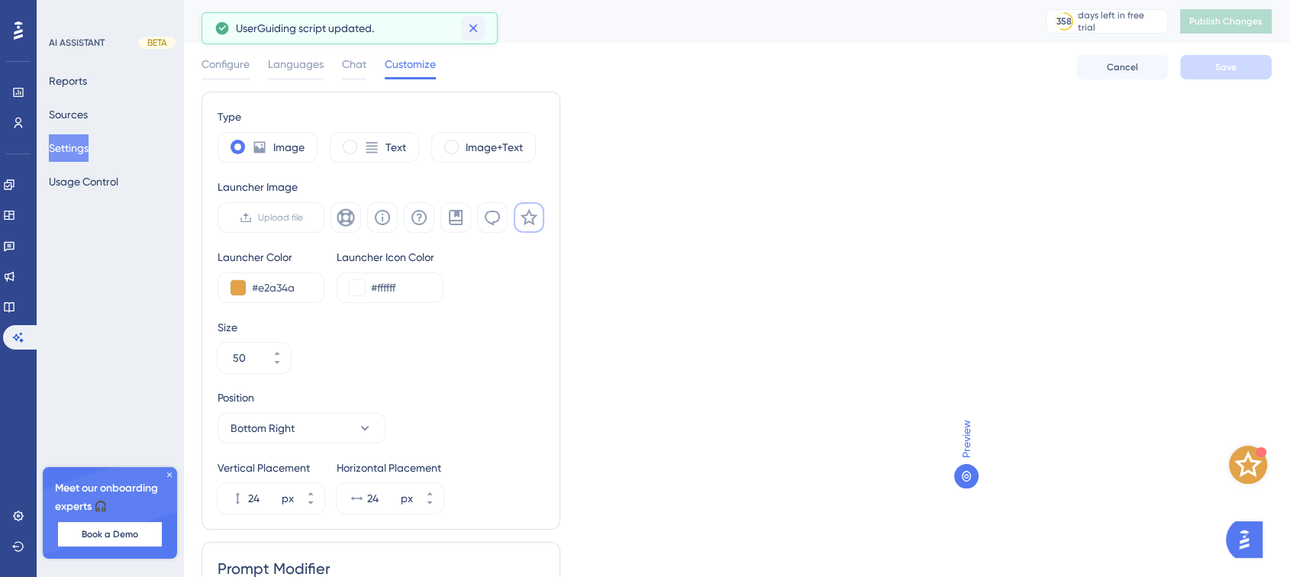
click at [472, 27] on icon at bounding box center [473, 28] width 8 height 8
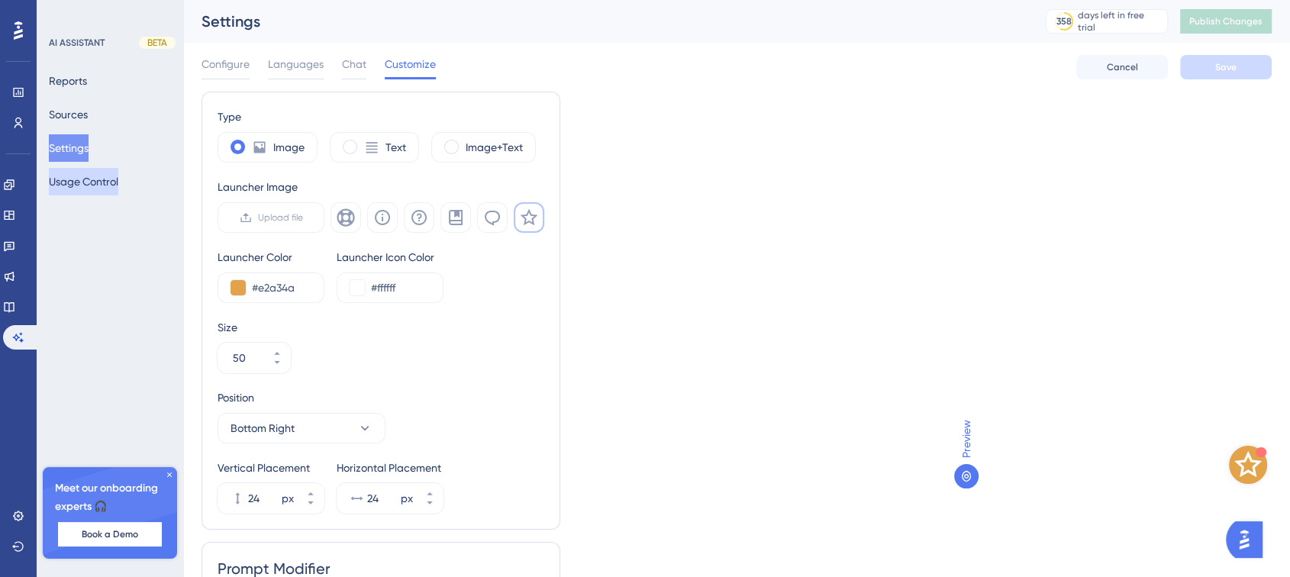
click at [89, 182] on button "Usage Control" at bounding box center [83, 181] width 69 height 27
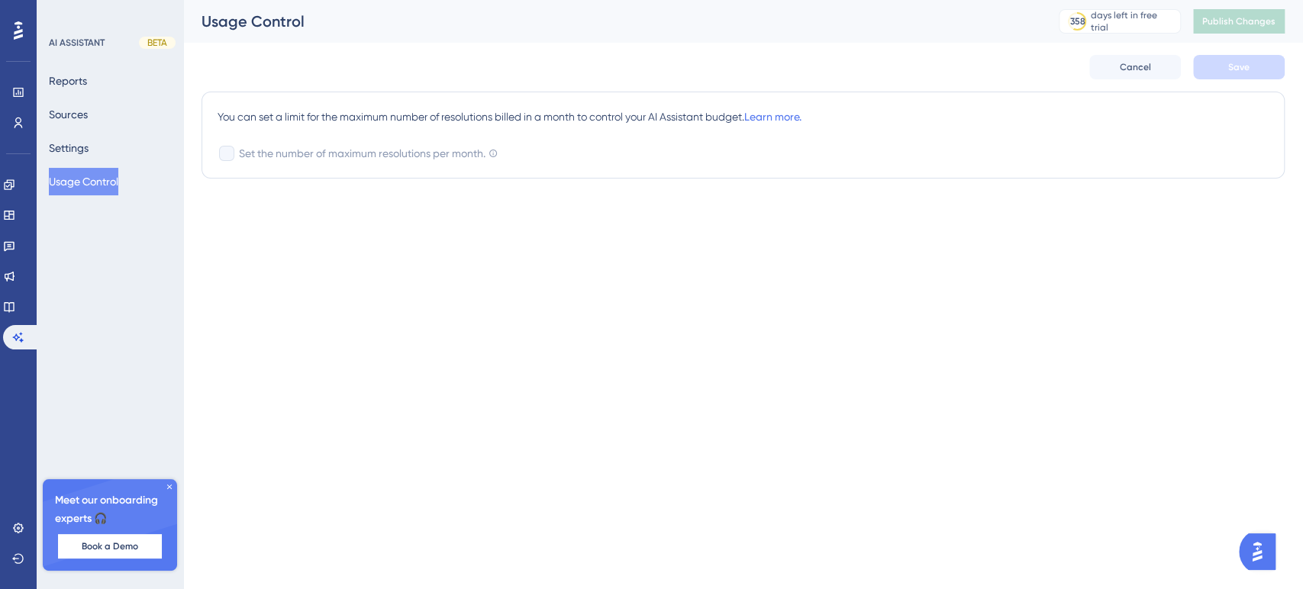
click at [168, 483] on icon at bounding box center [169, 486] width 9 height 9
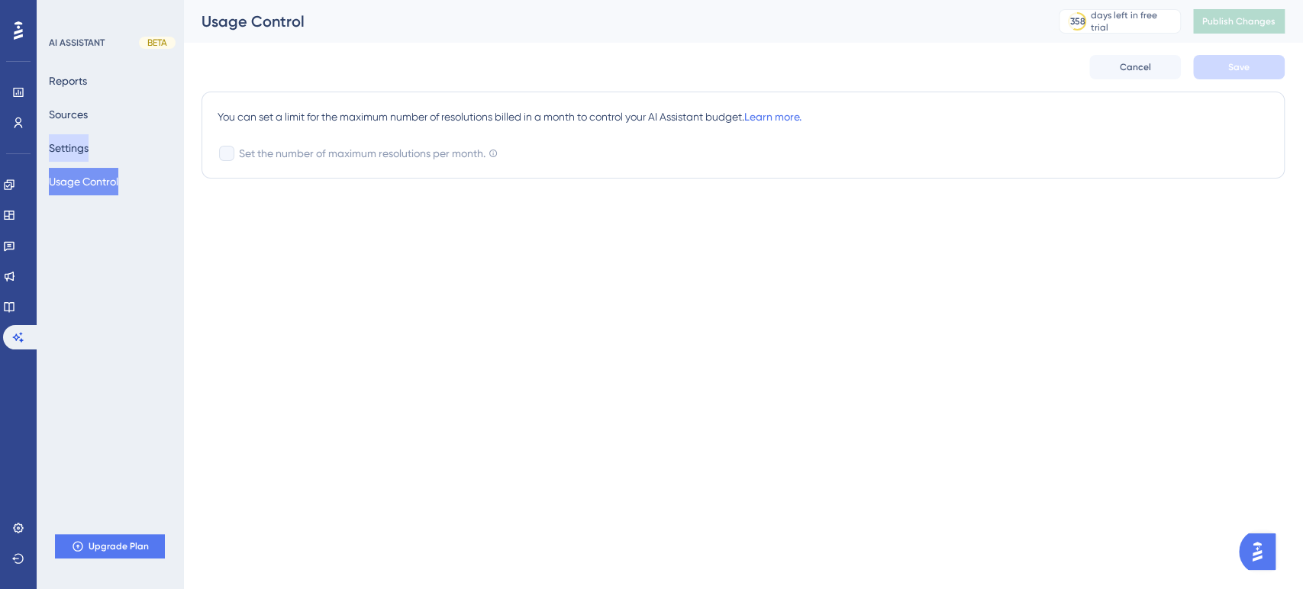
click at [88, 146] on button "Settings" at bounding box center [69, 147] width 40 height 27
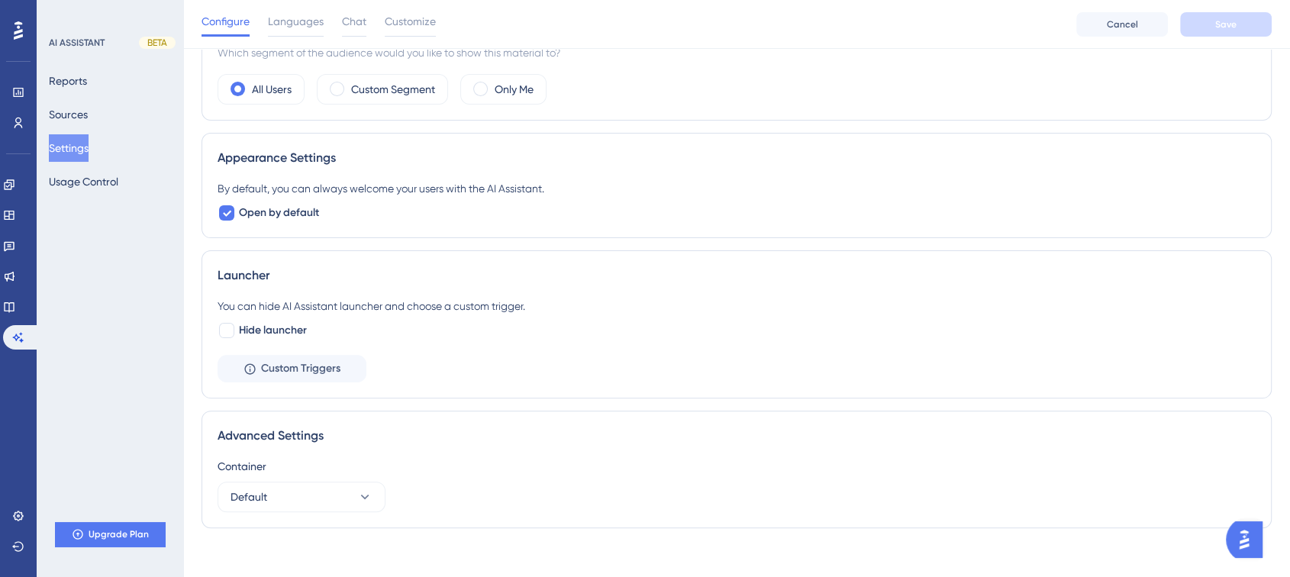
scroll to position [366, 0]
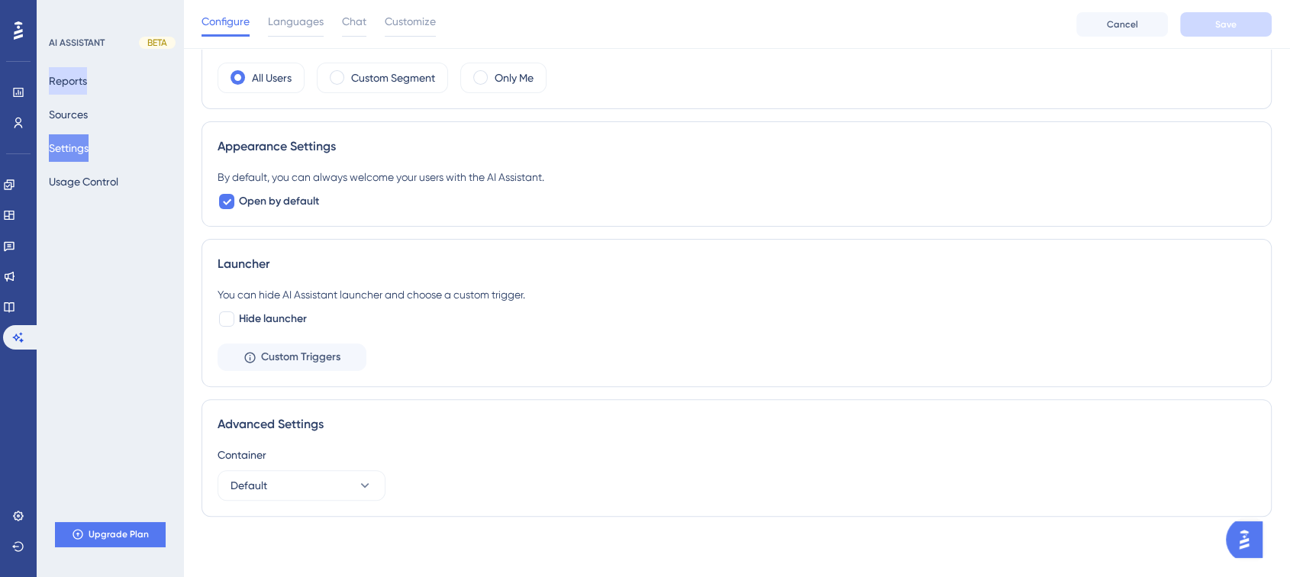
click at [87, 84] on button "Reports" at bounding box center [68, 80] width 38 height 27
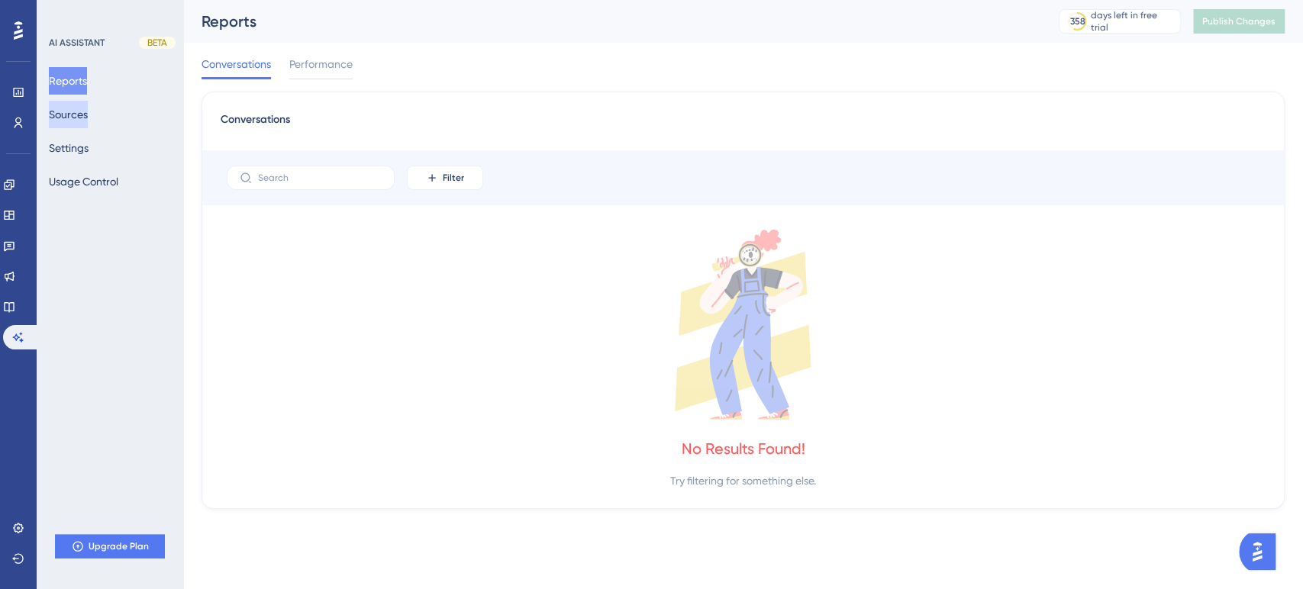
click at [85, 115] on button "Sources" at bounding box center [68, 114] width 39 height 27
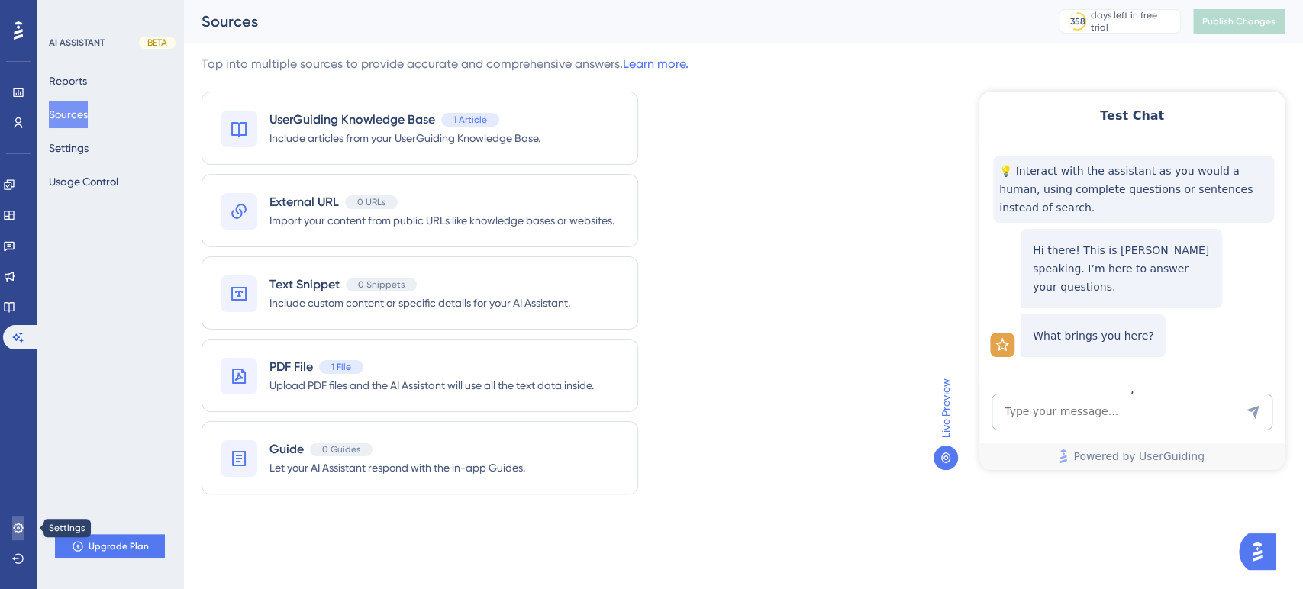
click at [12, 531] on link at bounding box center [18, 528] width 12 height 24
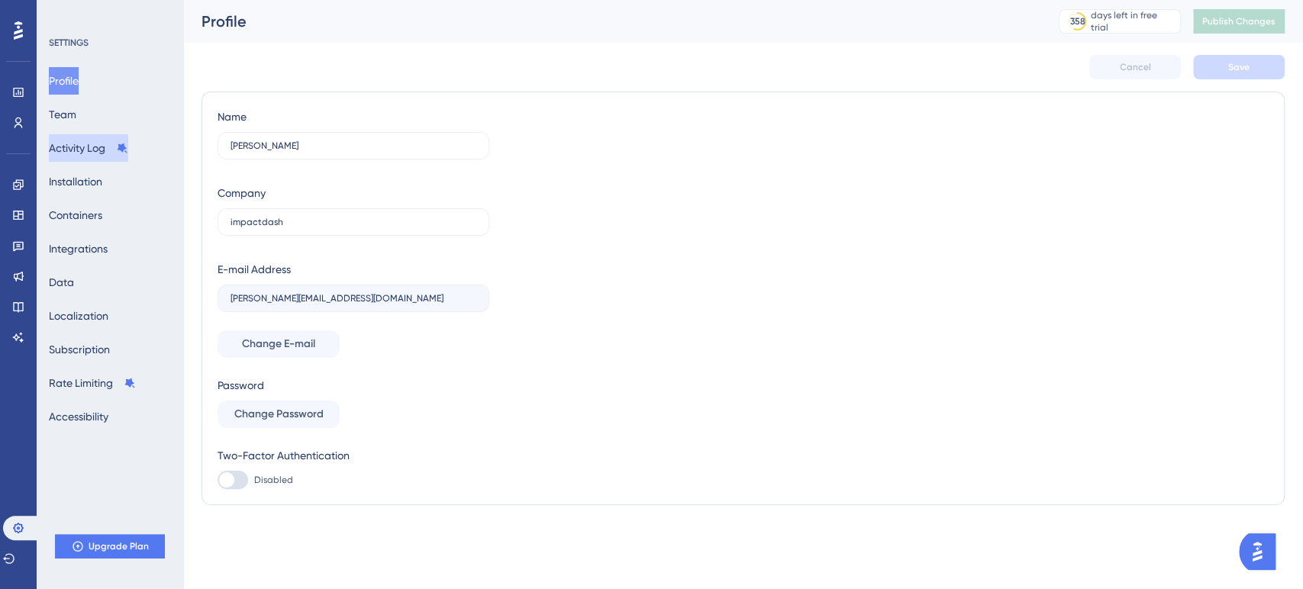
click at [107, 141] on button "Activity Log" at bounding box center [88, 147] width 79 height 27
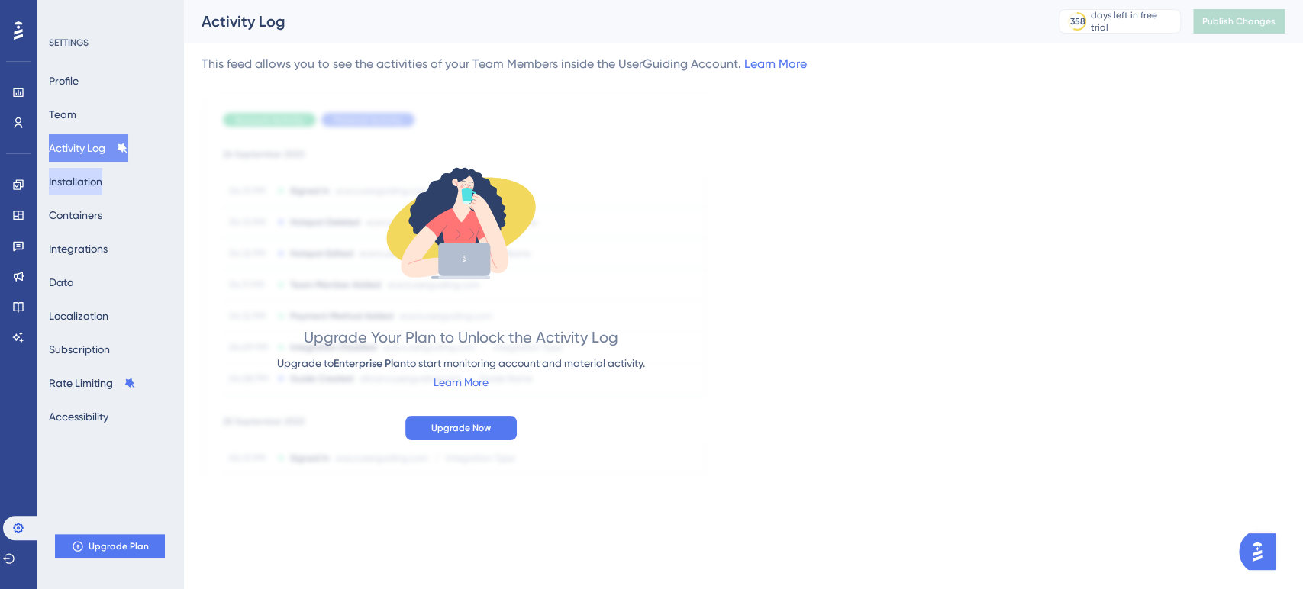
click at [98, 182] on button "Installation" at bounding box center [75, 181] width 53 height 27
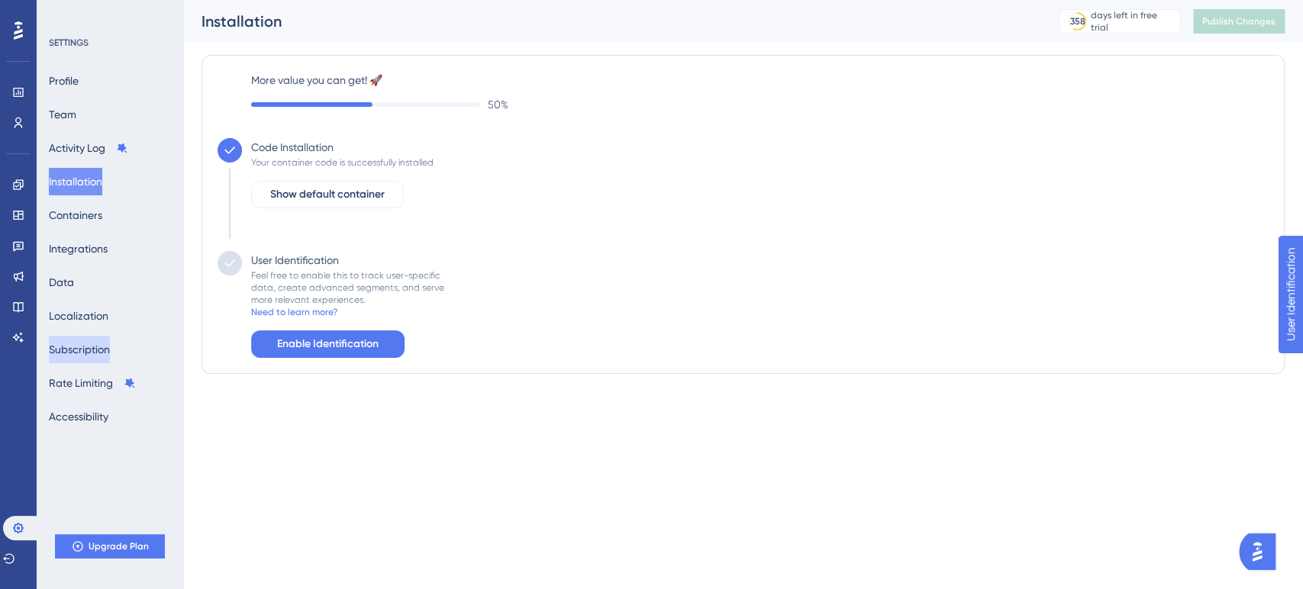
click at [92, 360] on button "Subscription" at bounding box center [79, 349] width 61 height 27
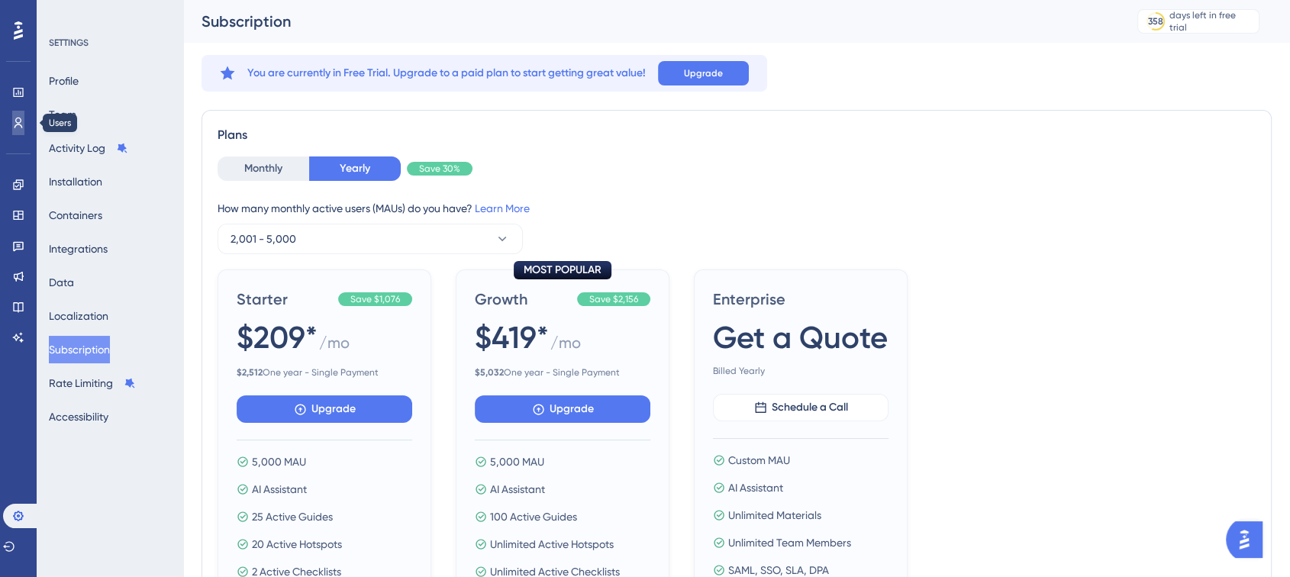
click at [17, 120] on icon at bounding box center [18, 123] width 12 height 12
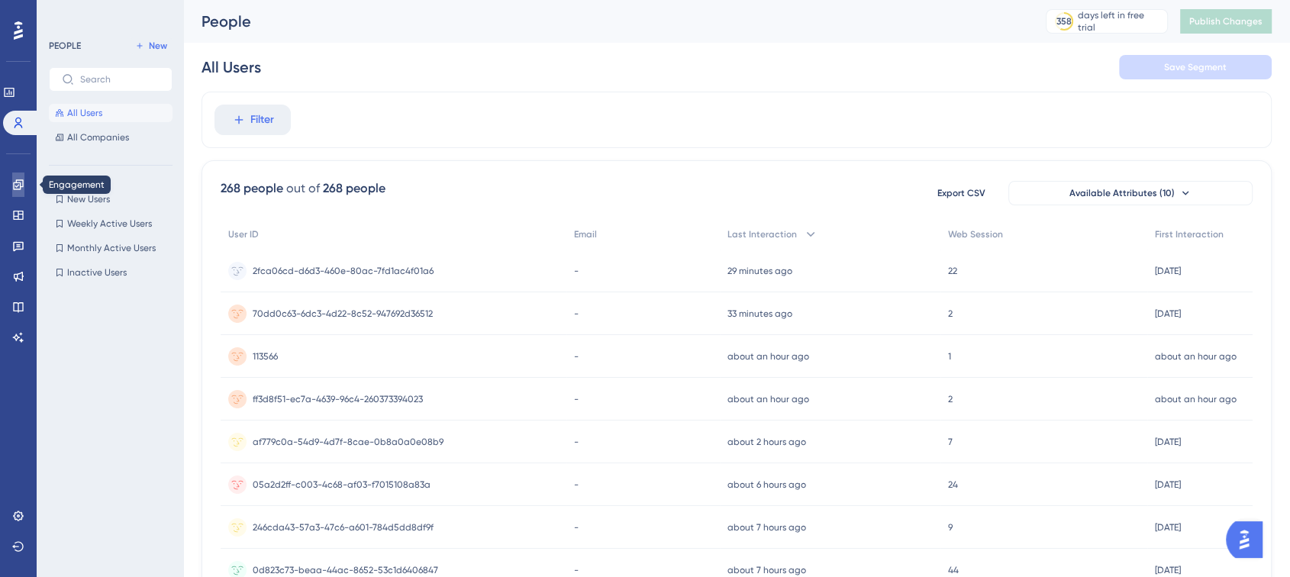
click at [15, 187] on icon at bounding box center [18, 185] width 12 height 12
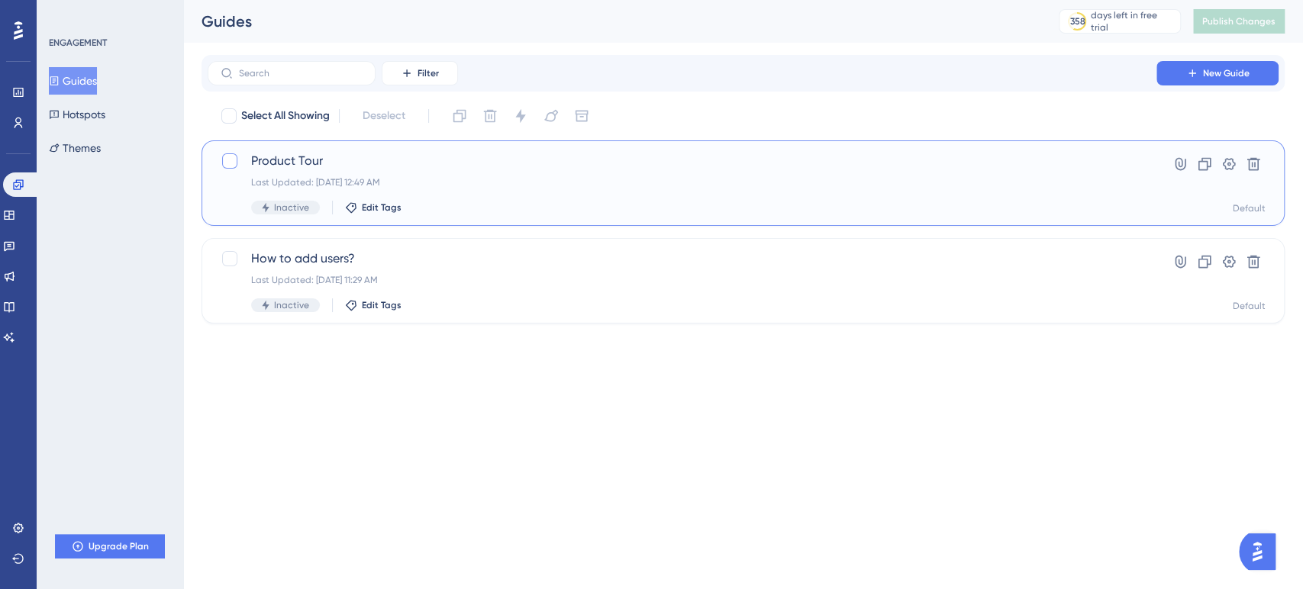
click at [231, 163] on div at bounding box center [229, 160] width 15 height 15
checkbox input "true"
click at [275, 211] on span "Inactive" at bounding box center [291, 208] width 35 height 12
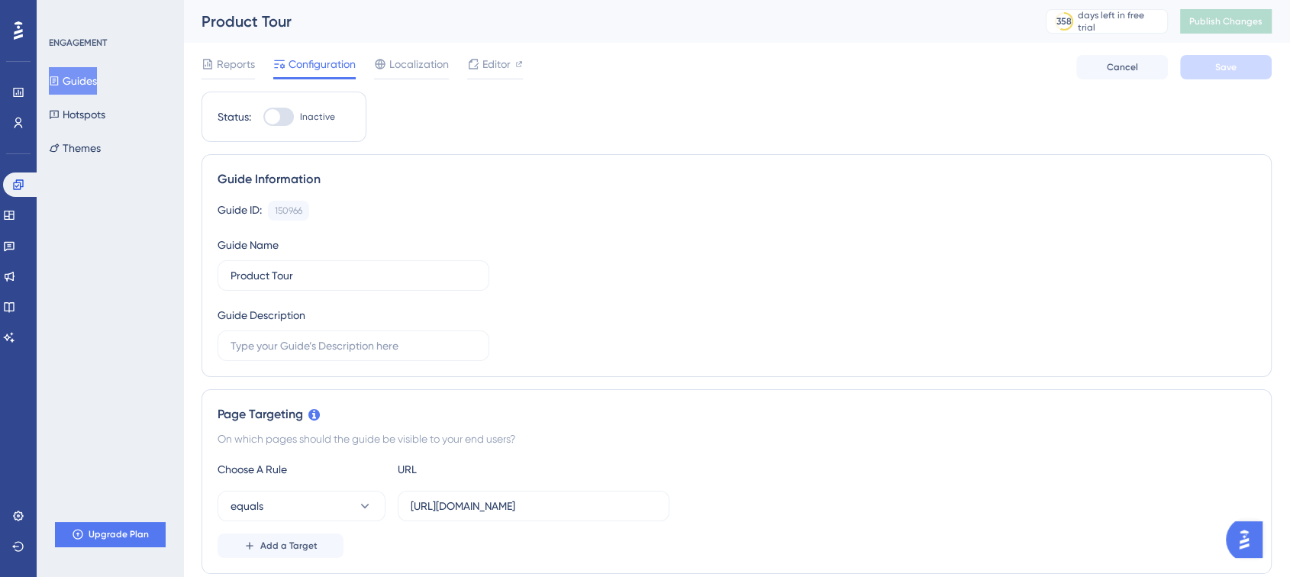
click at [275, 137] on div "Status: Inactive" at bounding box center [284, 117] width 165 height 50
click at [275, 118] on div at bounding box center [272, 116] width 15 height 15
click at [263, 118] on input "Inactive" at bounding box center [263, 117] width 1 height 1
checkbox input "false"
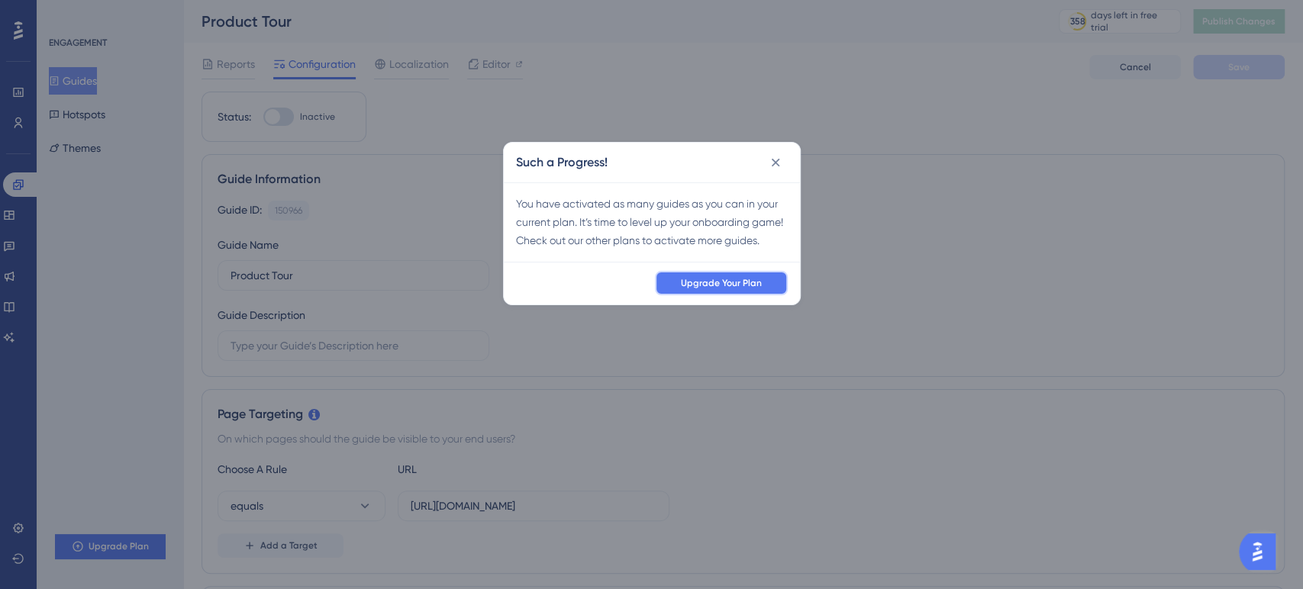
click at [750, 276] on button "Upgrade Your Plan" at bounding box center [721, 283] width 133 height 24
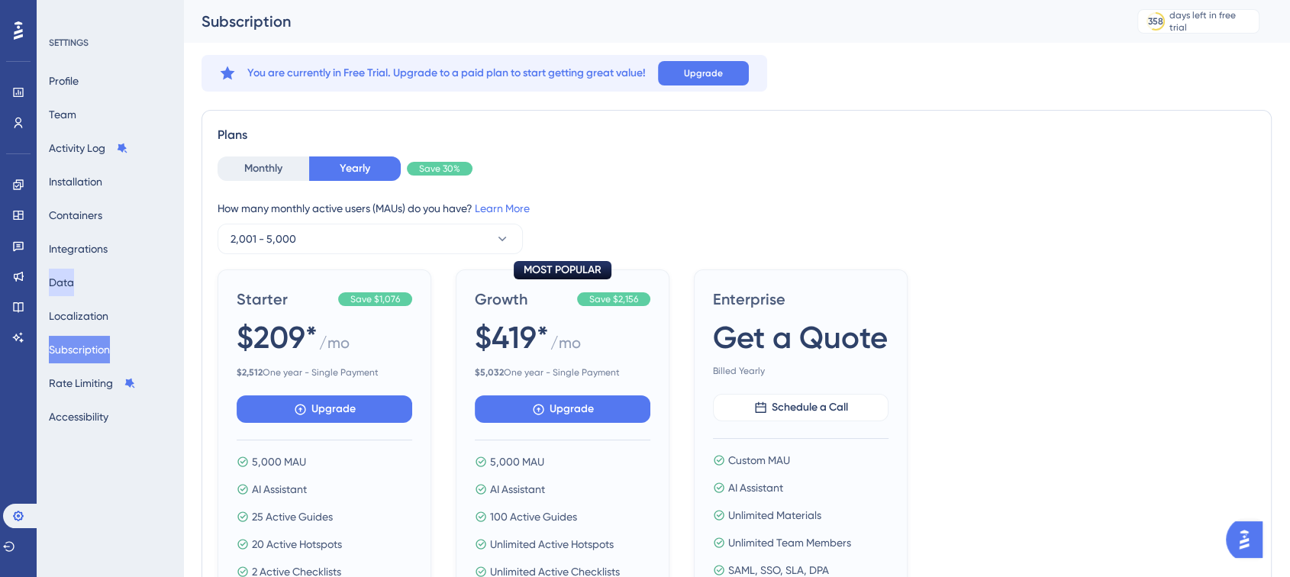
click at [67, 287] on button "Data" at bounding box center [61, 282] width 25 height 27
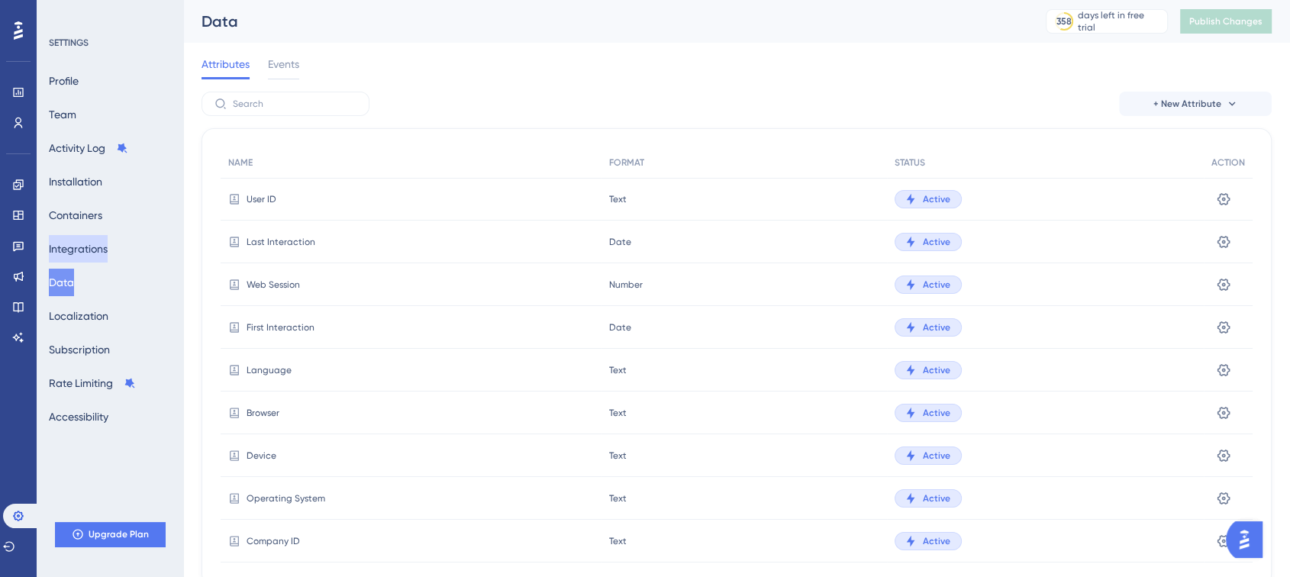
click at [71, 242] on button "Integrations" at bounding box center [78, 248] width 59 height 27
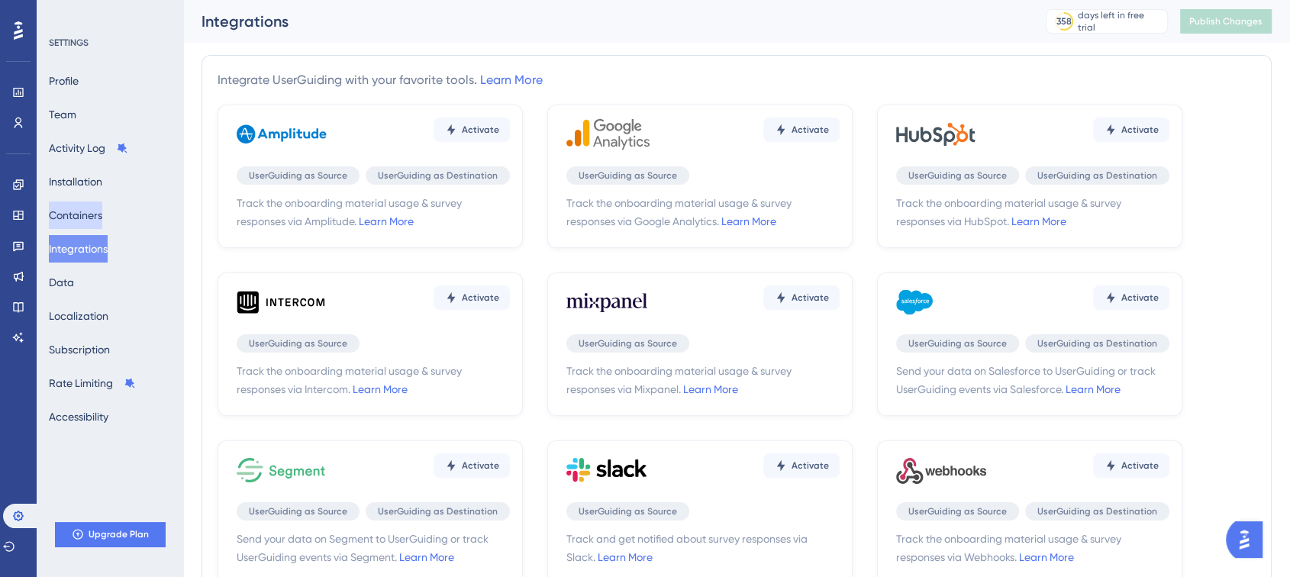
click at [74, 222] on button "Containers" at bounding box center [75, 215] width 53 height 27
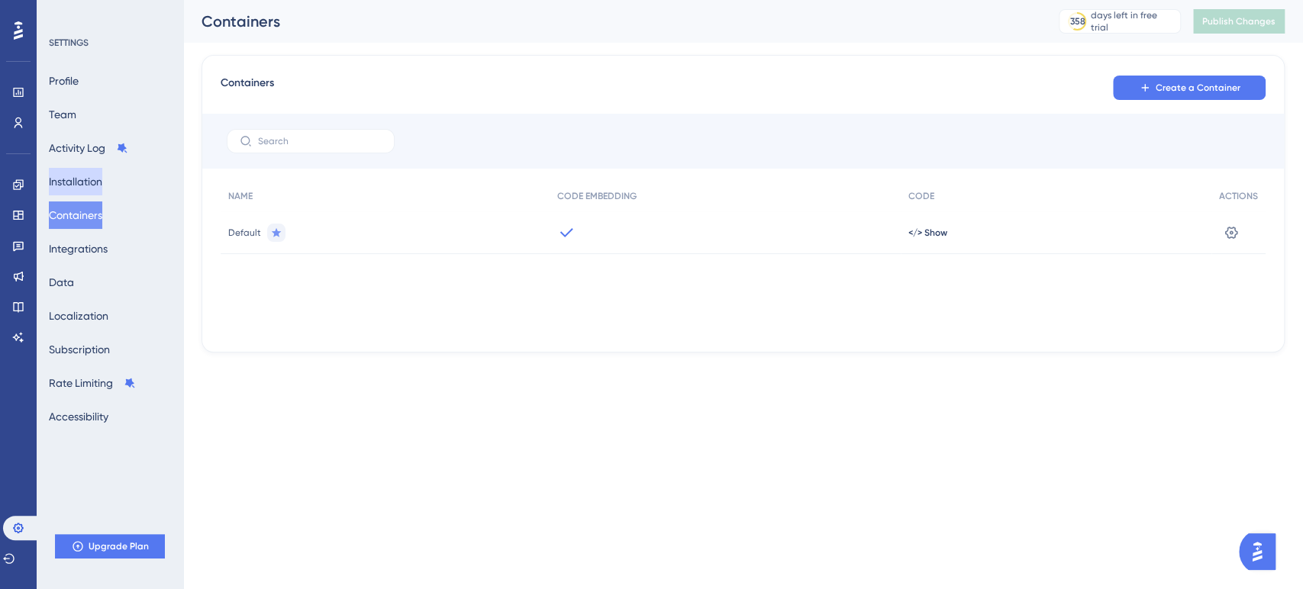
click at [77, 188] on button "Installation" at bounding box center [75, 181] width 53 height 27
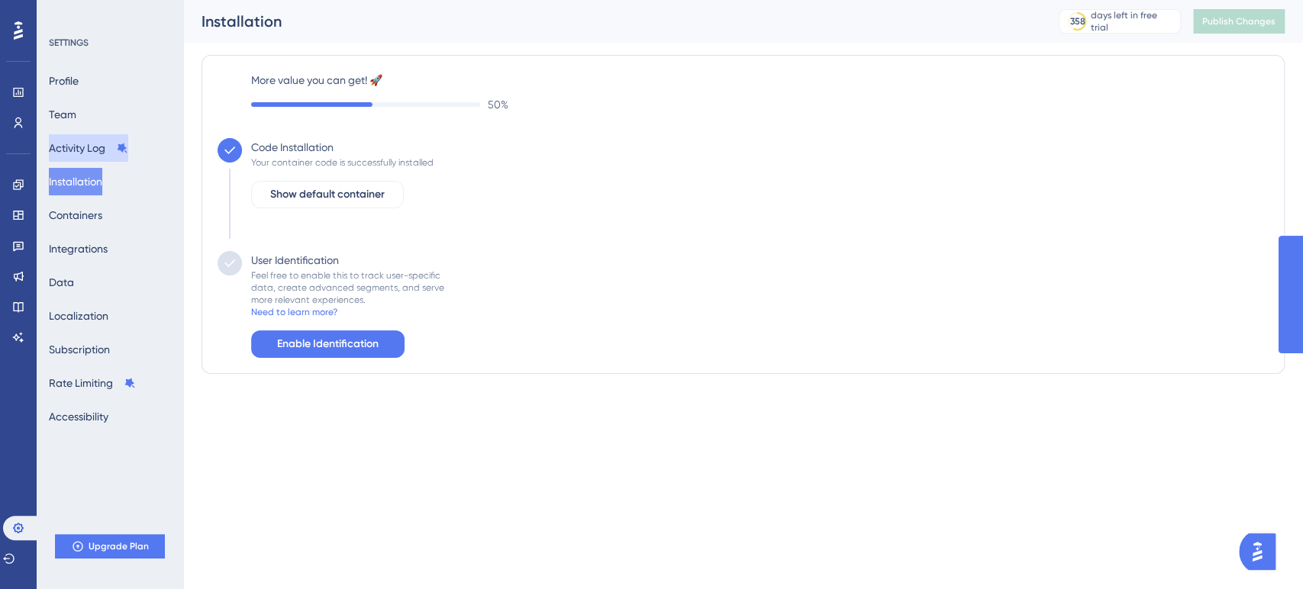
click at [82, 155] on button "Activity Log" at bounding box center [88, 147] width 79 height 27
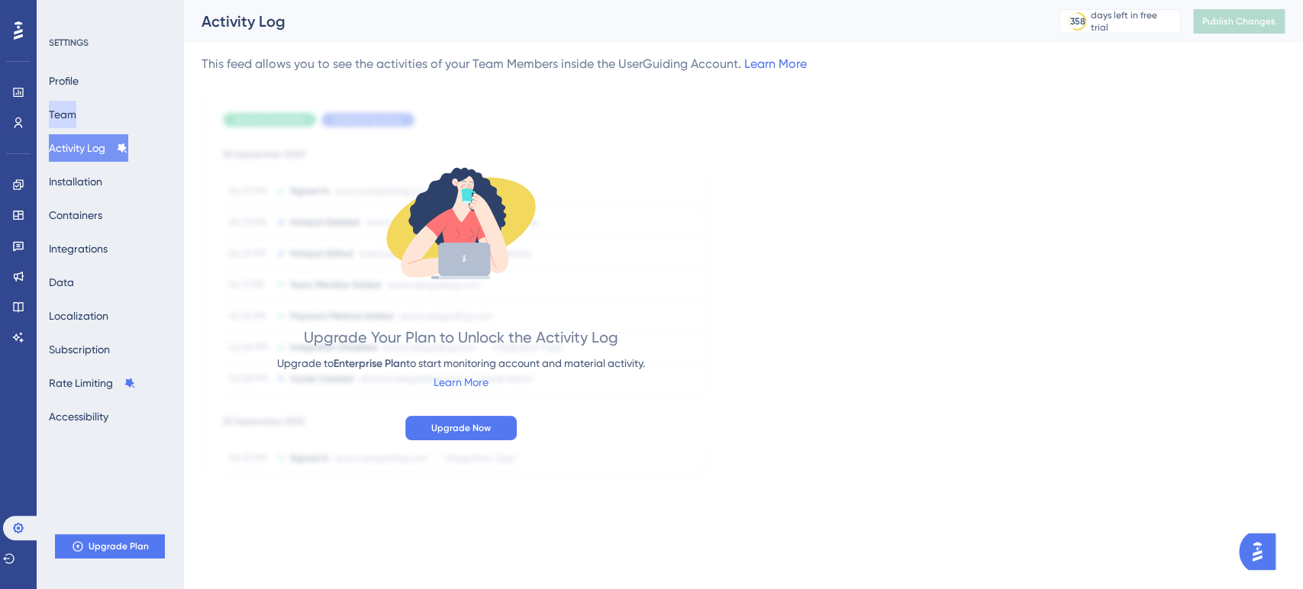
click at [70, 103] on button "Team" at bounding box center [62, 114] width 27 height 27
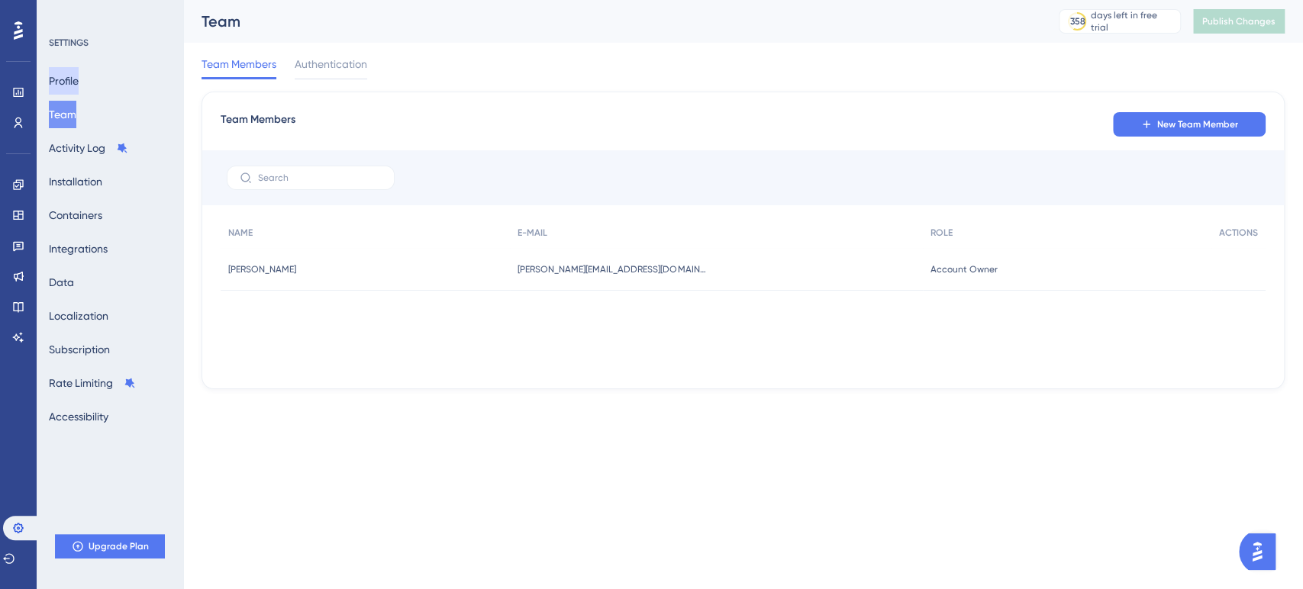
click at [70, 84] on button "Profile" at bounding box center [64, 80] width 30 height 27
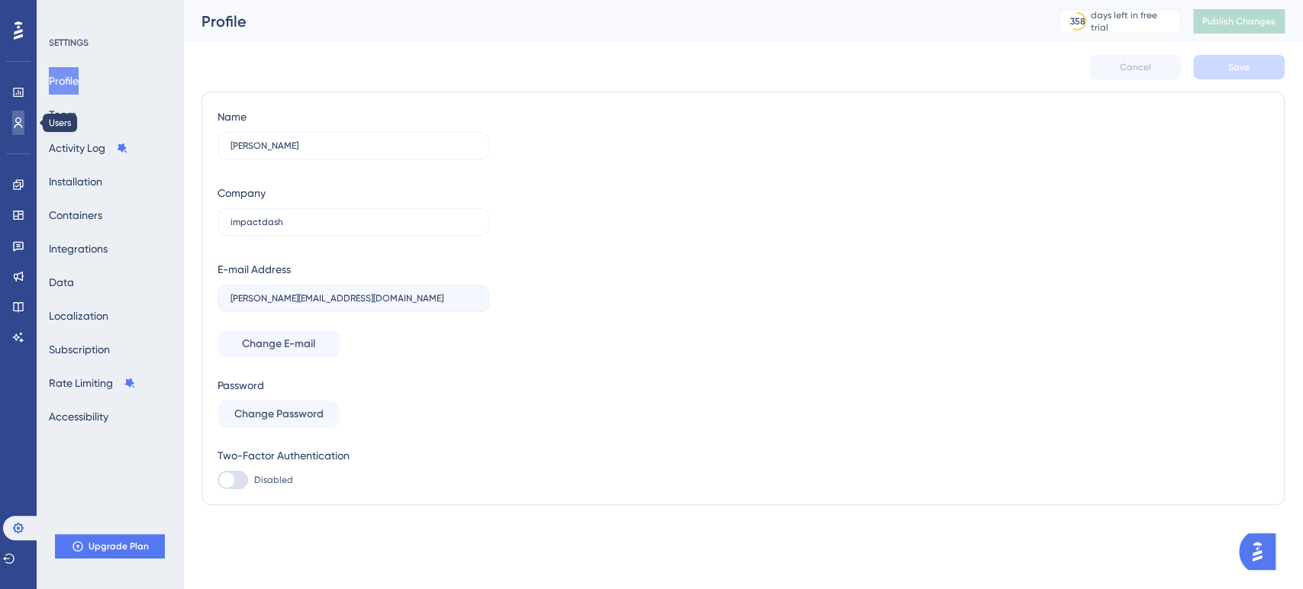
click at [12, 133] on link at bounding box center [18, 123] width 12 height 24
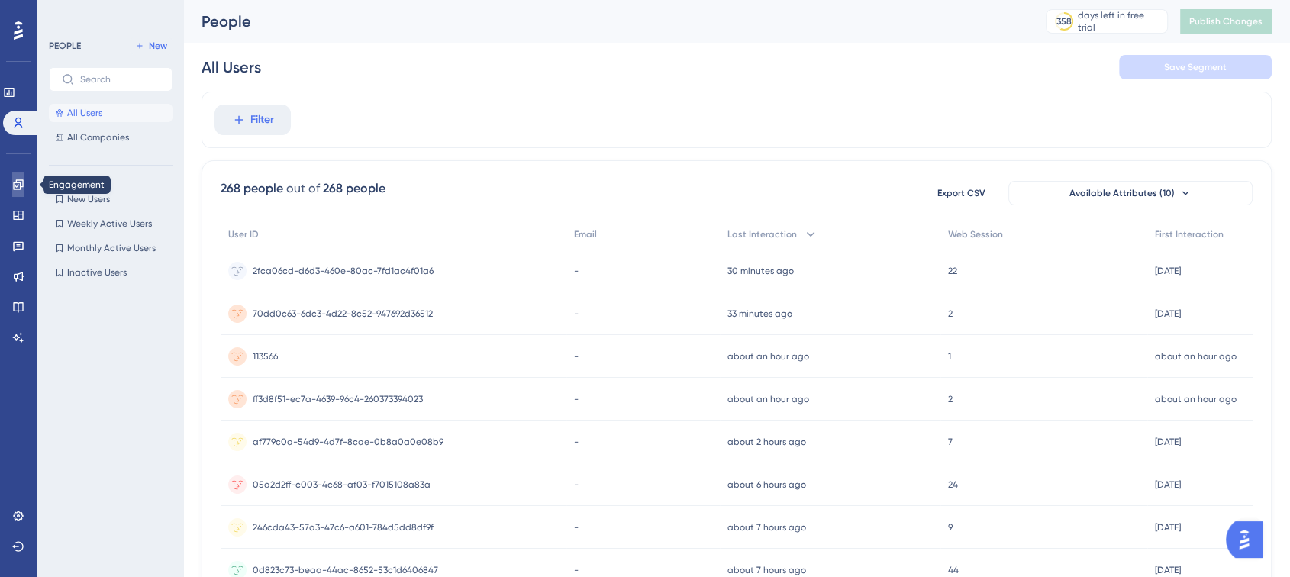
click at [14, 182] on icon at bounding box center [18, 184] width 10 height 10
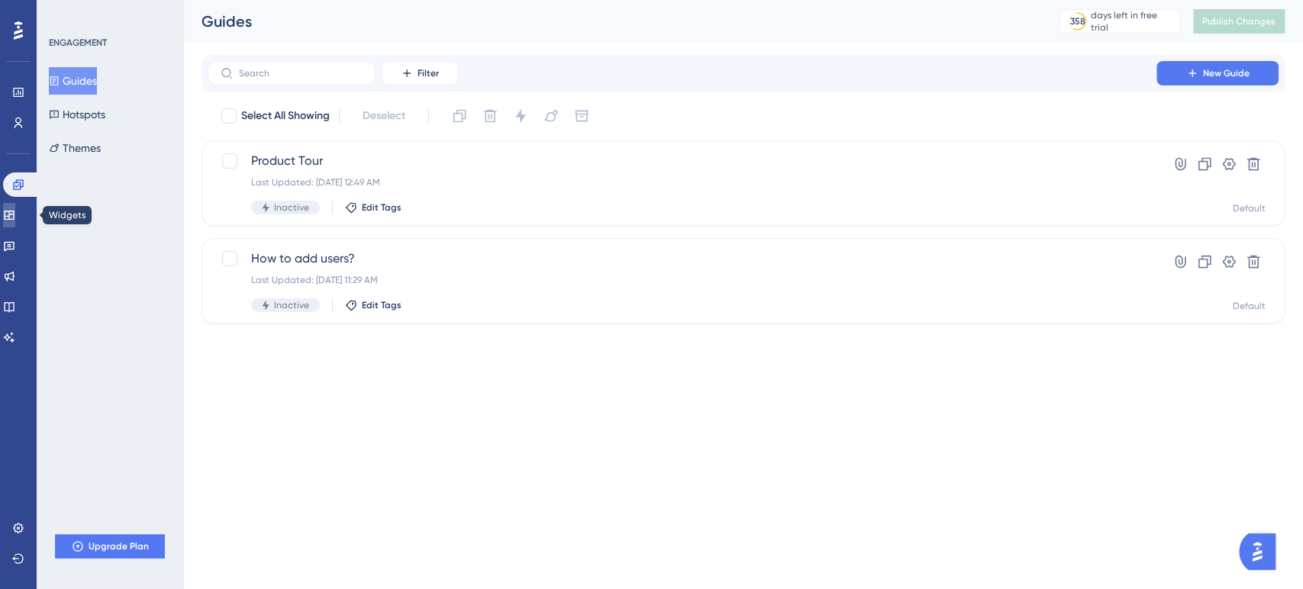
click at [15, 221] on link at bounding box center [9, 215] width 12 height 24
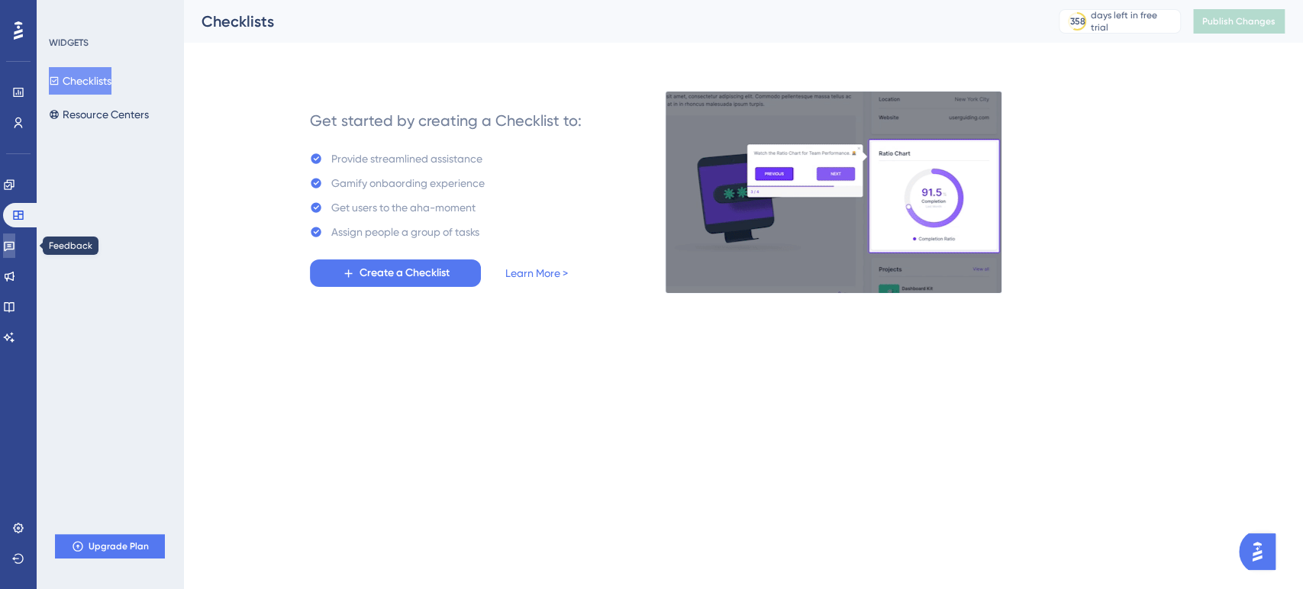
click at [15, 249] on icon at bounding box center [9, 247] width 11 height 10
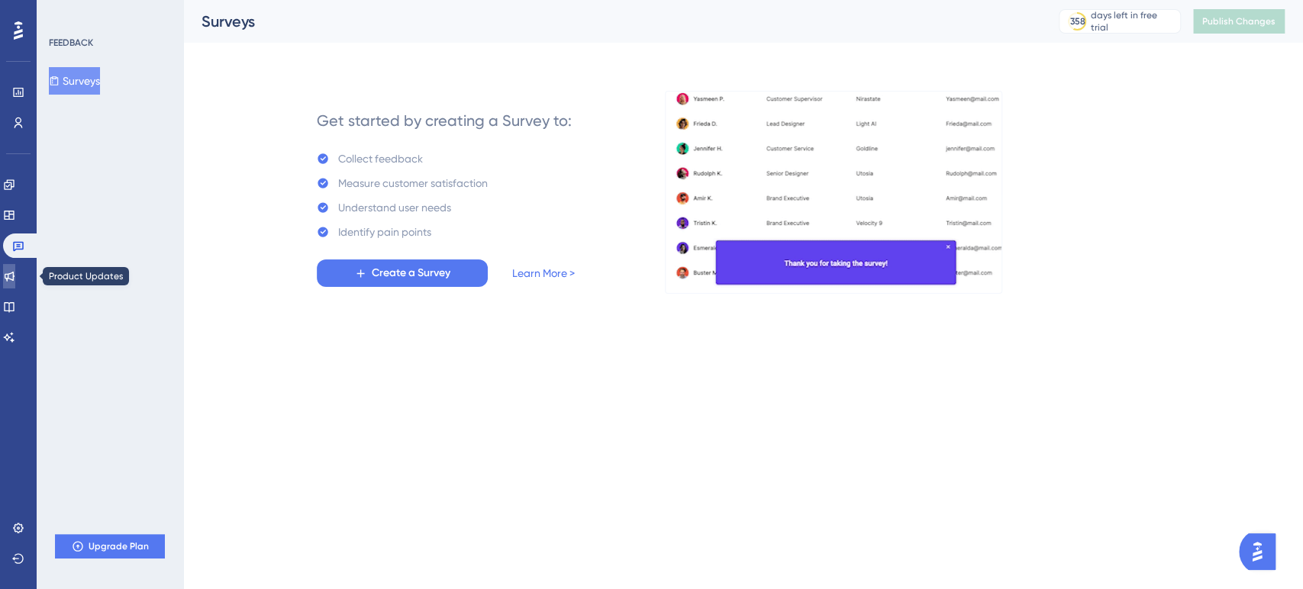
click at [15, 273] on icon at bounding box center [9, 276] width 12 height 12
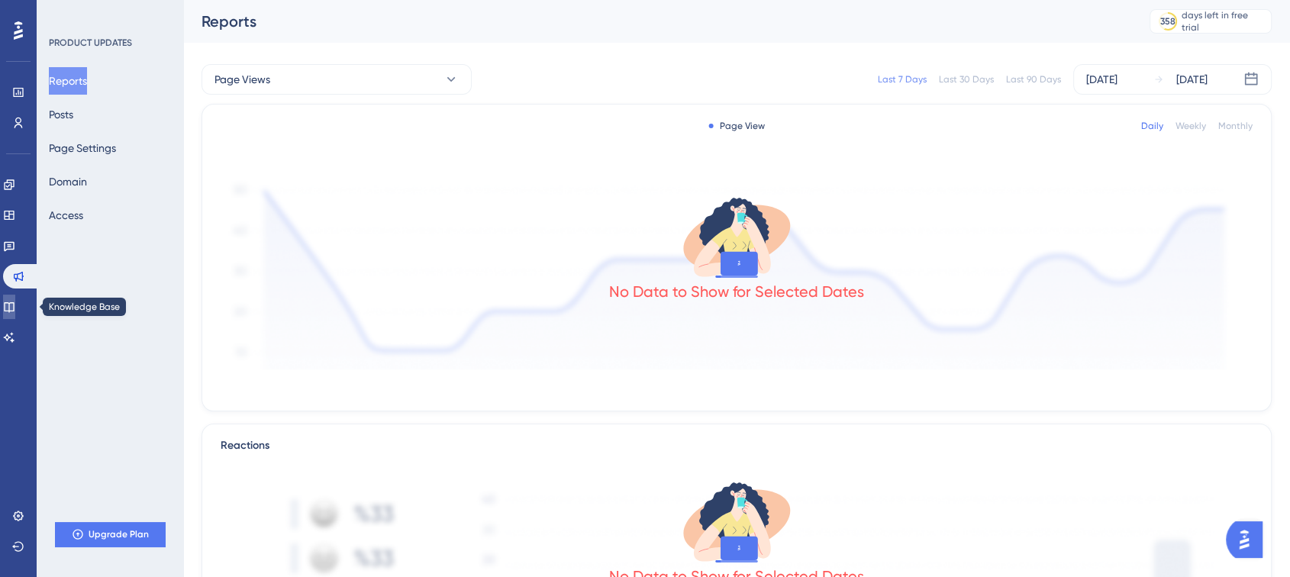
click at [14, 296] on link at bounding box center [9, 307] width 12 height 24
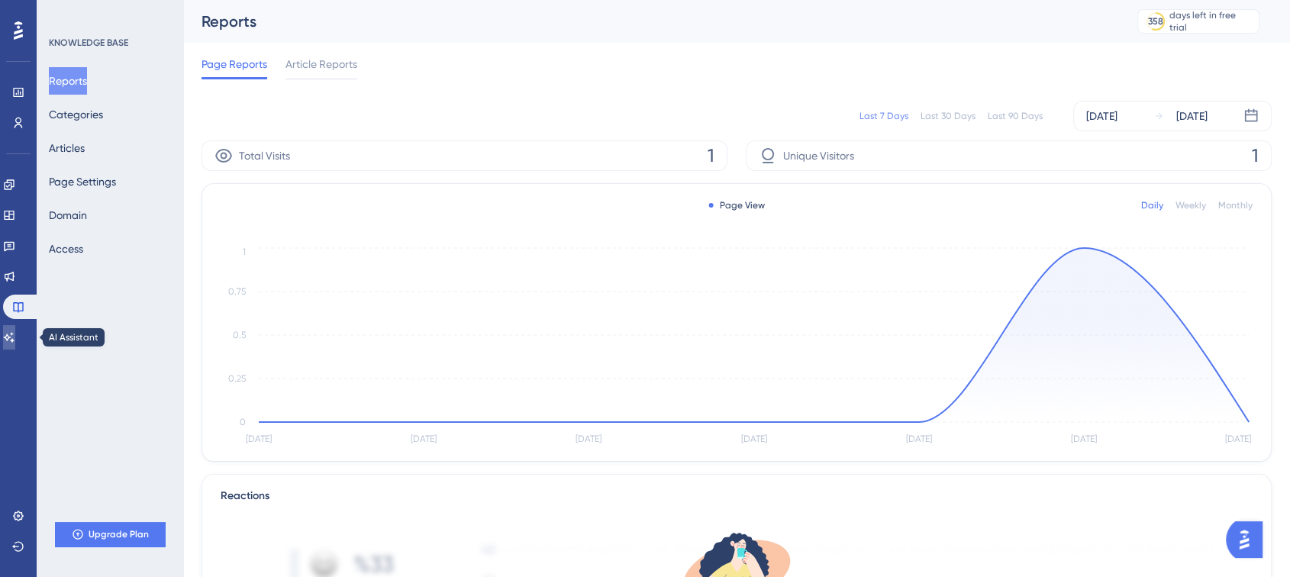
click at [13, 333] on icon at bounding box center [9, 337] width 12 height 12
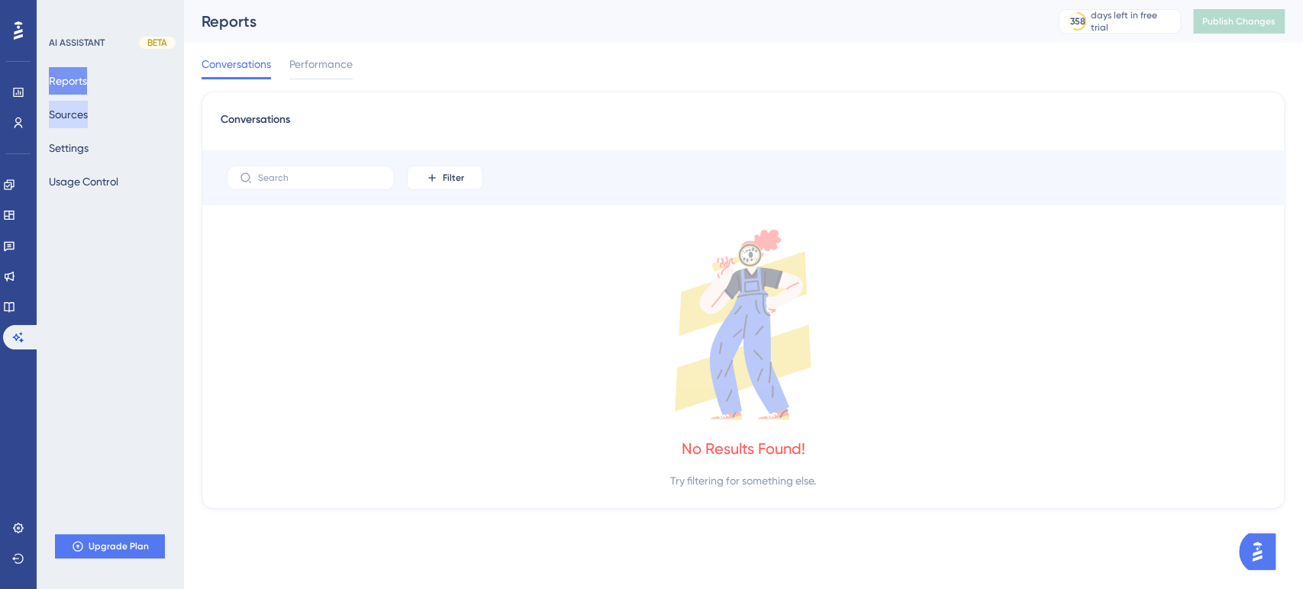
click at [88, 123] on button "Sources" at bounding box center [68, 114] width 39 height 27
